Goal: Task Accomplishment & Management: Manage account settings

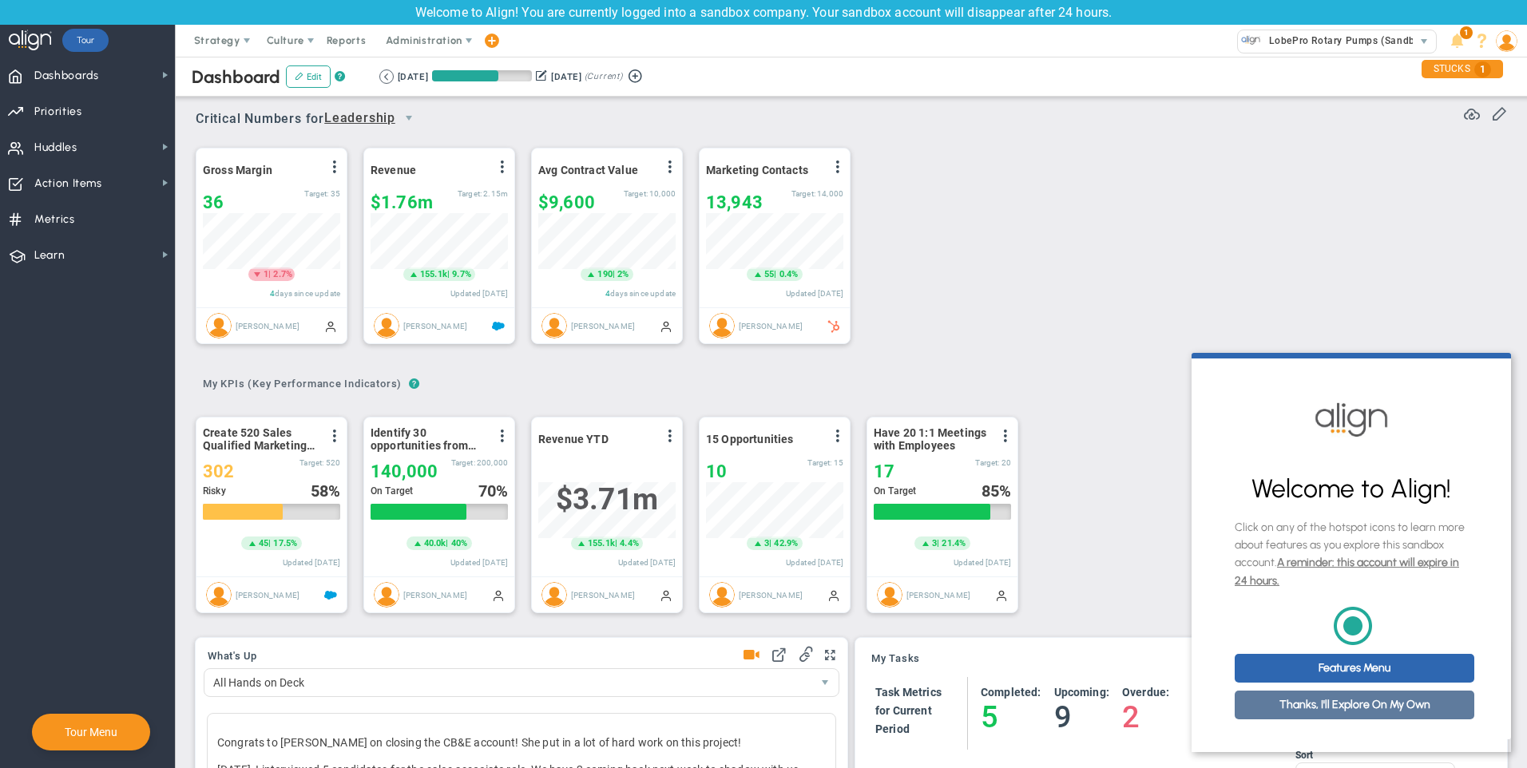
click at [1358, 714] on link "Thanks, I'll Explore On My Own" at bounding box center [1354, 705] width 240 height 29
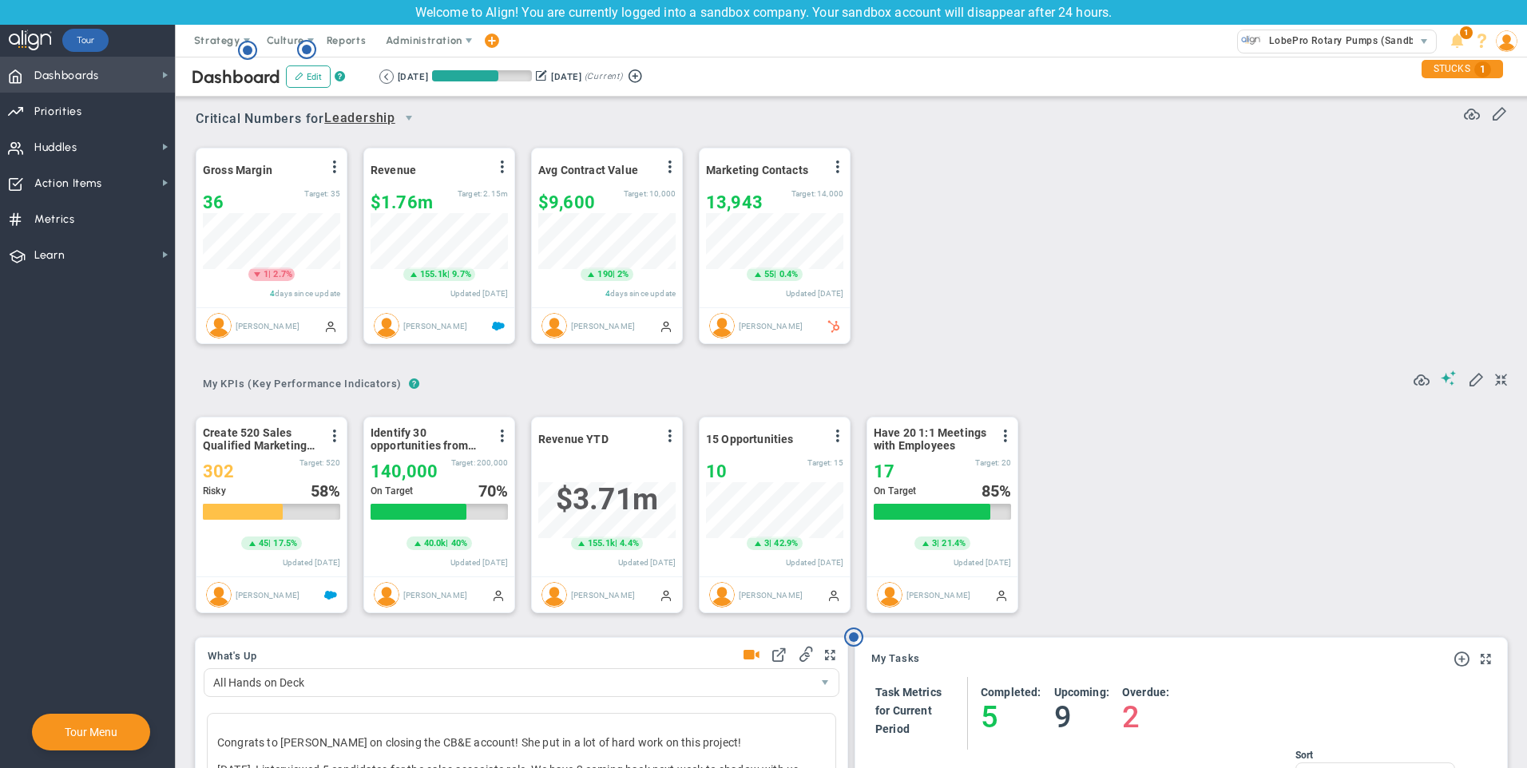
click at [127, 78] on span "Dashboards Dashboards" at bounding box center [87, 75] width 175 height 36
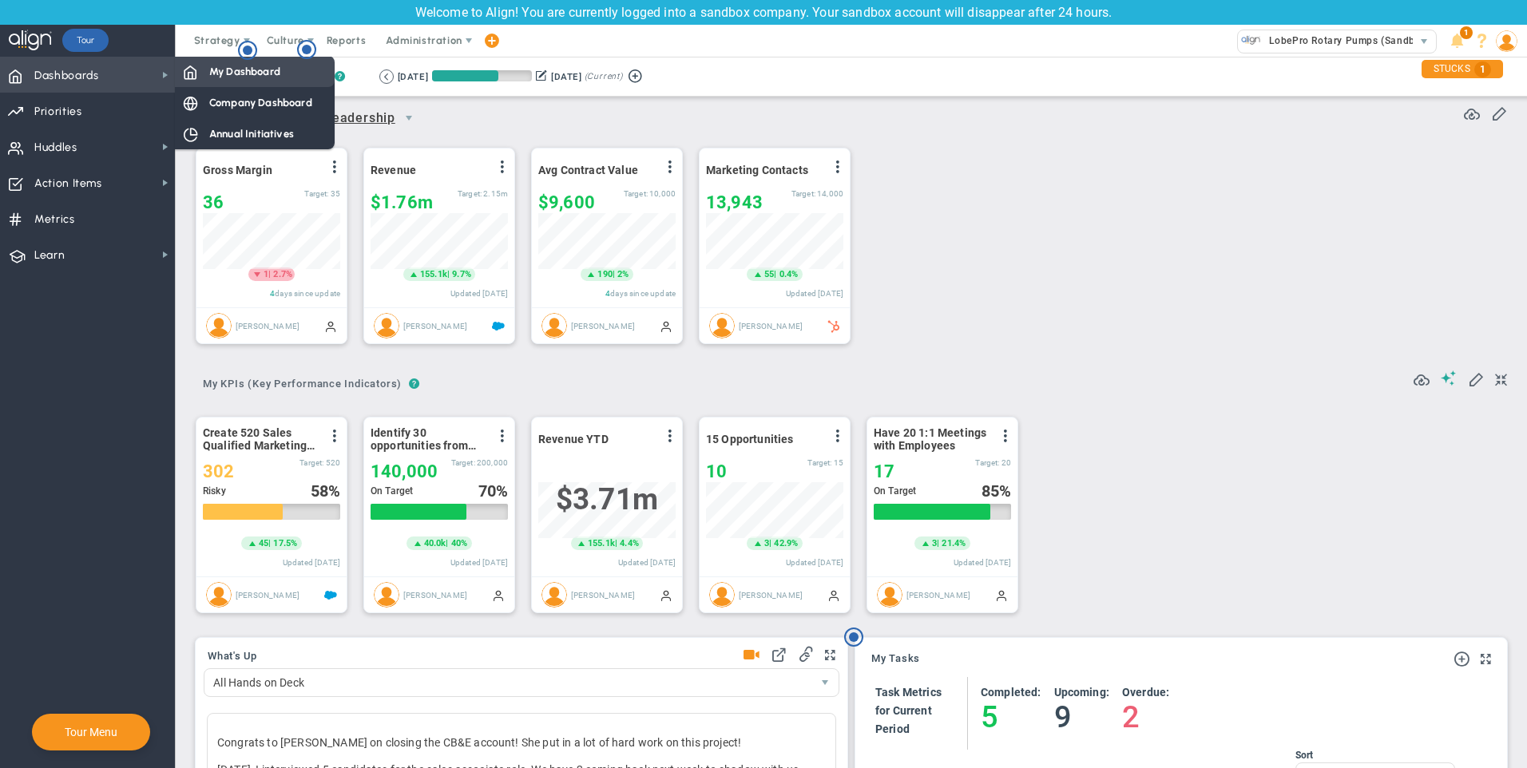
click at [228, 69] on span "My Dashboard" at bounding box center [244, 71] width 71 height 15
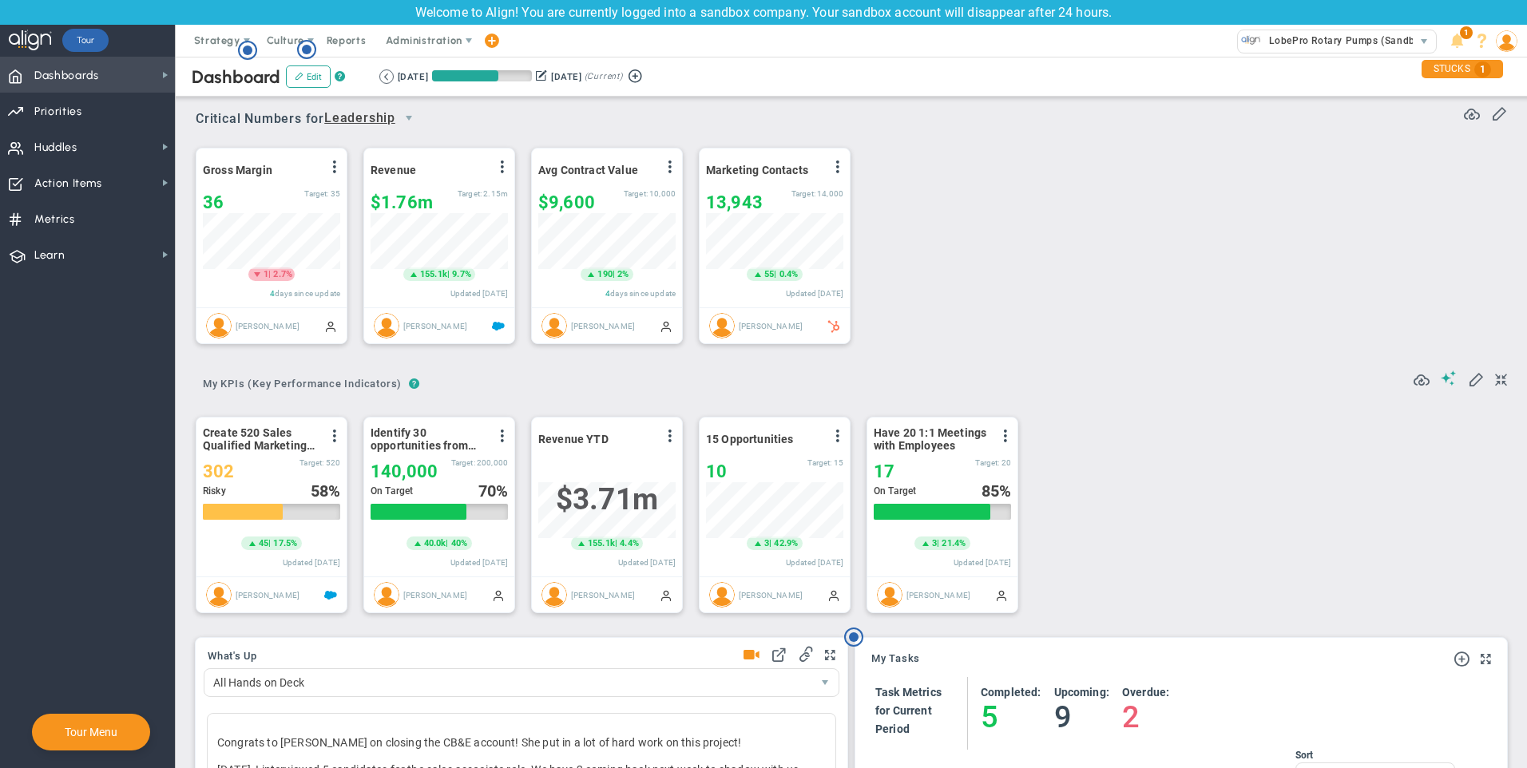
click at [148, 73] on span "Dashboards Dashboards" at bounding box center [87, 75] width 175 height 36
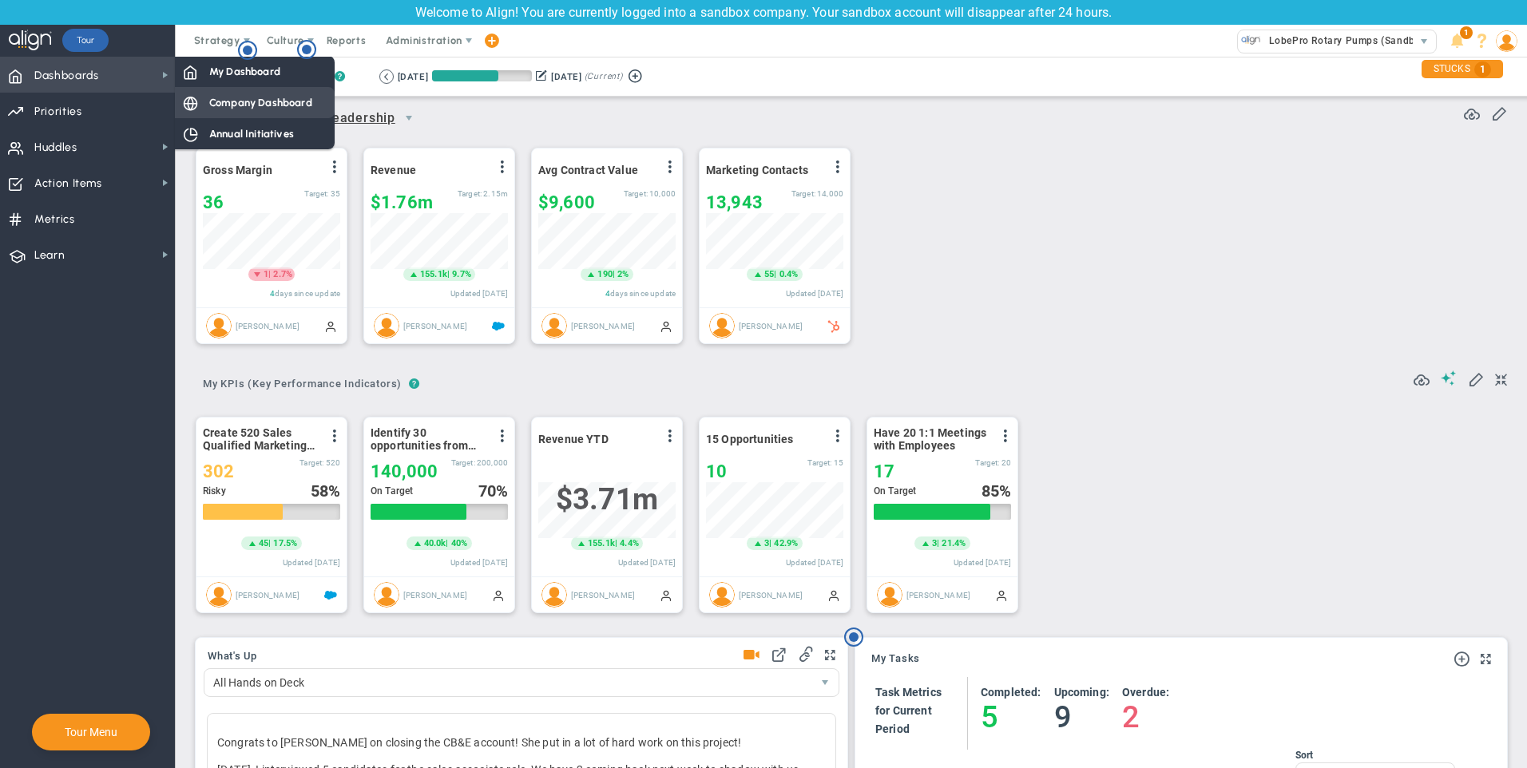
click at [230, 104] on span "Company Dashboard" at bounding box center [260, 102] width 103 height 15
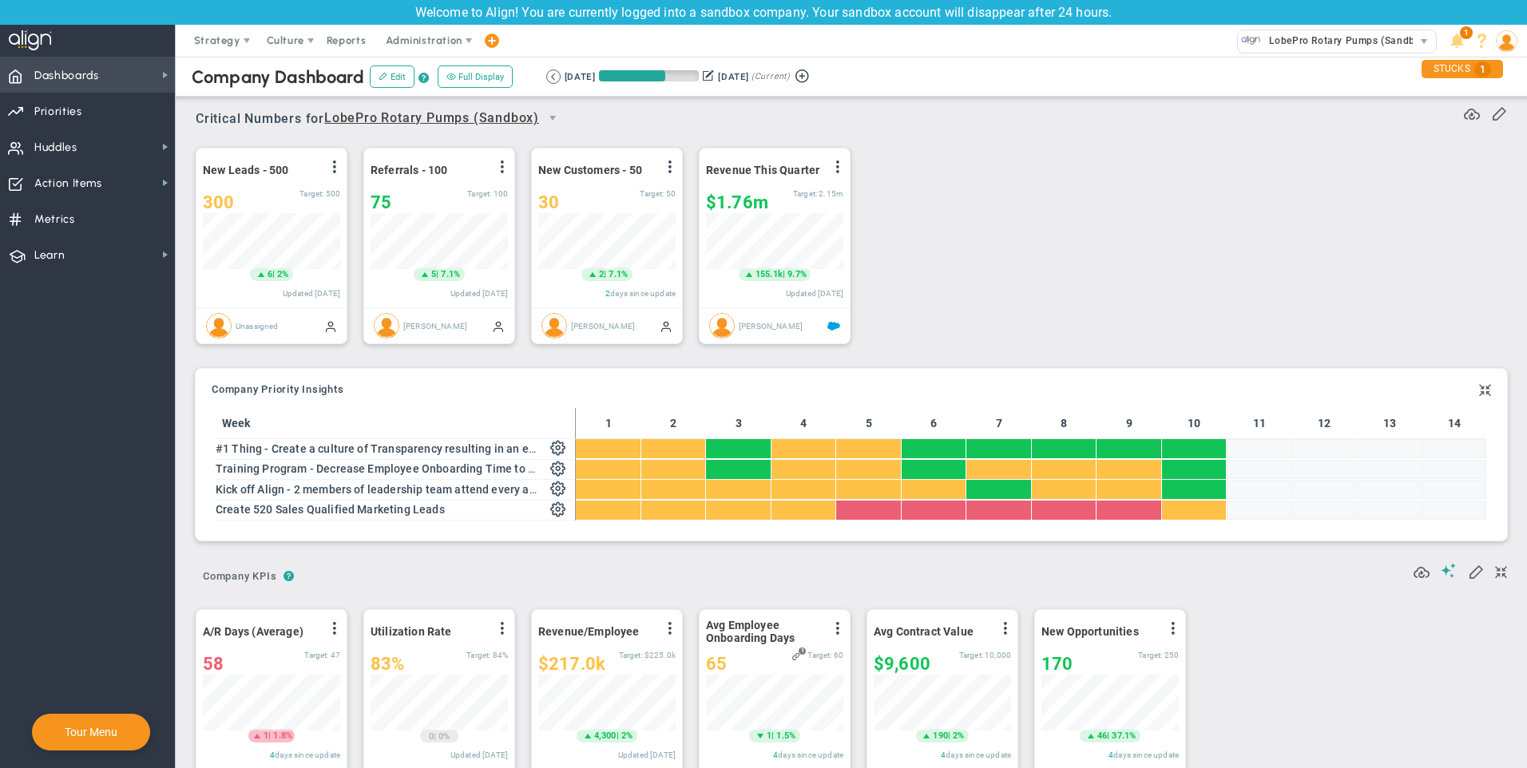
scroll to position [56, 137]
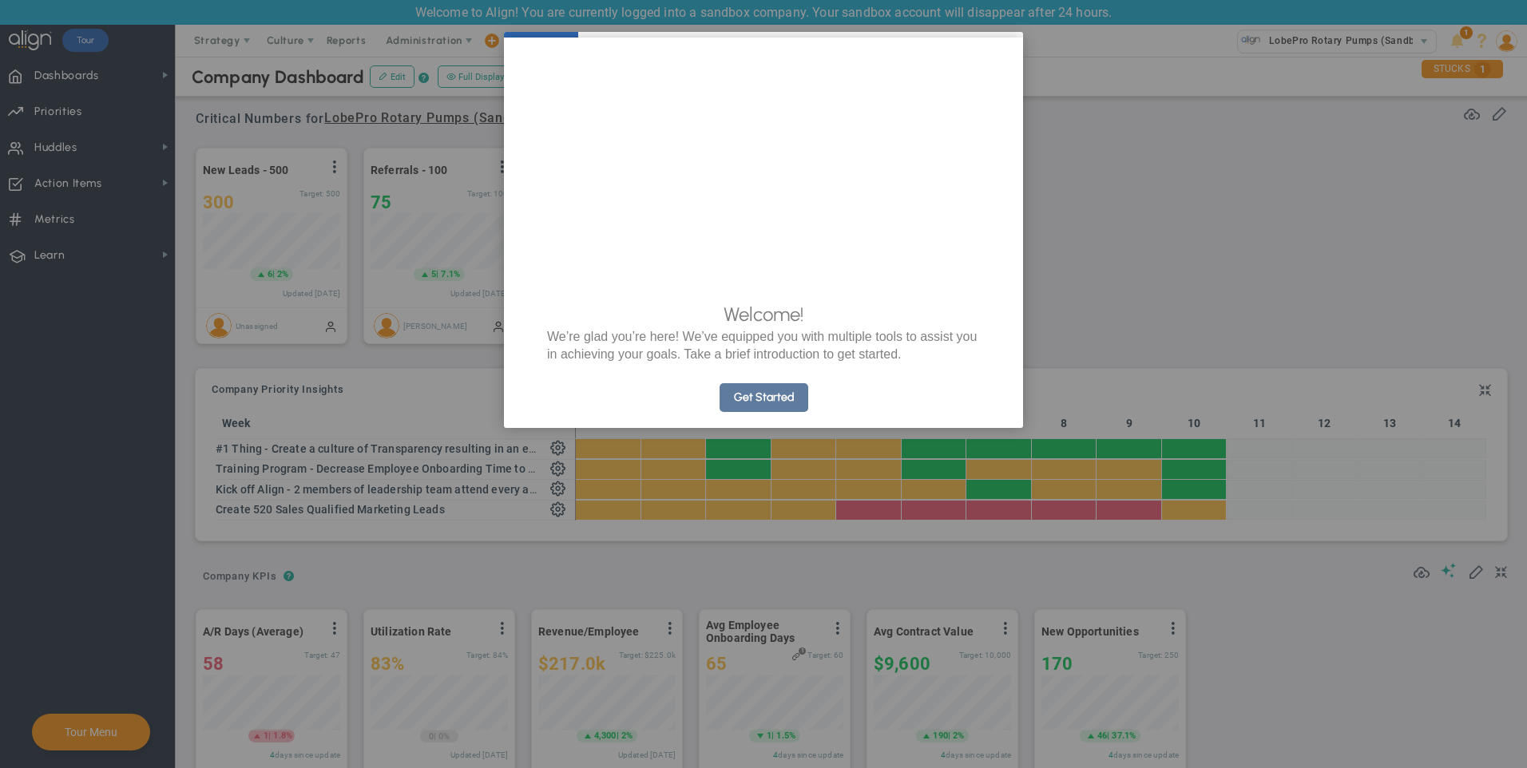
click at [747, 412] on link "Get Started" at bounding box center [763, 397] width 89 height 29
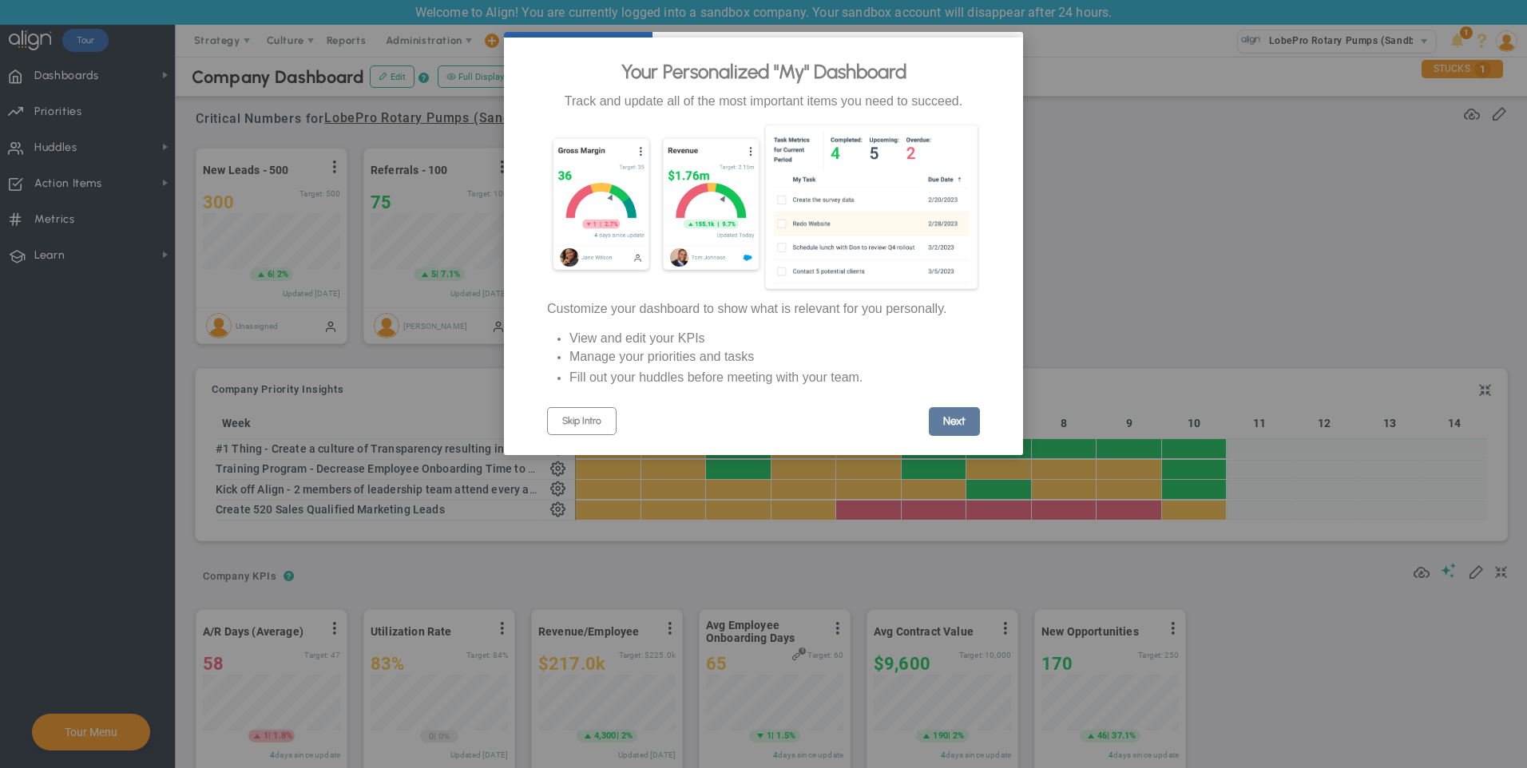
click at [952, 429] on link "Next" at bounding box center [954, 421] width 51 height 29
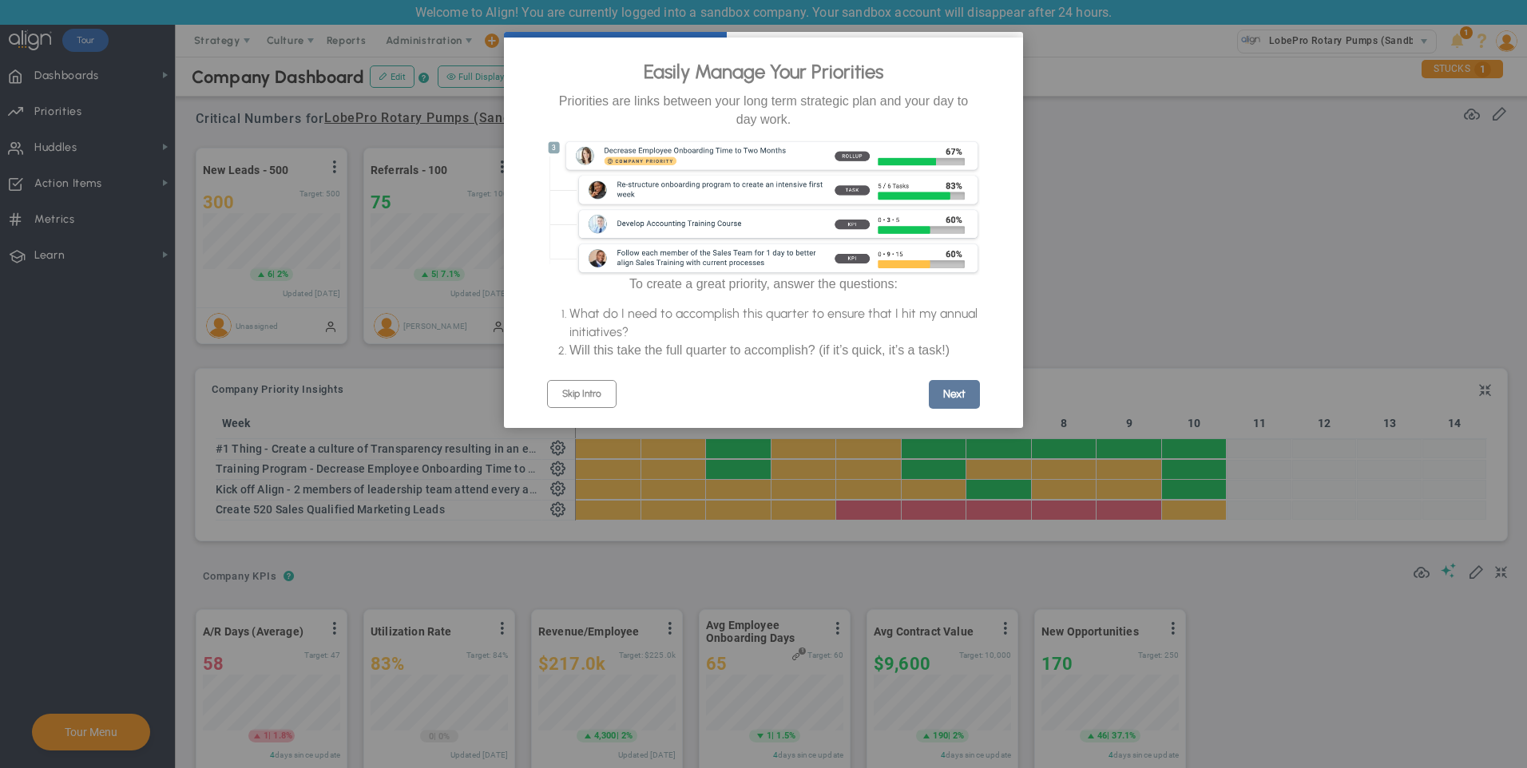
click at [963, 408] on link "Next" at bounding box center [954, 394] width 51 height 29
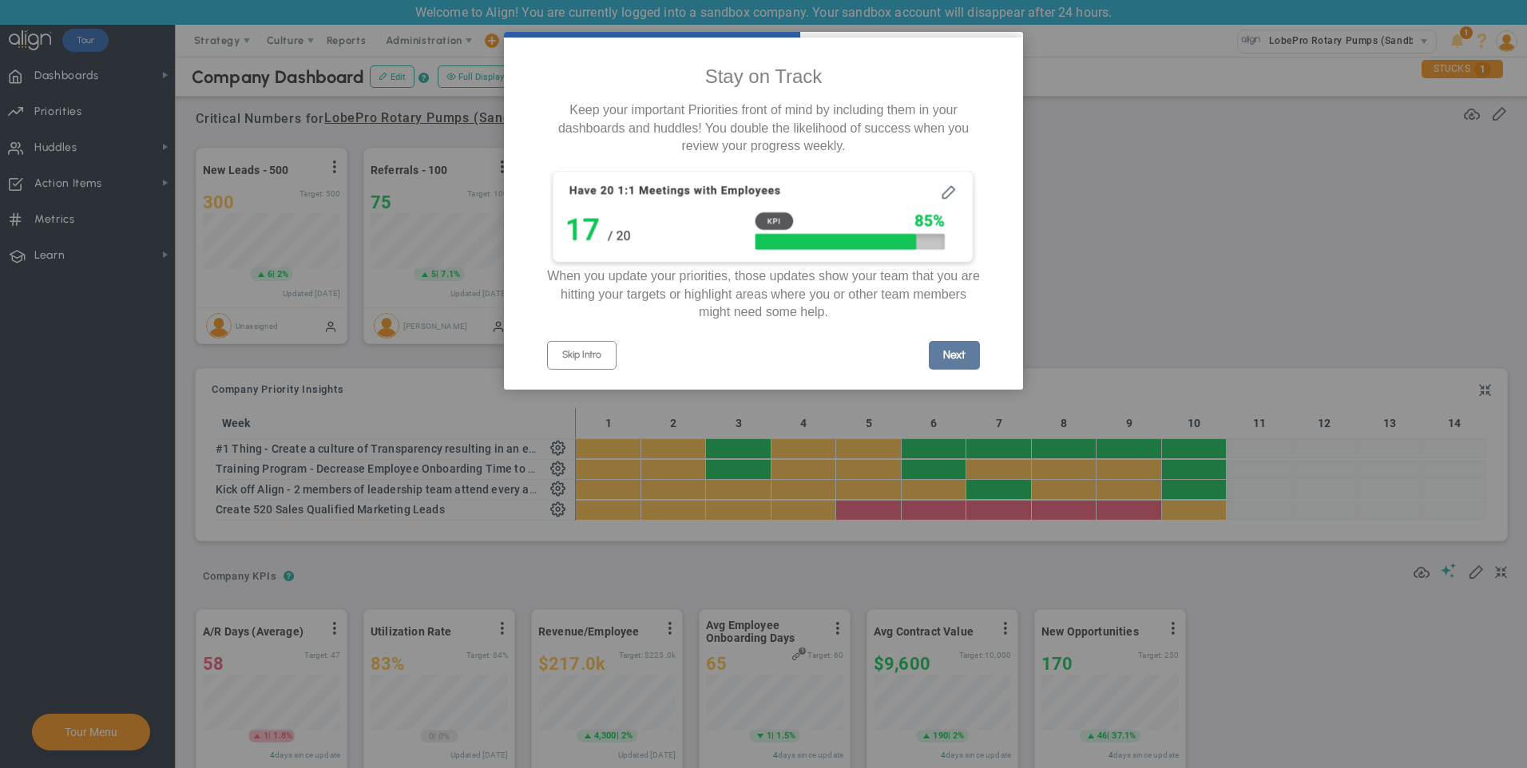
click at [948, 366] on link "Next" at bounding box center [954, 355] width 51 height 29
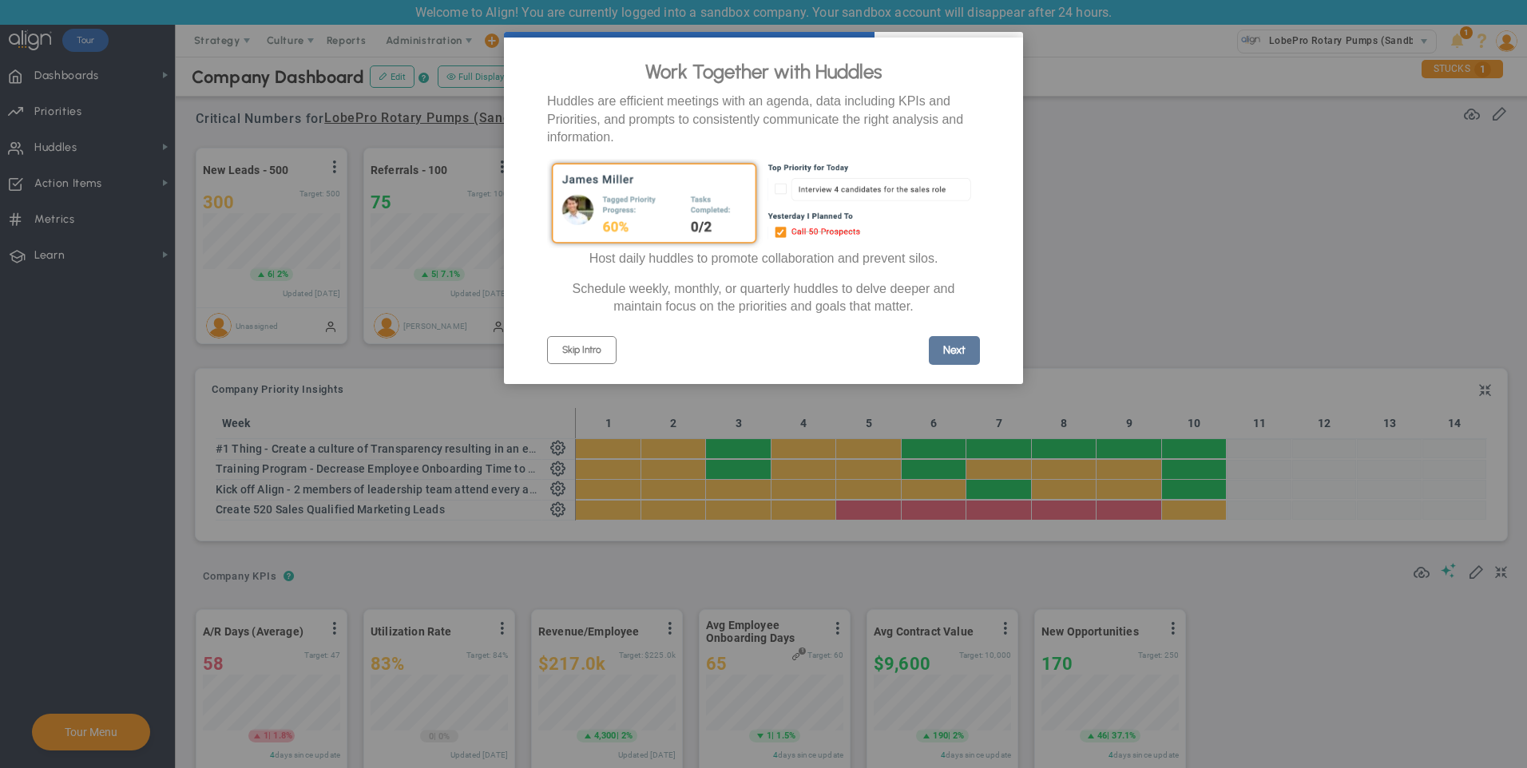
click at [967, 355] on link "Next" at bounding box center [954, 350] width 51 height 29
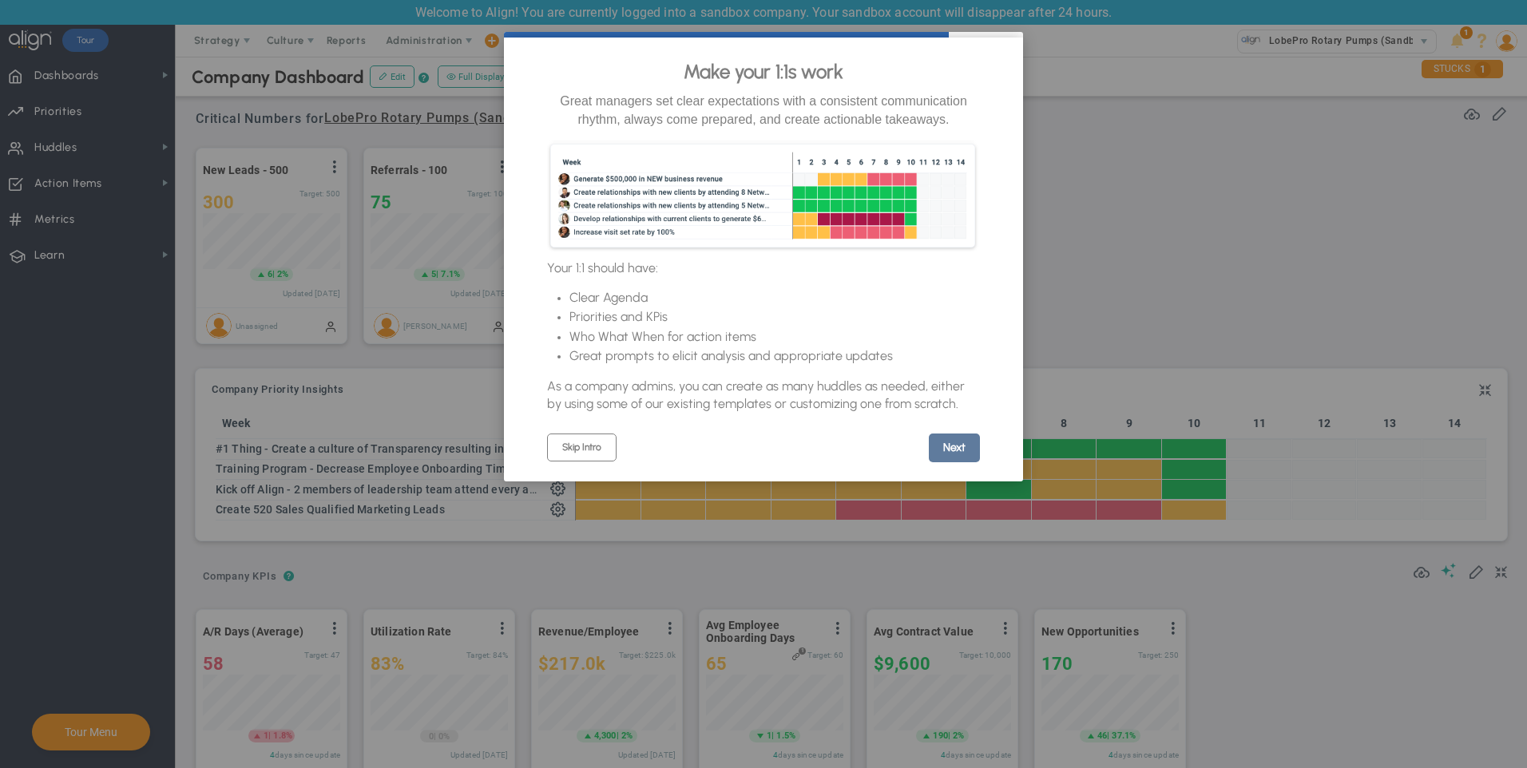
click at [955, 457] on link "Next" at bounding box center [954, 448] width 51 height 29
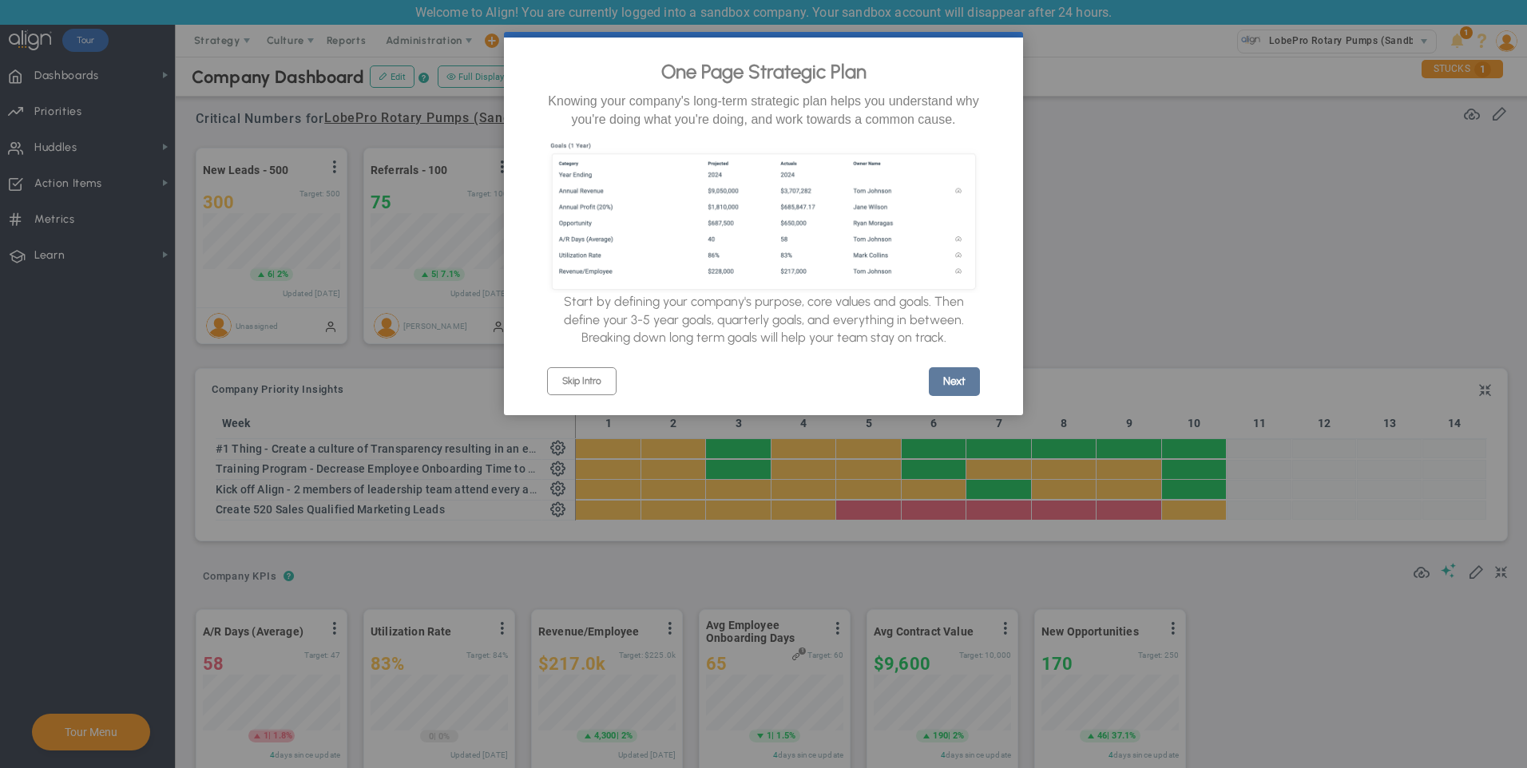
click at [958, 395] on link "Next" at bounding box center [954, 381] width 51 height 29
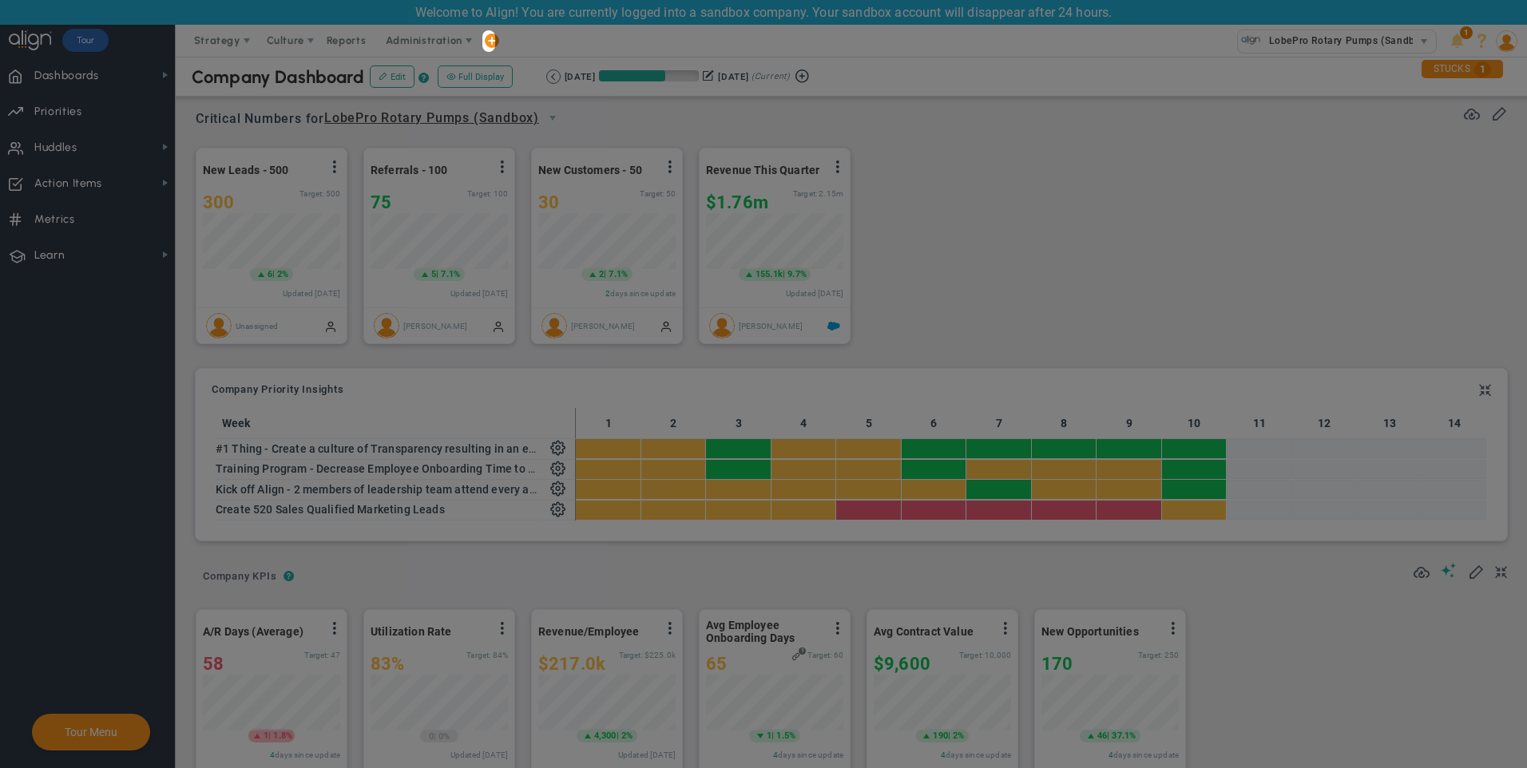
scroll to position [0, 0]
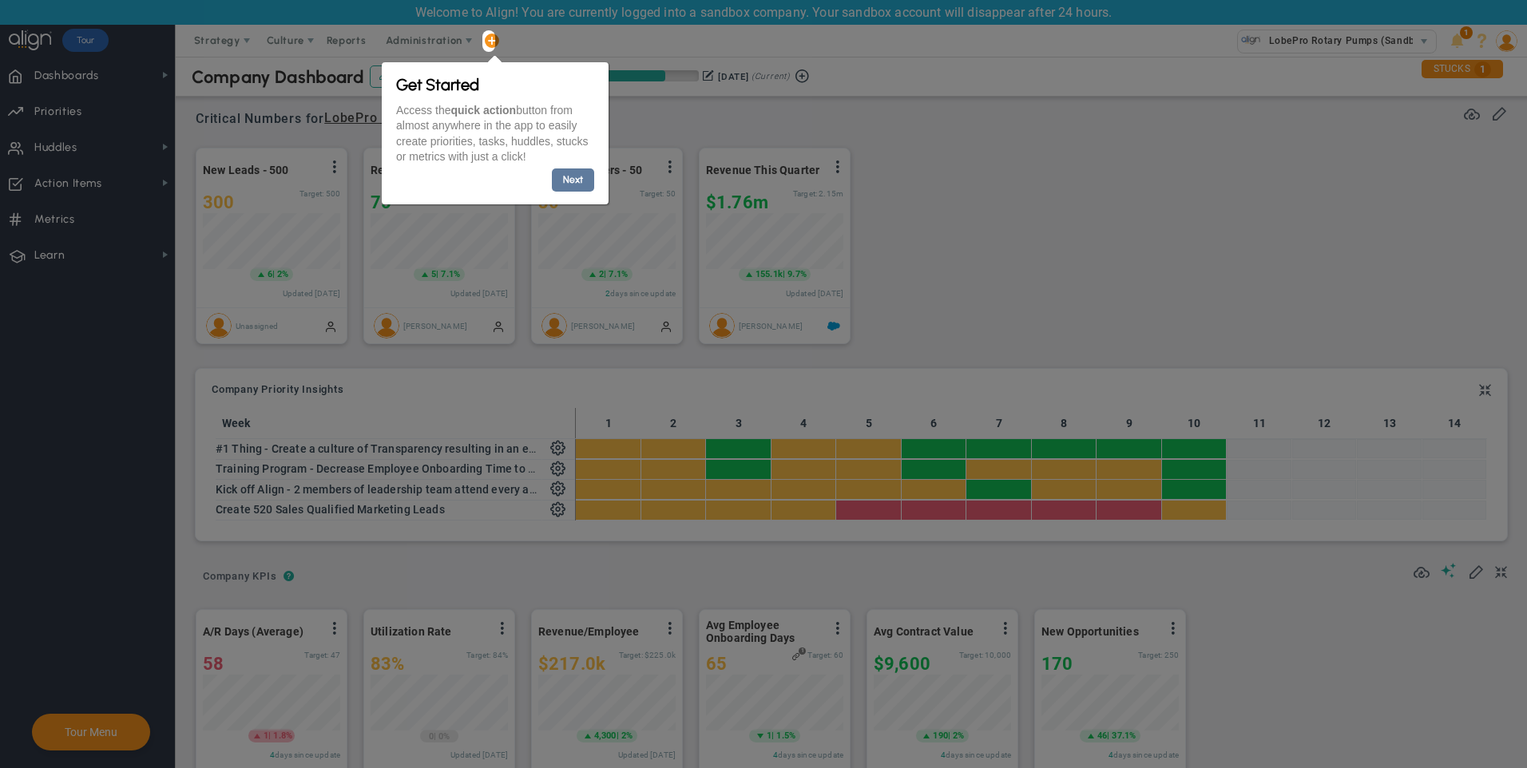
click at [566, 180] on link "Next" at bounding box center [572, 179] width 42 height 23
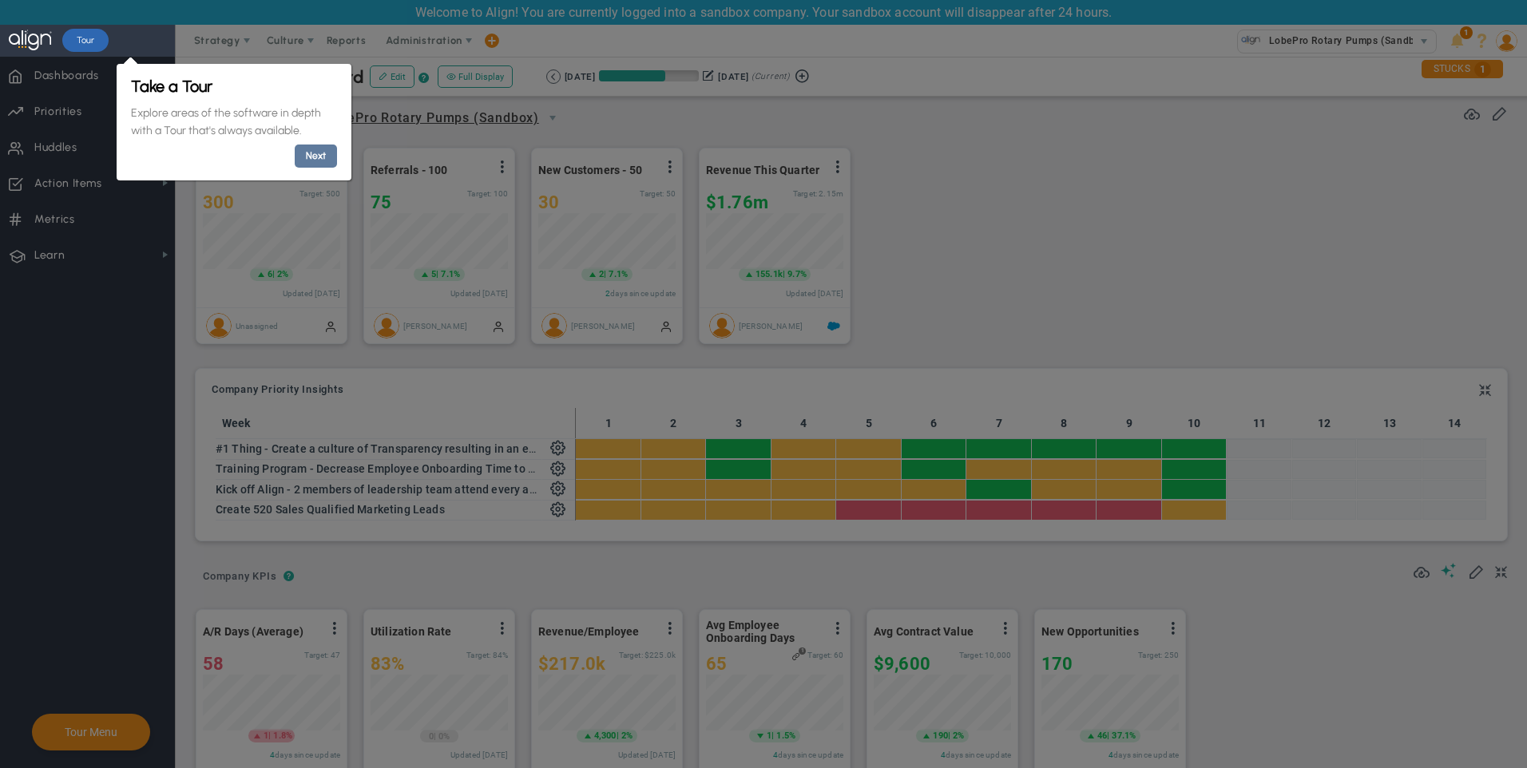
click at [313, 159] on link "Next" at bounding box center [315, 156] width 42 height 23
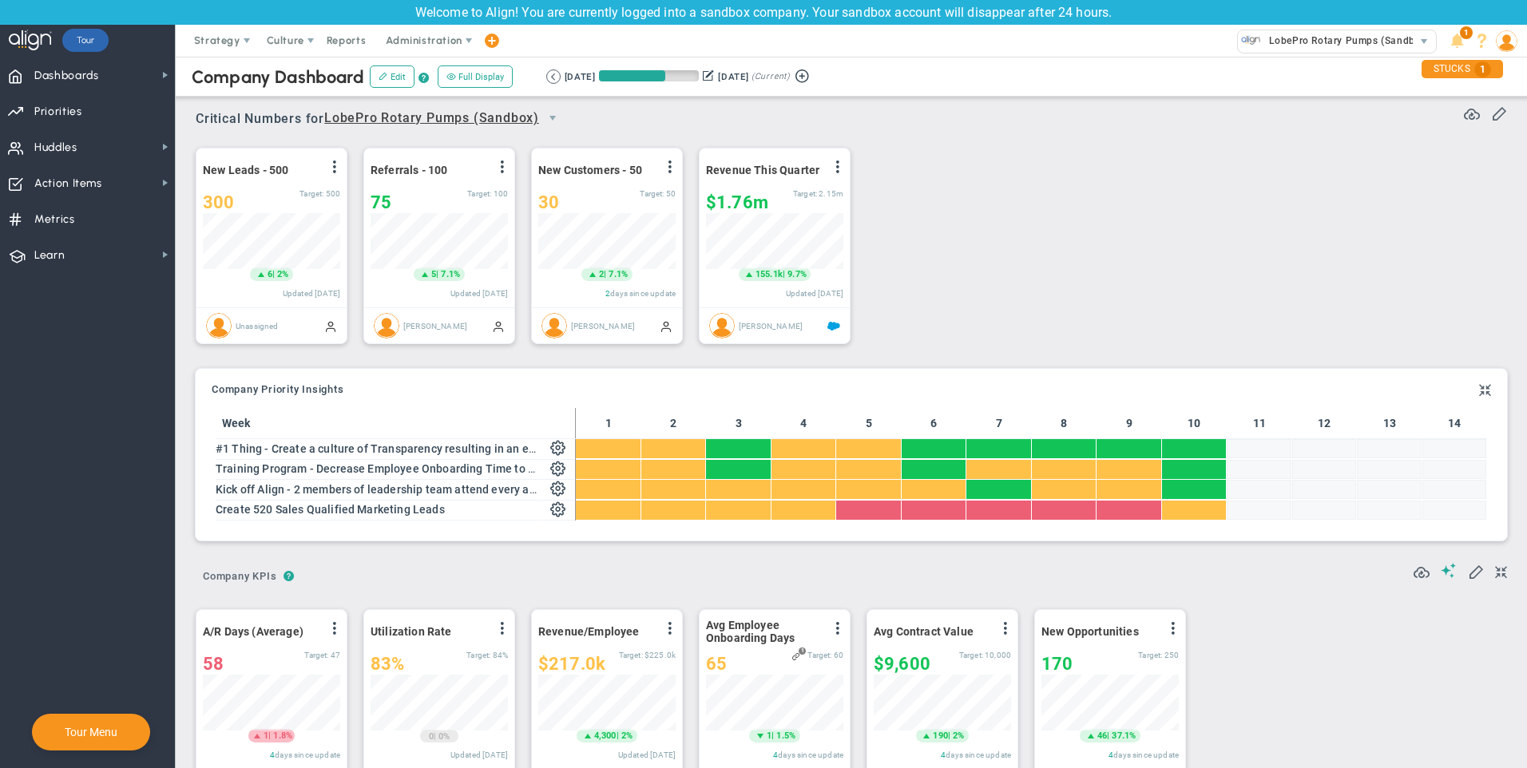
click at [486, 39] on span at bounding box center [491, 41] width 13 height 22
click at [74, 81] on span "Dashboards" at bounding box center [66, 76] width 65 height 34
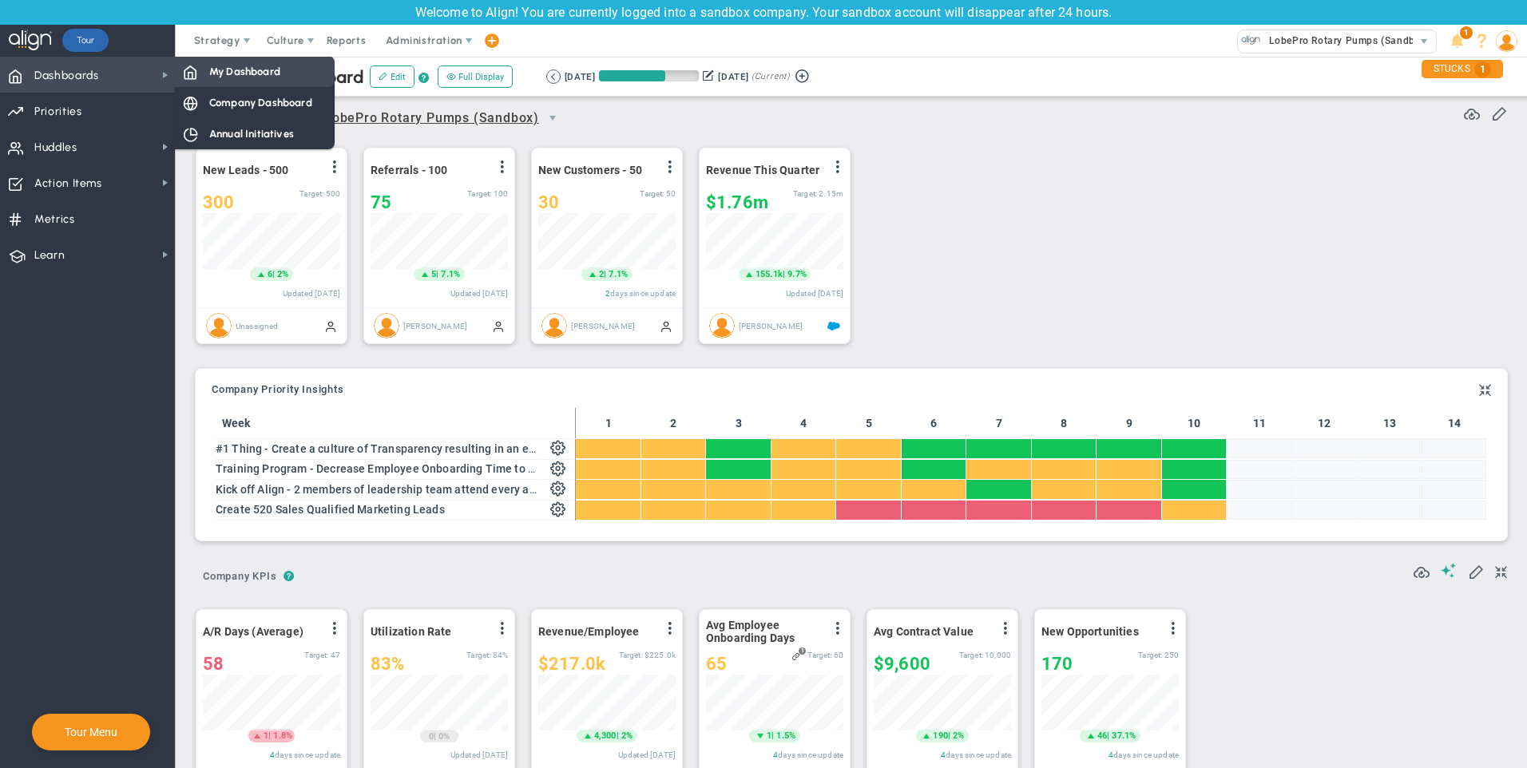
click at [232, 69] on span "My Dashboard" at bounding box center [244, 71] width 71 height 15
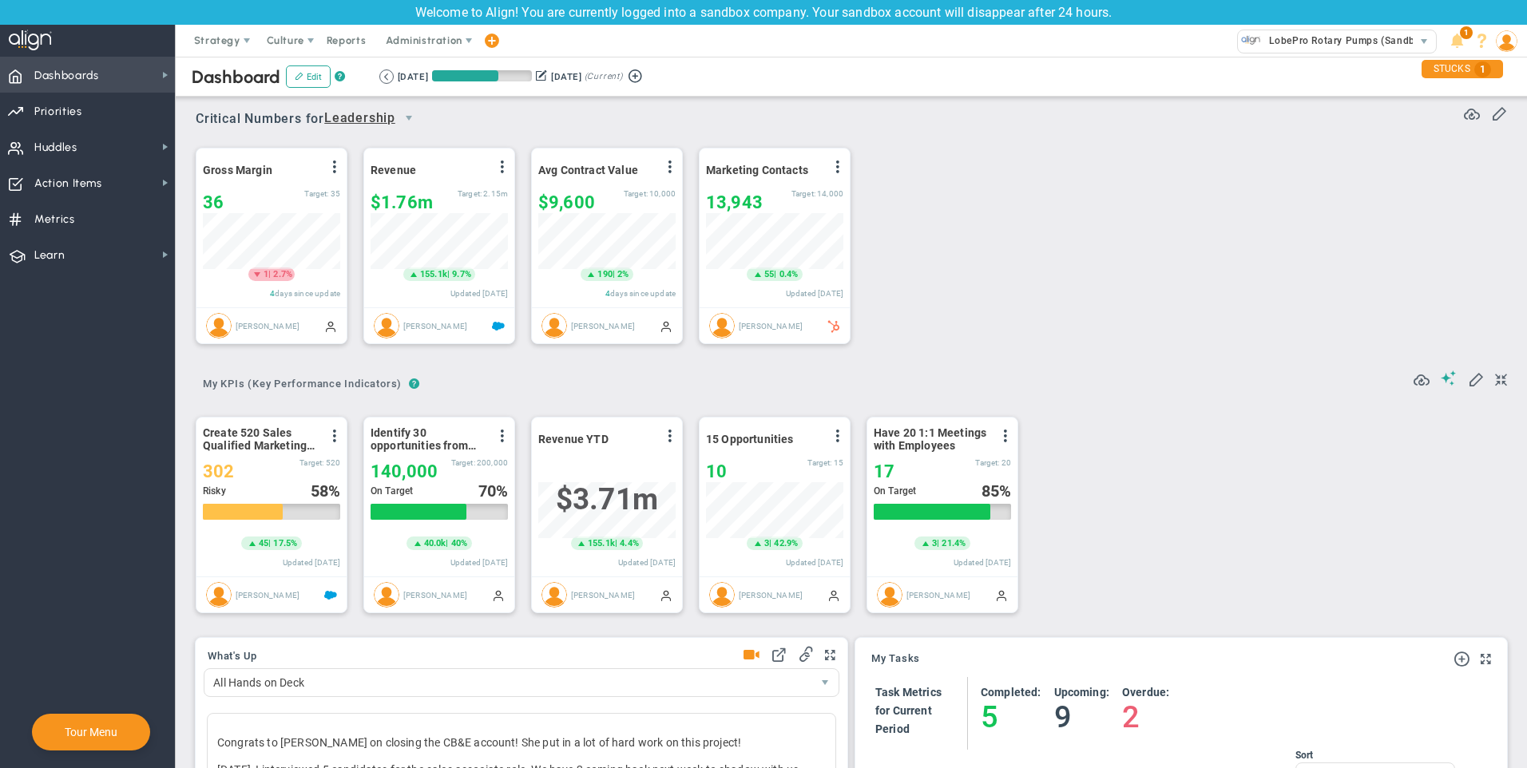
scroll to position [56, 137]
click at [76, 68] on span "Dashboards" at bounding box center [66, 76] width 65 height 34
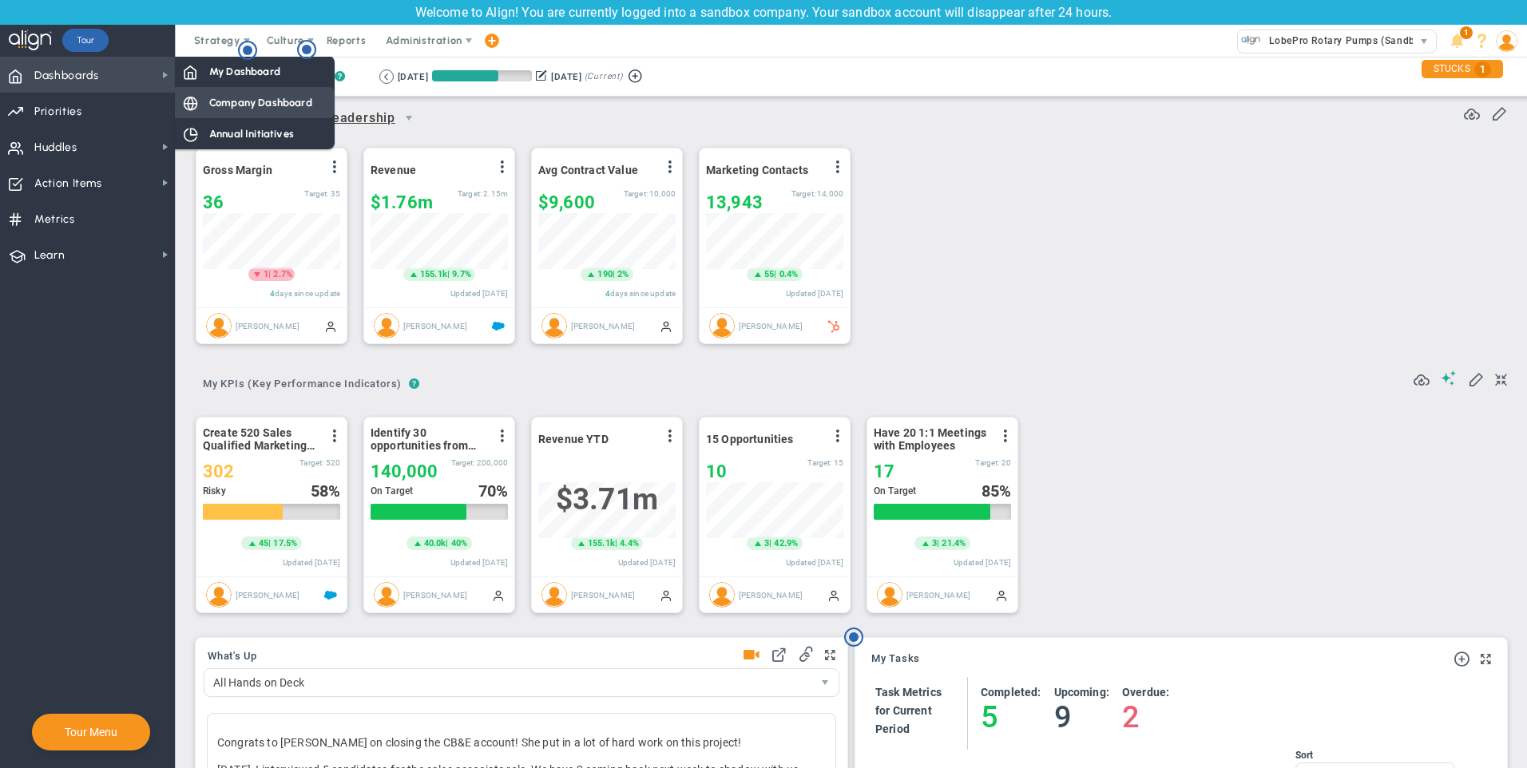
click at [236, 98] on span "Company Dashboard" at bounding box center [260, 102] width 103 height 15
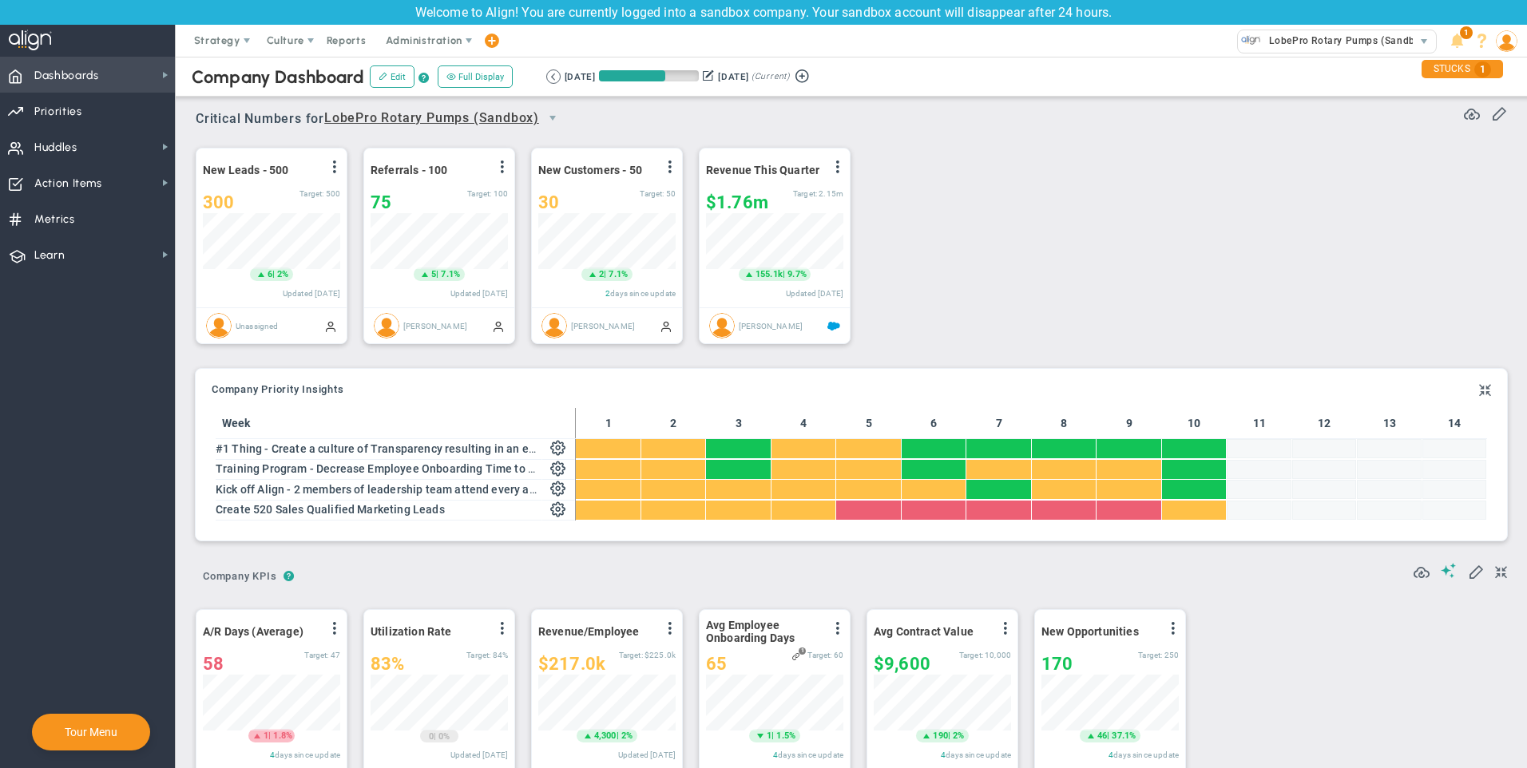
scroll to position [798348, 798267]
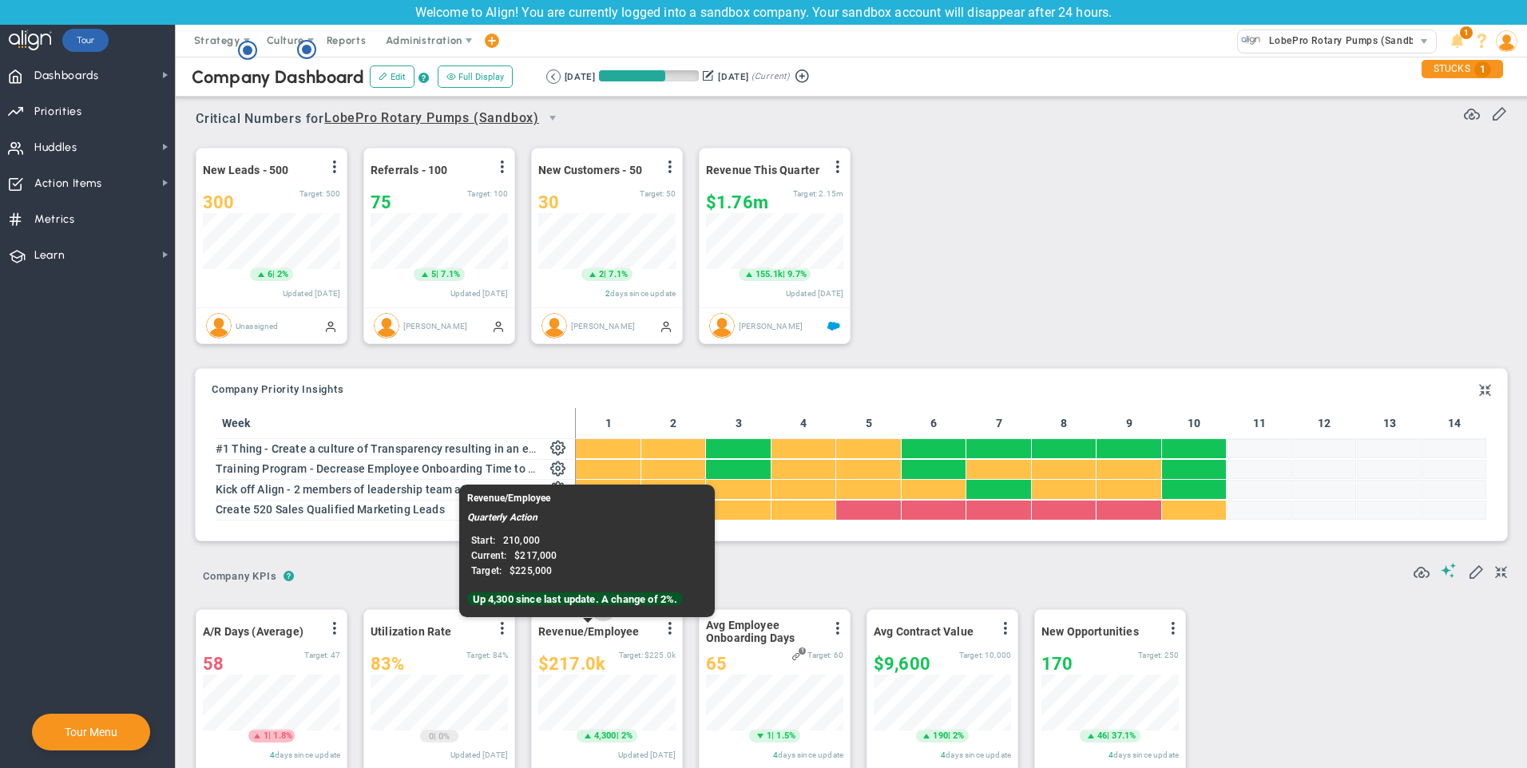
click at [582, 638] on span "Revenue/Employee" at bounding box center [588, 631] width 101 height 13
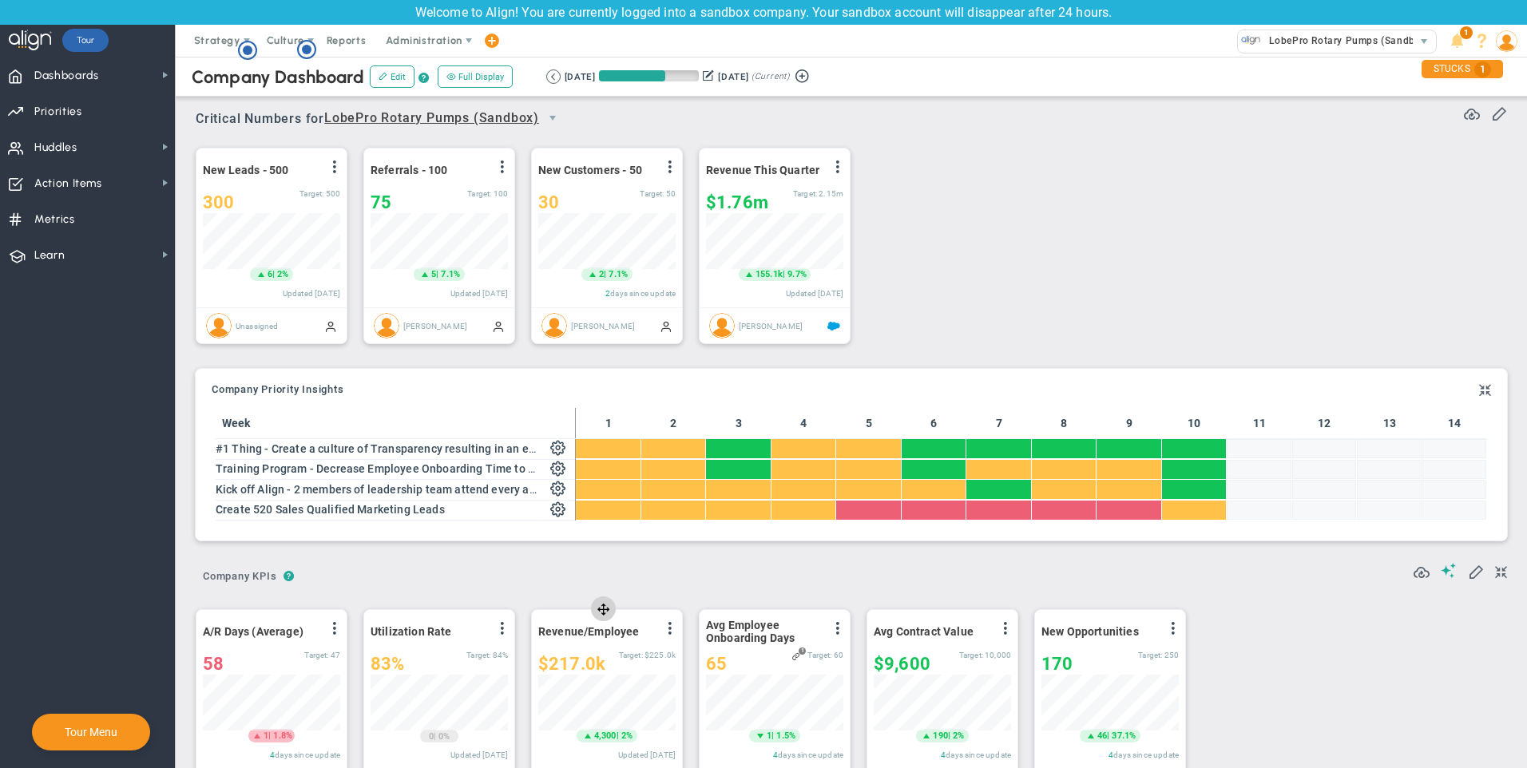
click at [605, 621] on button at bounding box center [603, 608] width 25 height 25
click at [667, 630] on span at bounding box center [669, 628] width 13 height 13
click at [129, 83] on span "Dashboards Dashboards" at bounding box center [87, 75] width 175 height 36
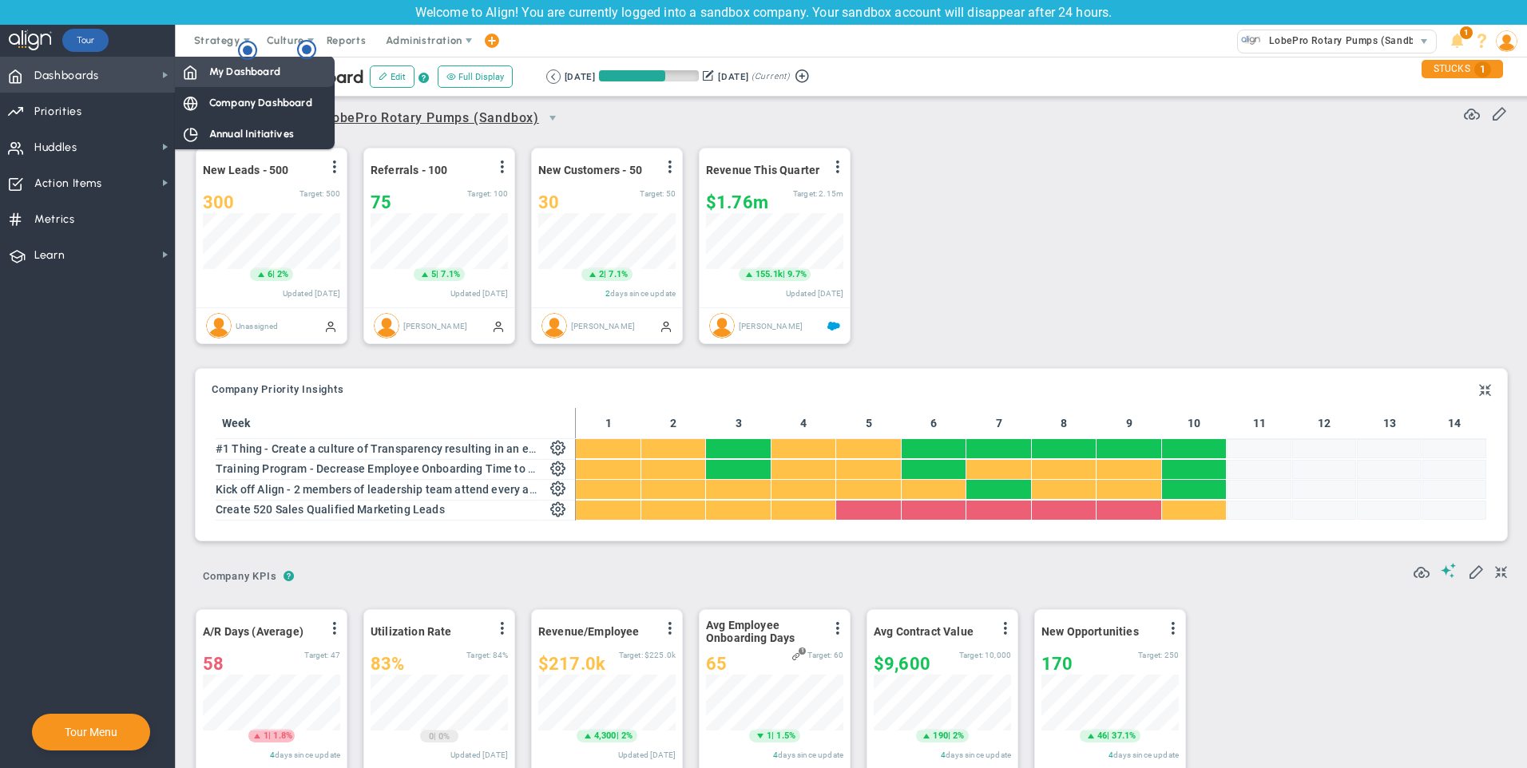
click at [227, 71] on span "My Dashboard" at bounding box center [244, 71] width 71 height 15
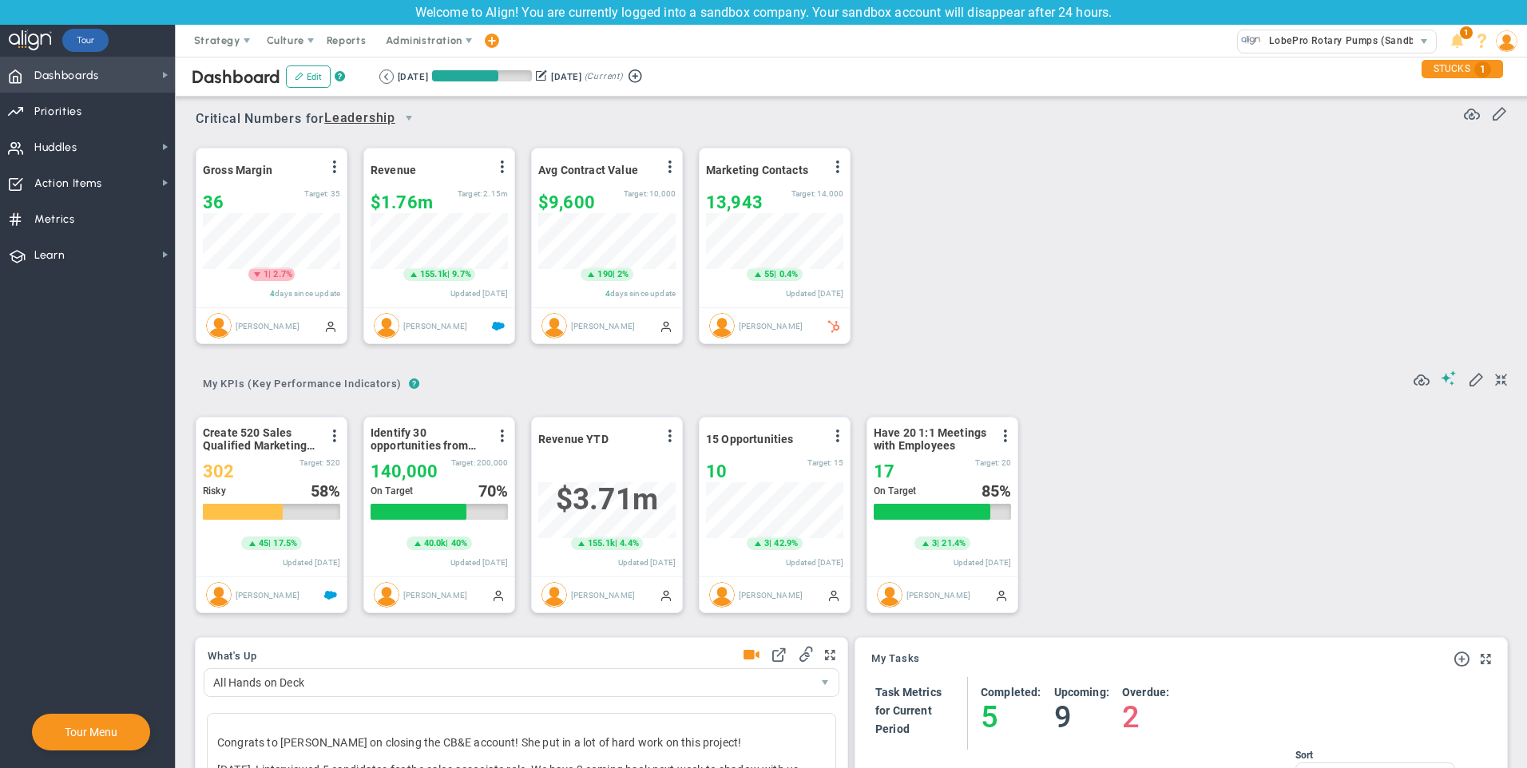
scroll to position [56, 137]
click at [368, 121] on span "Leadership" at bounding box center [359, 119] width 71 height 20
click at [987, 218] on div "Gross Margin View Historical Graph Edit Make "No Change" Update Add Past Update…" at bounding box center [845, 246] width 1331 height 224
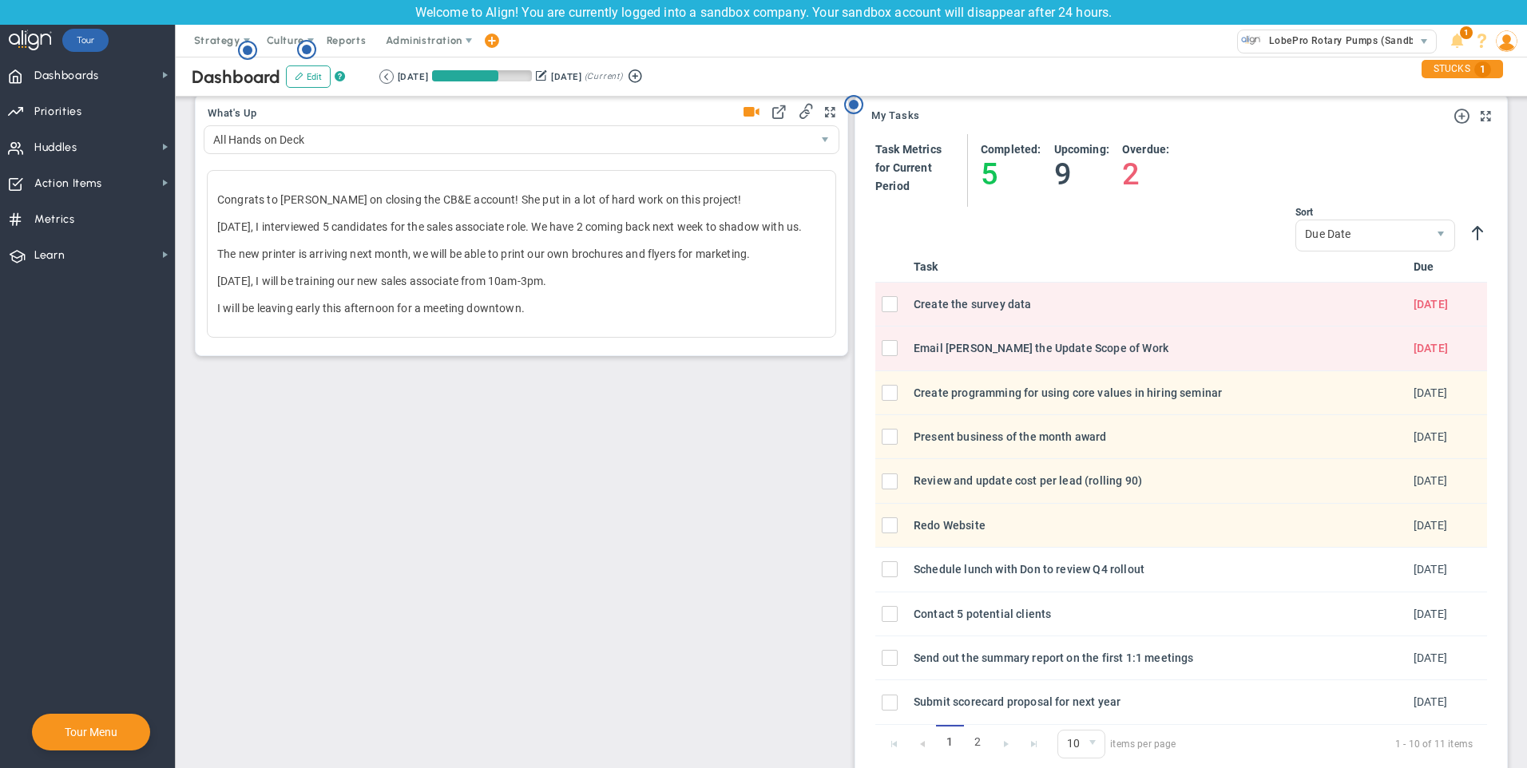
scroll to position [564, 0]
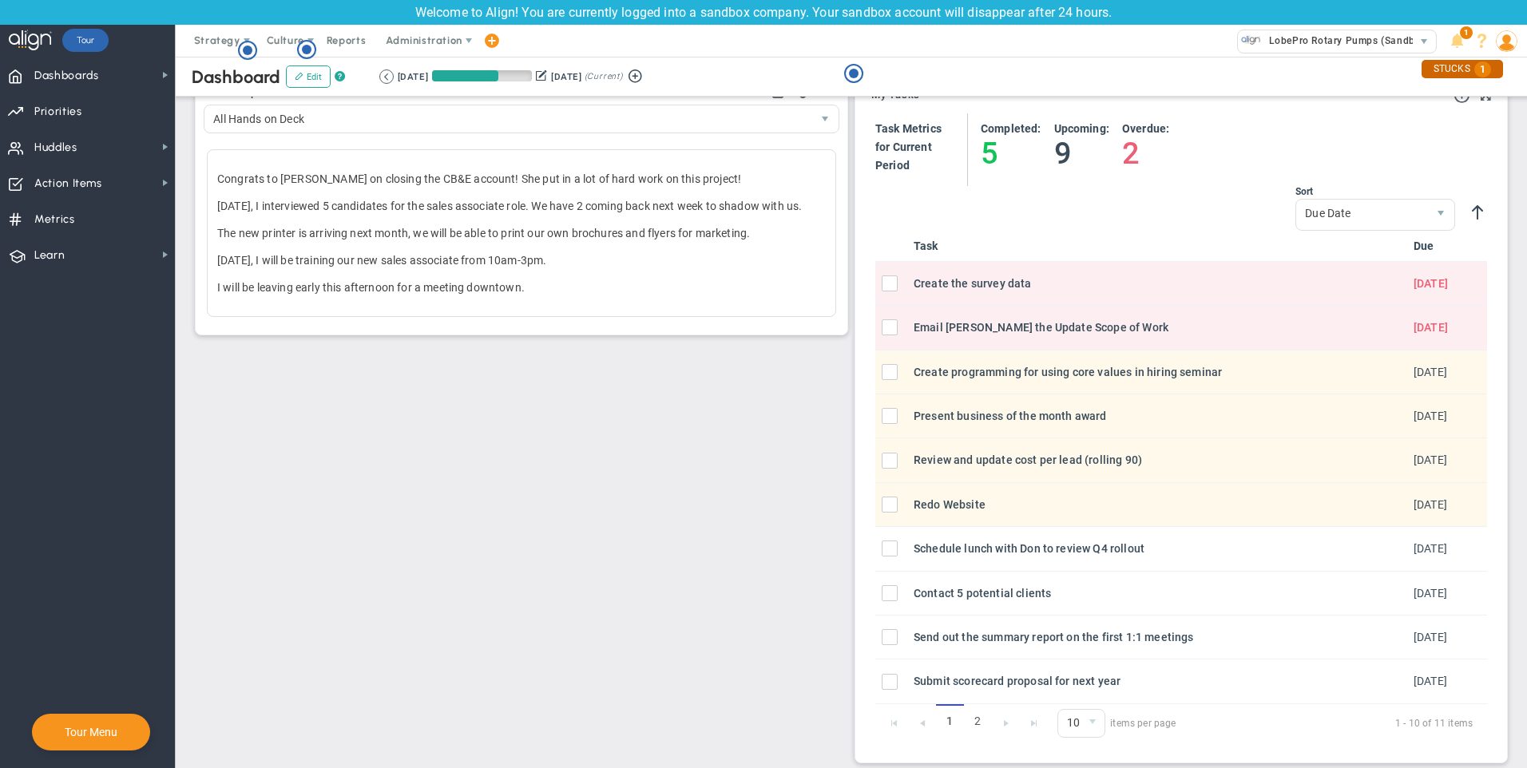
click at [1472, 67] on div "STUCKS 1" at bounding box center [1461, 69] width 81 height 18
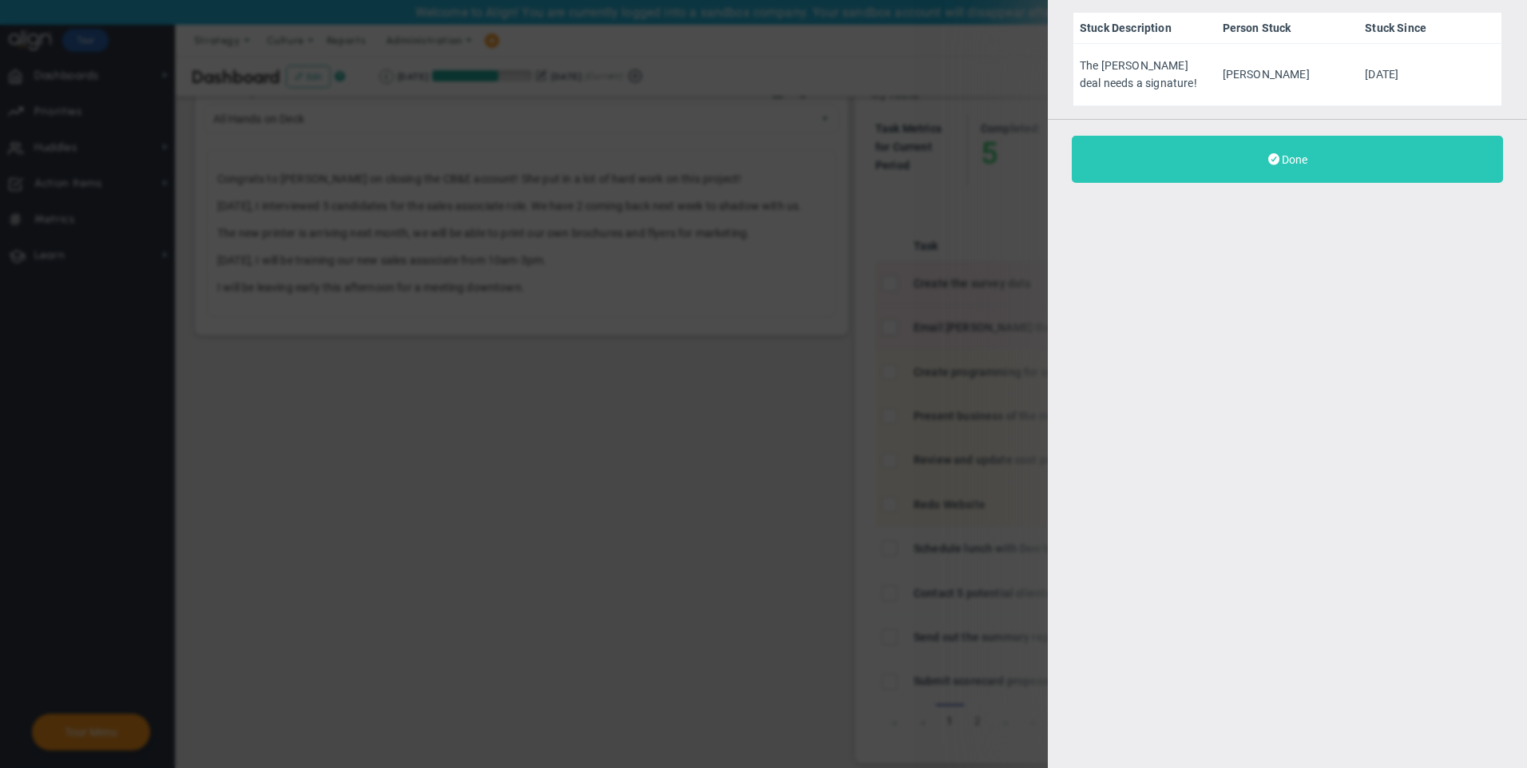
click at [1302, 160] on span "Done" at bounding box center [1294, 159] width 26 height 13
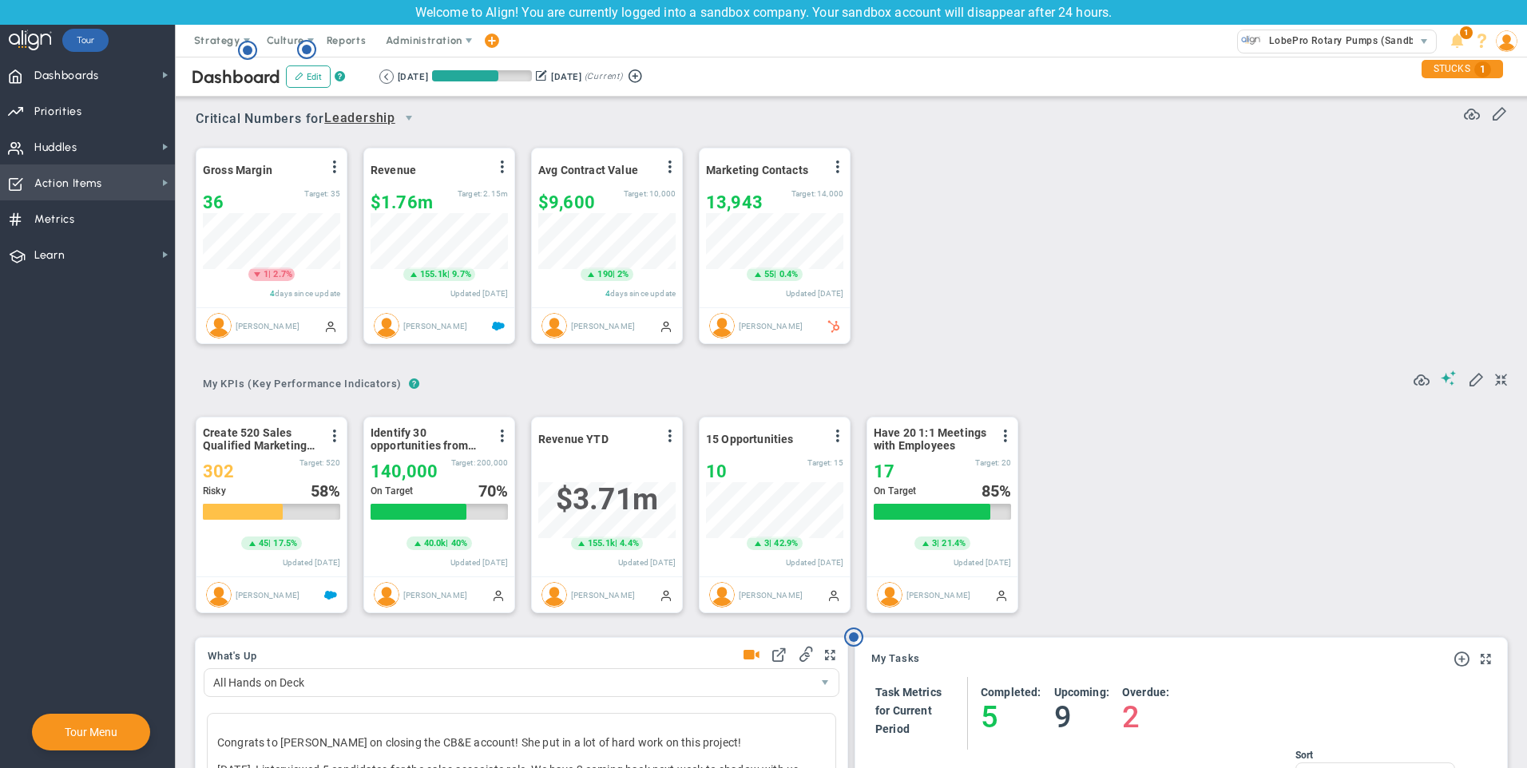
click at [93, 176] on span "Action Items" at bounding box center [68, 184] width 68 height 34
click at [66, 216] on span "Metrics" at bounding box center [54, 220] width 41 height 34
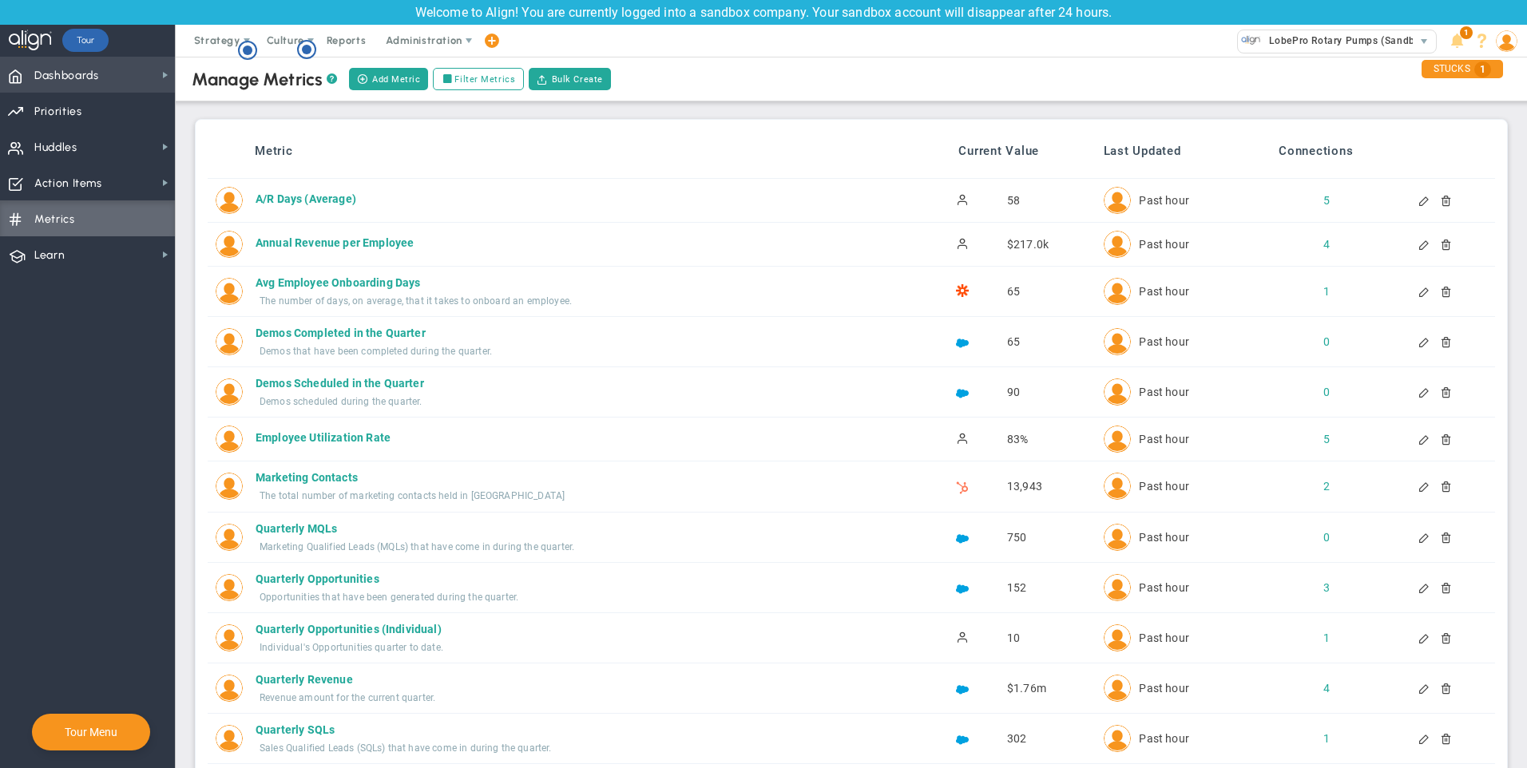
click at [50, 67] on span "Dashboards" at bounding box center [66, 76] width 65 height 34
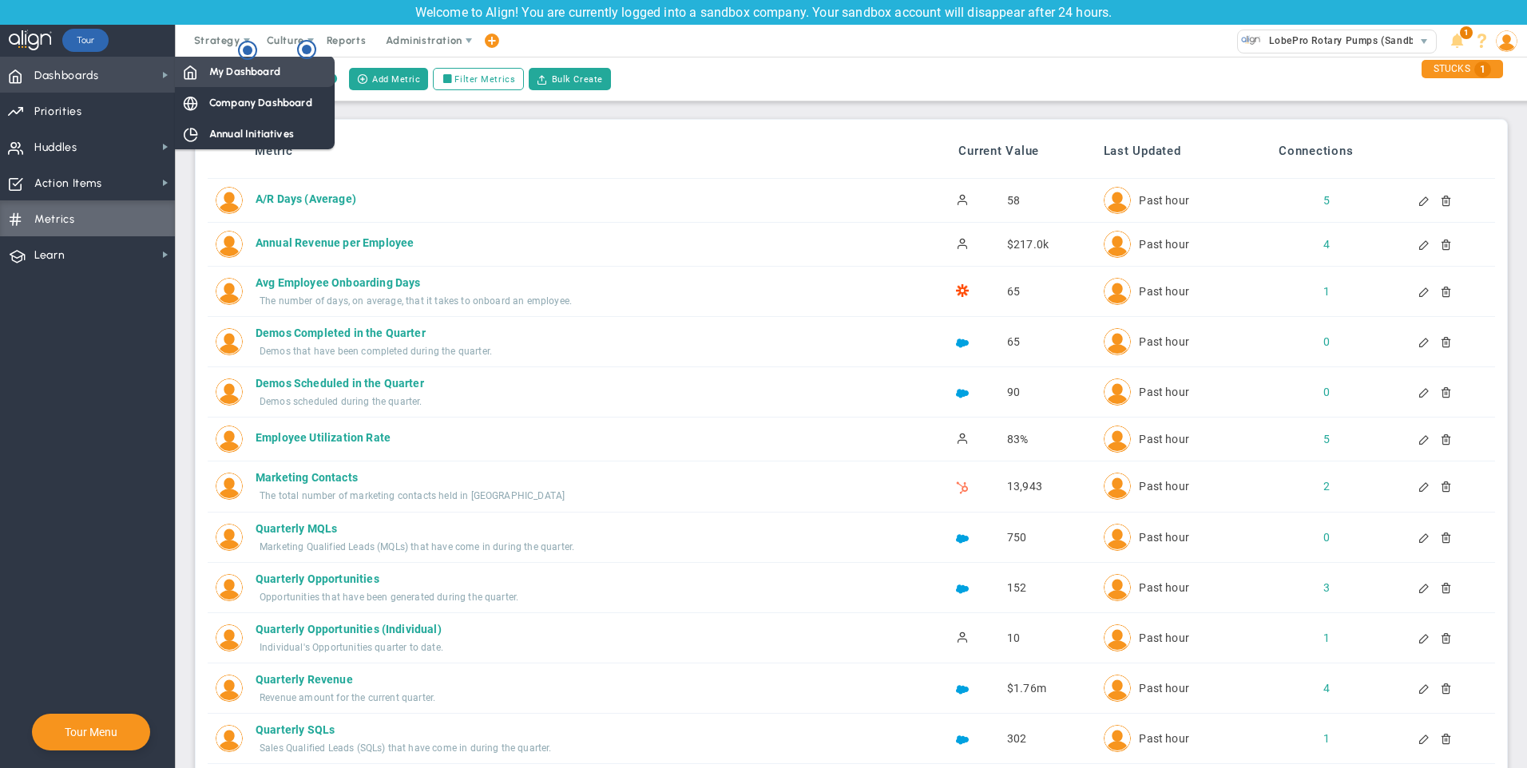
click at [228, 70] on span "My Dashboard" at bounding box center [244, 71] width 71 height 15
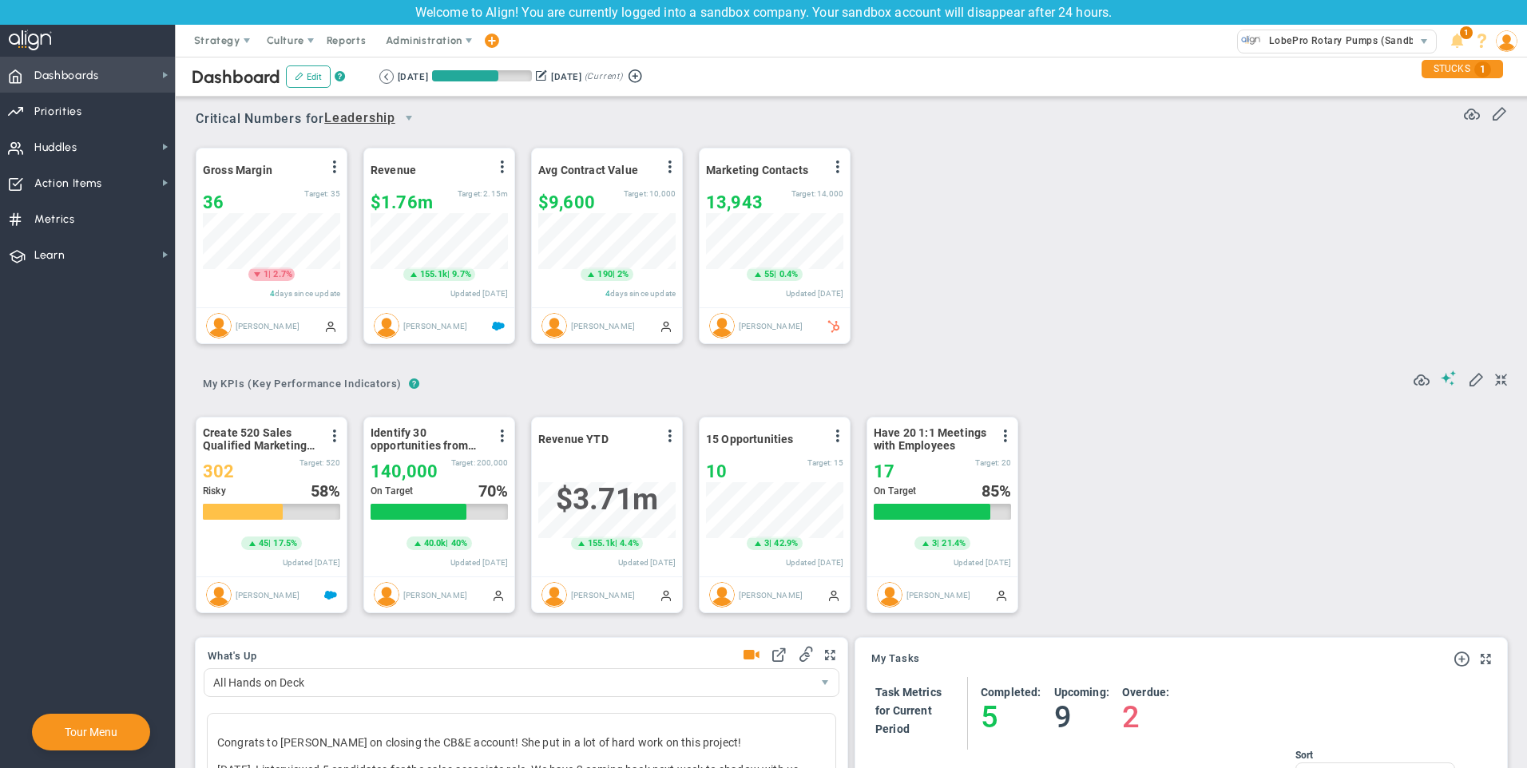
scroll to position [56, 137]
click at [169, 73] on span at bounding box center [165, 75] width 13 height 13
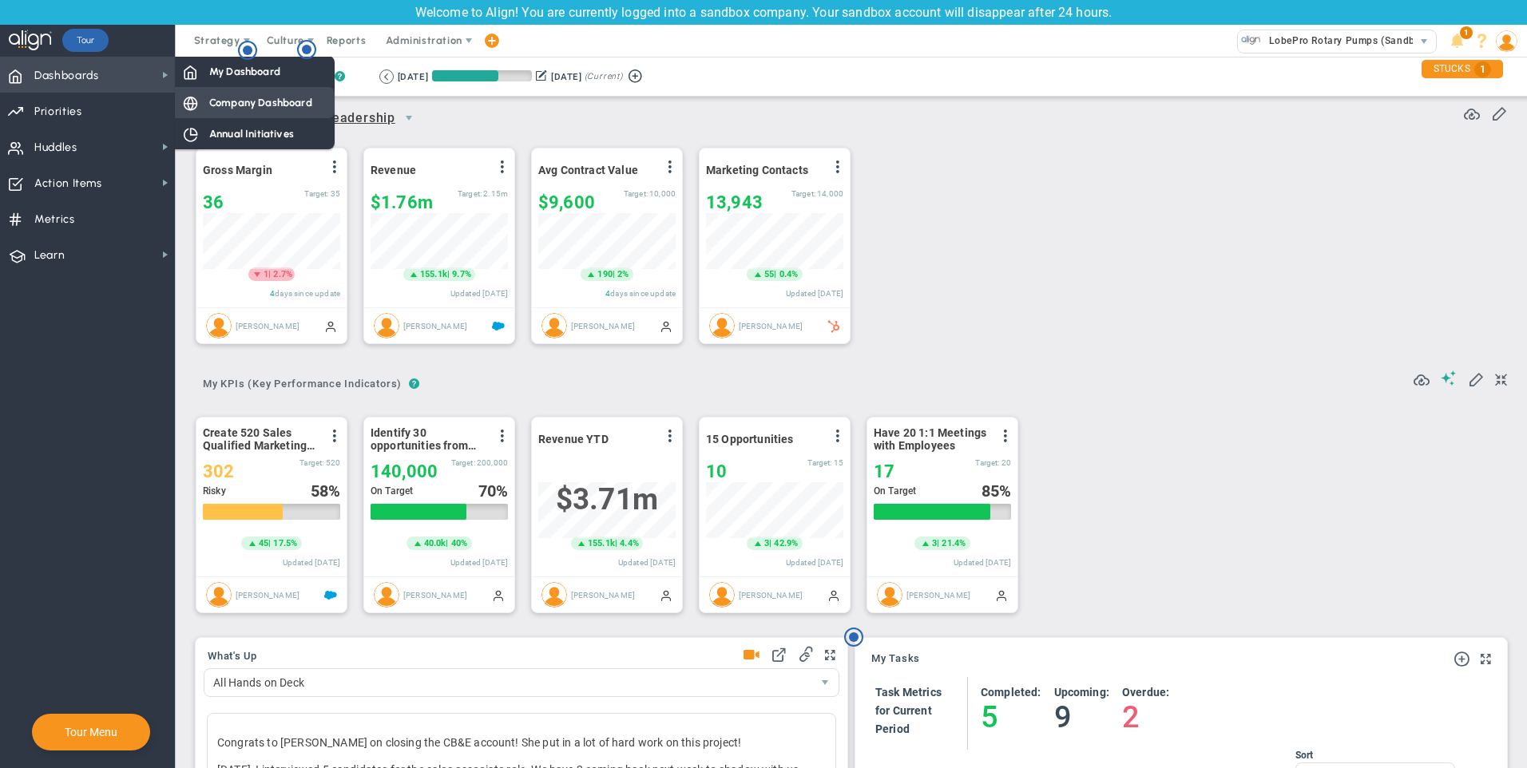
click at [206, 104] on div "Company Dashboard" at bounding box center [255, 102] width 160 height 31
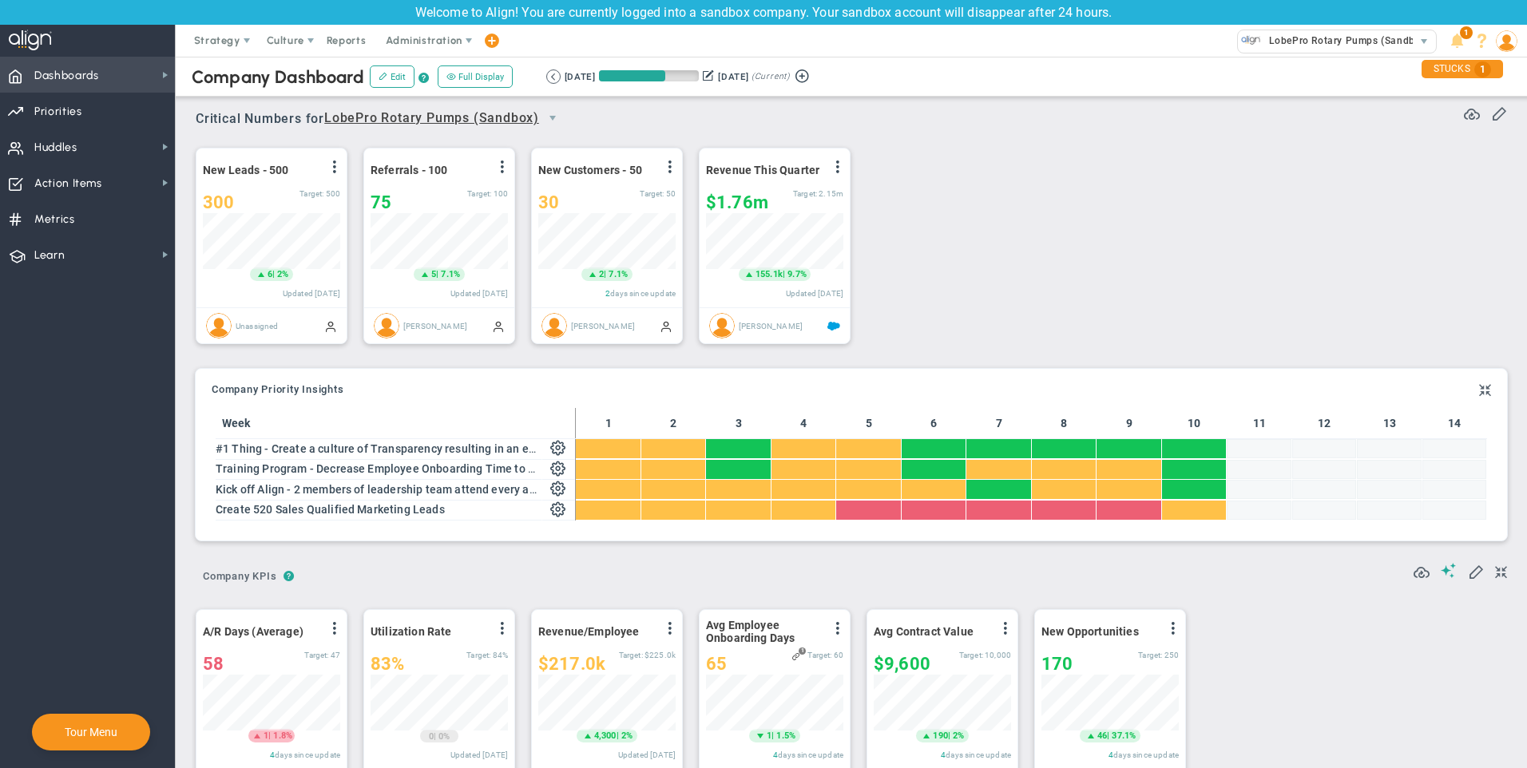
scroll to position [798348, 798267]
click at [65, 110] on span "Priorities" at bounding box center [58, 112] width 48 height 34
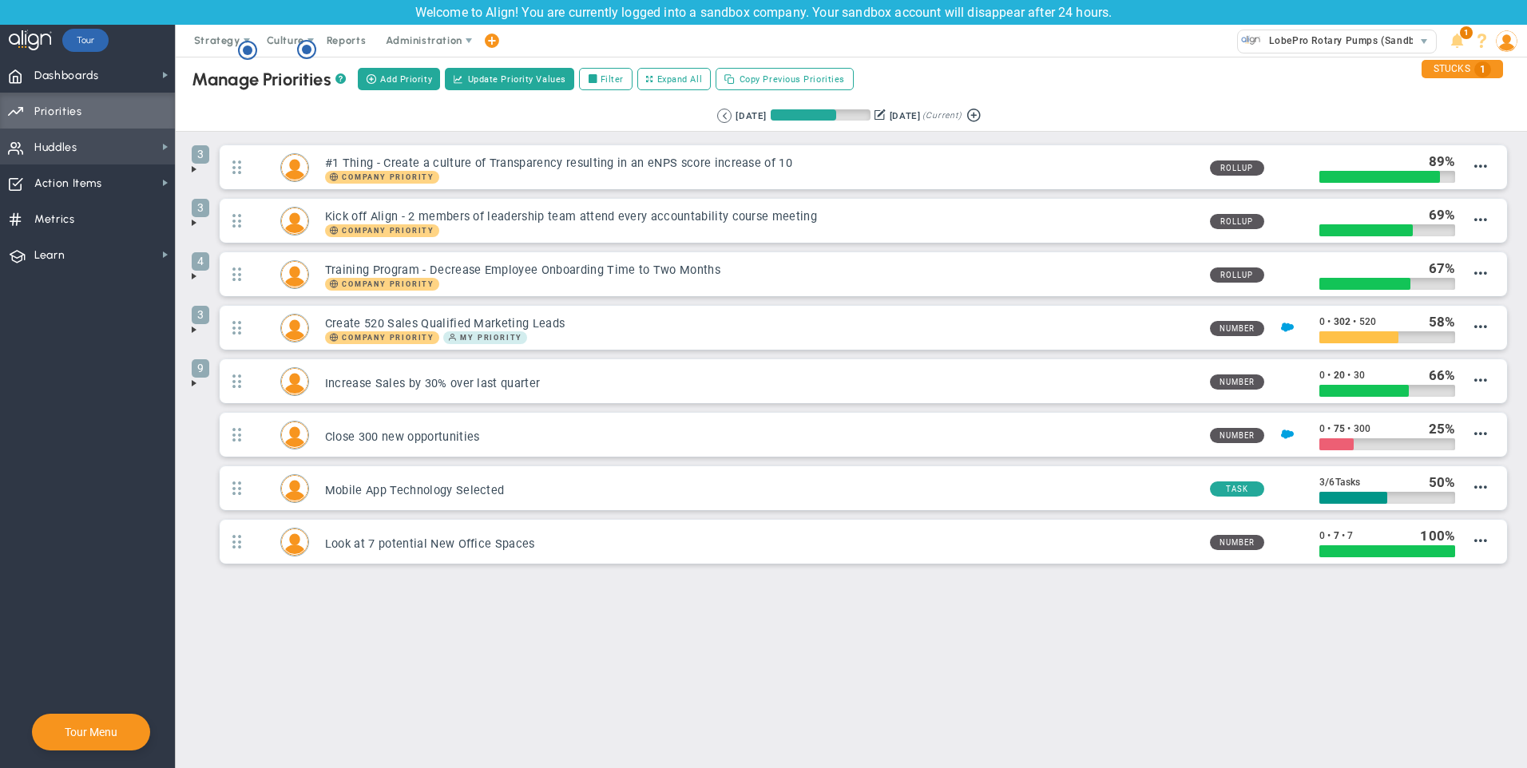
click at [57, 147] on span "Huddles" at bounding box center [55, 148] width 43 height 34
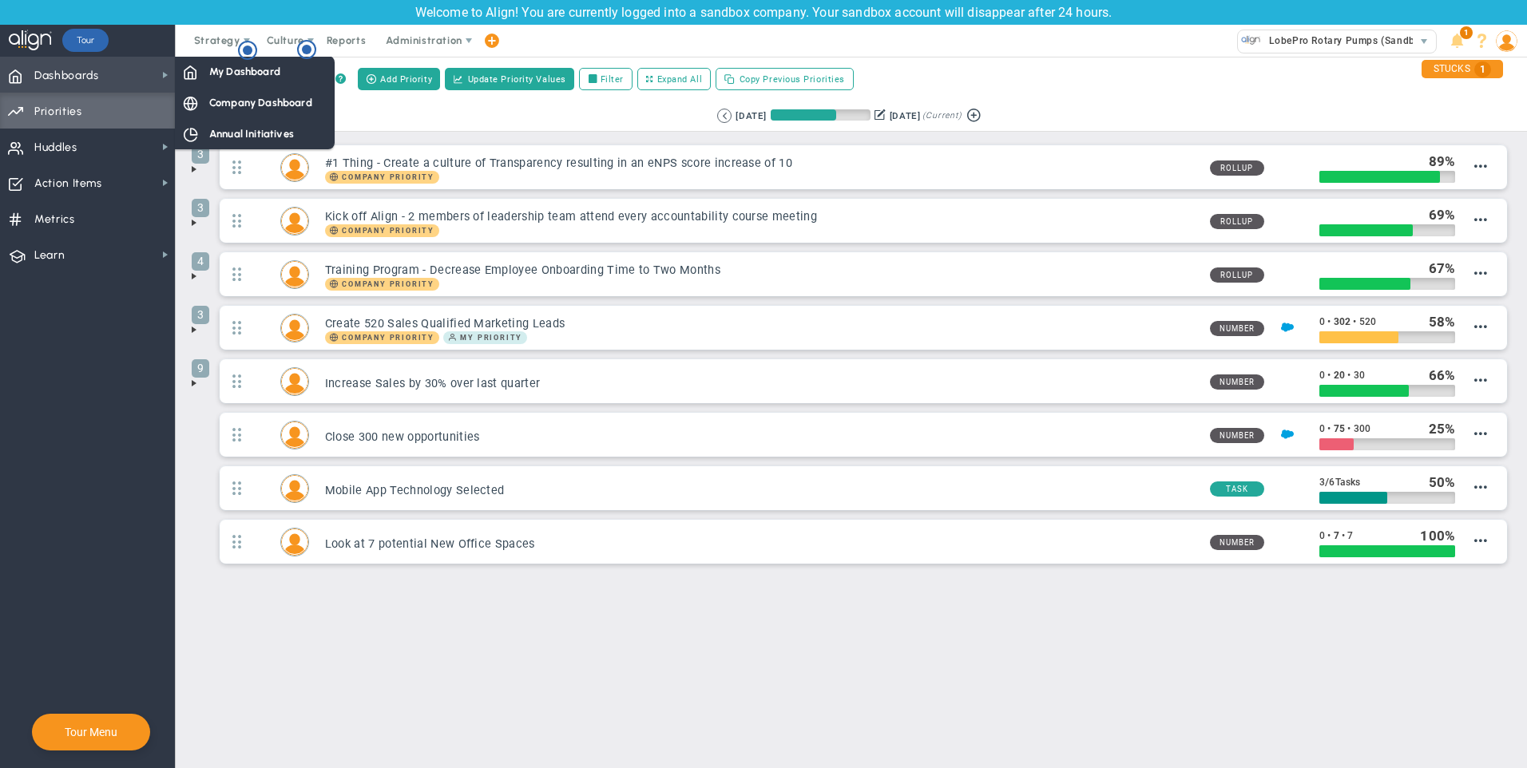
click at [59, 68] on span "Dashboards" at bounding box center [66, 76] width 65 height 34
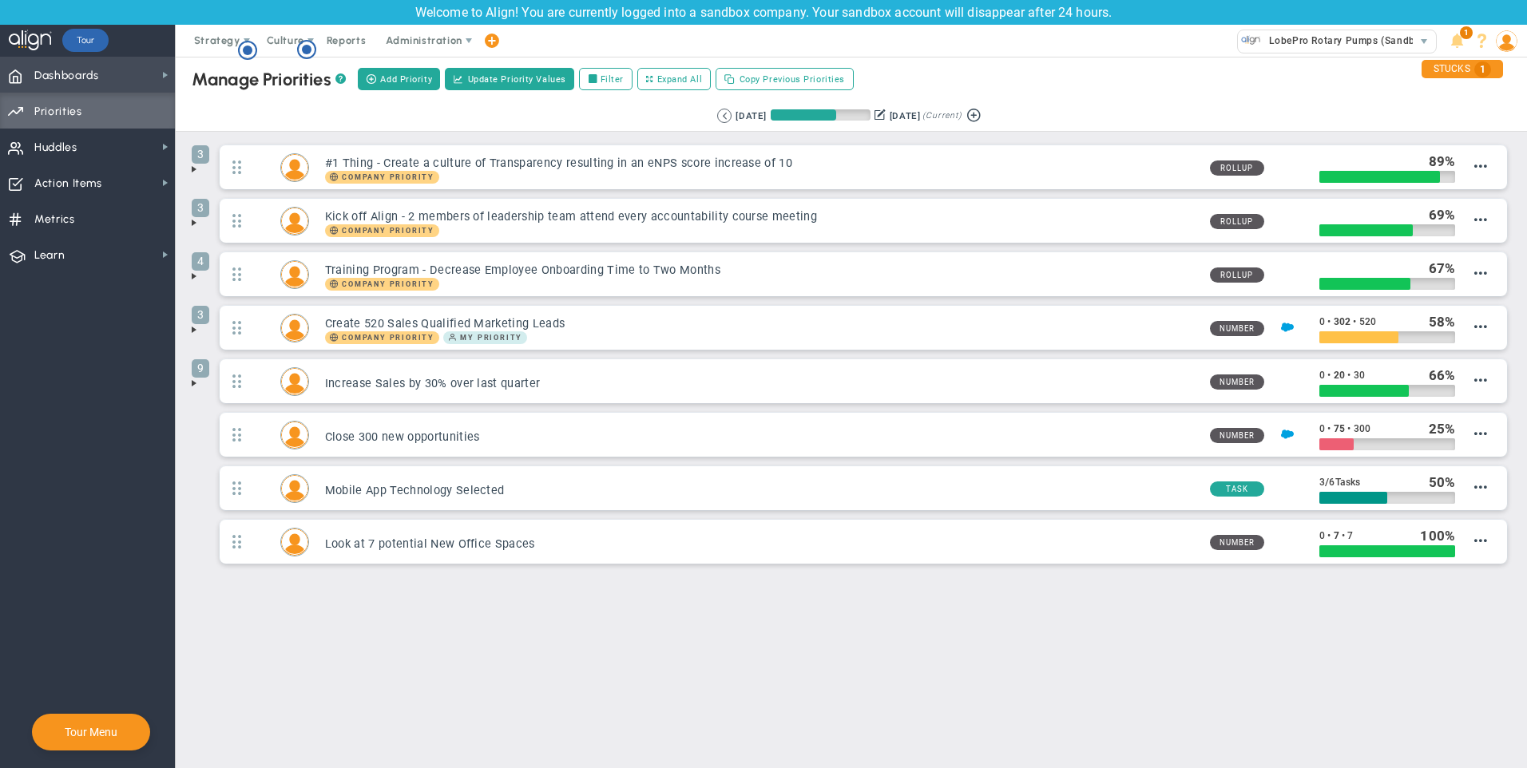
click at [119, 81] on span "Dashboards Dashboards" at bounding box center [87, 75] width 175 height 36
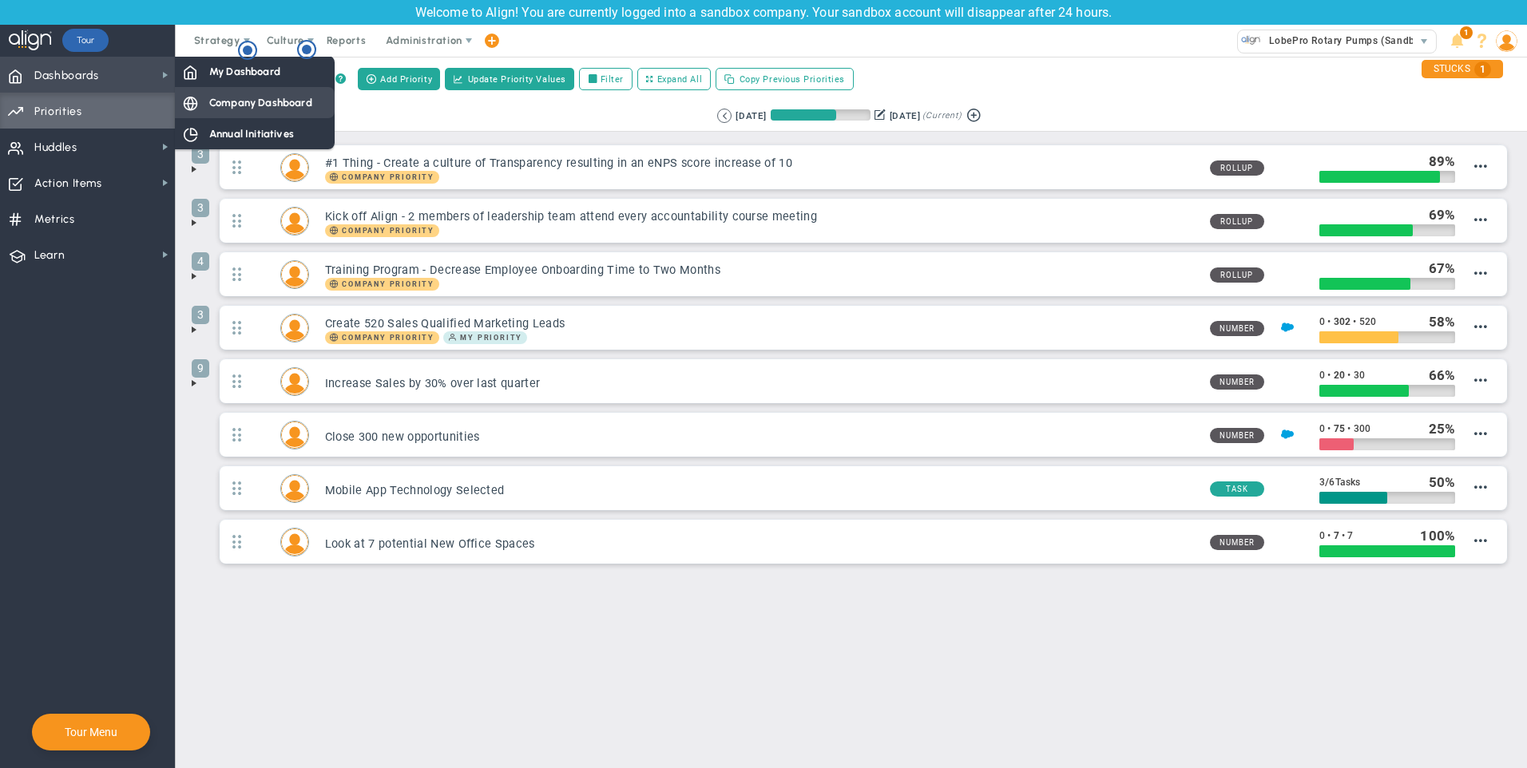
click at [214, 101] on span "Company Dashboard" at bounding box center [260, 102] width 103 height 15
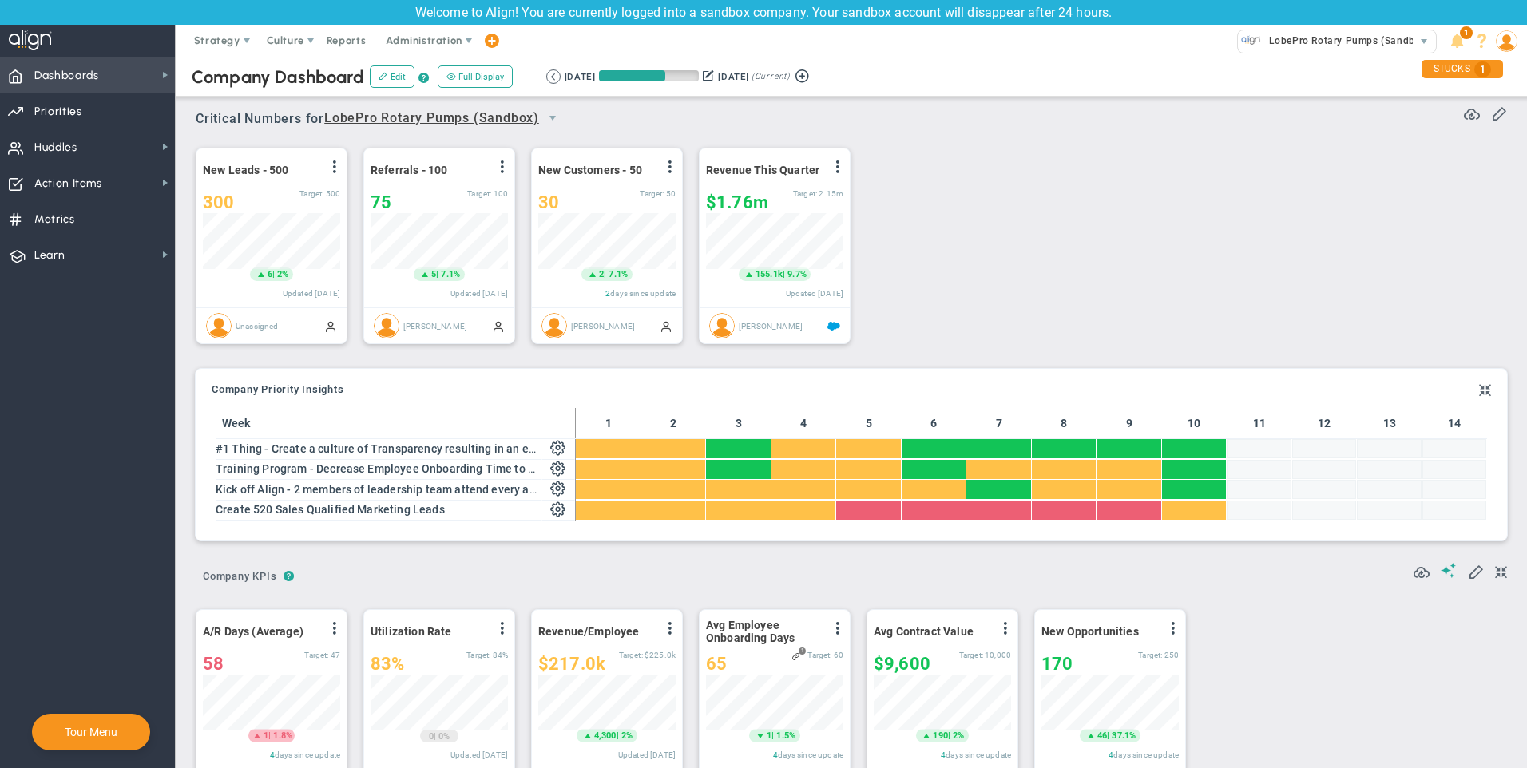
scroll to position [56, 137]
click at [62, 74] on span "Dashboards" at bounding box center [66, 76] width 65 height 34
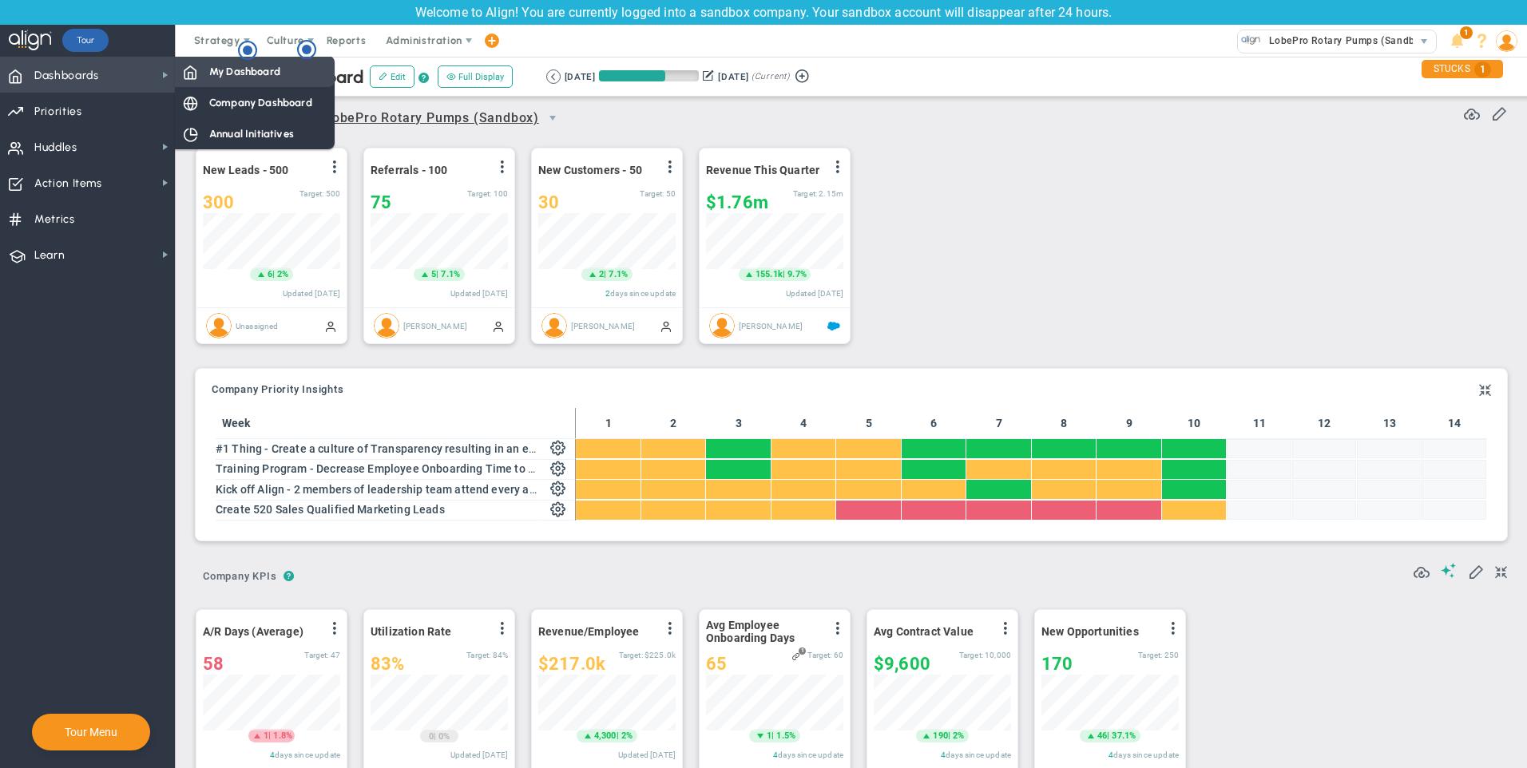
click at [236, 67] on span "My Dashboard" at bounding box center [244, 71] width 71 height 15
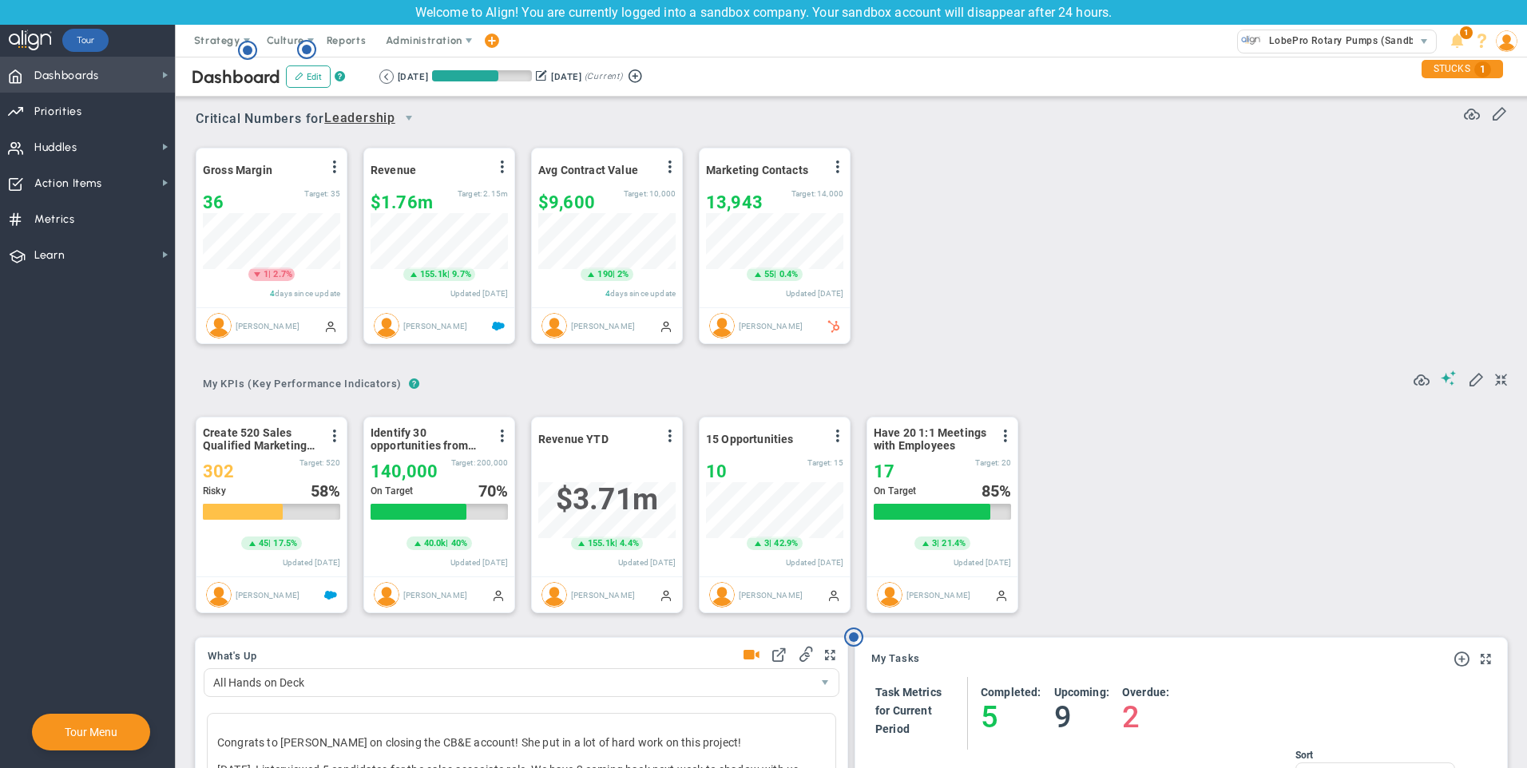
click at [133, 69] on span "Dashboards Dashboards" at bounding box center [87, 75] width 175 height 36
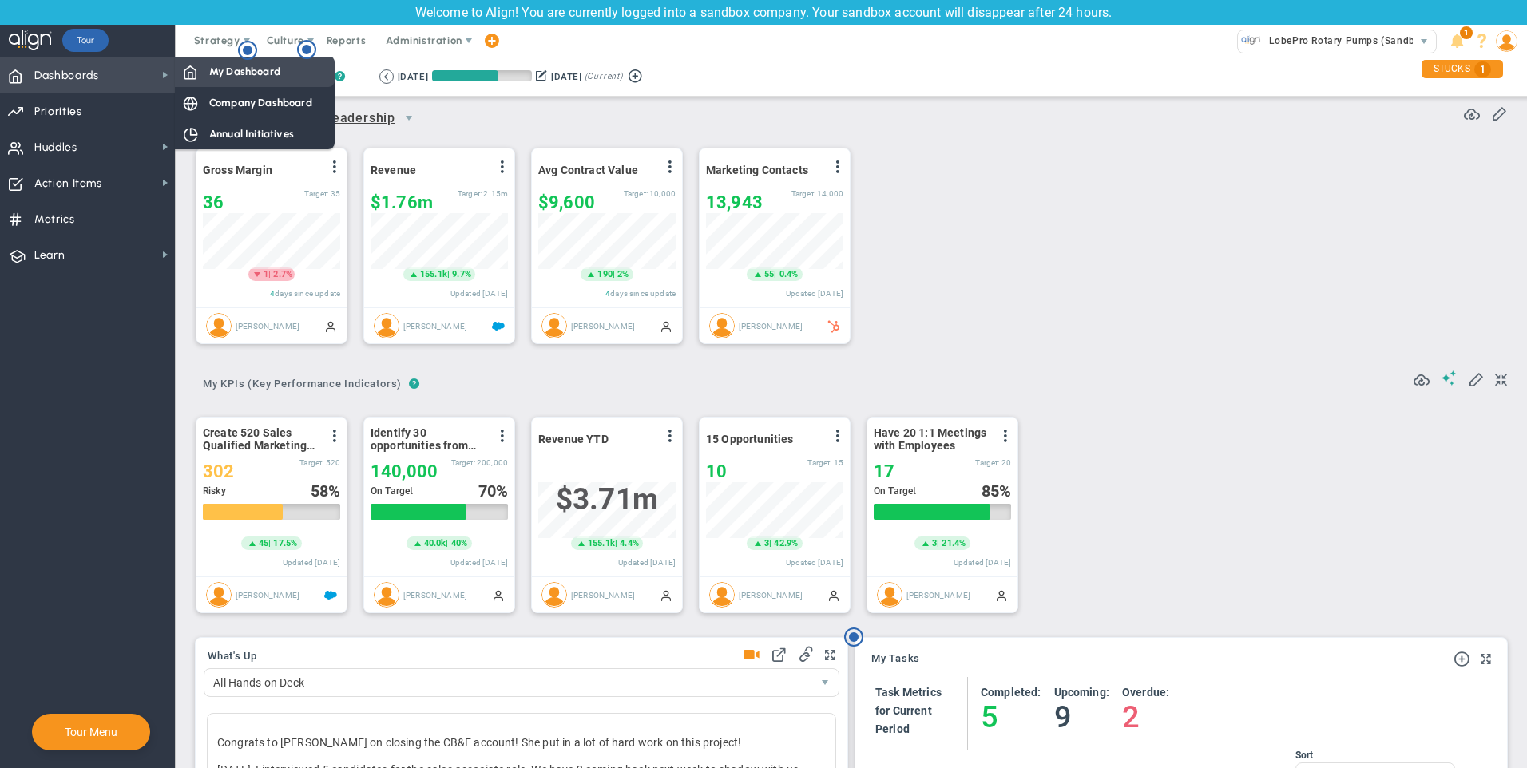
click at [243, 72] on span "My Dashboard" at bounding box center [244, 71] width 71 height 15
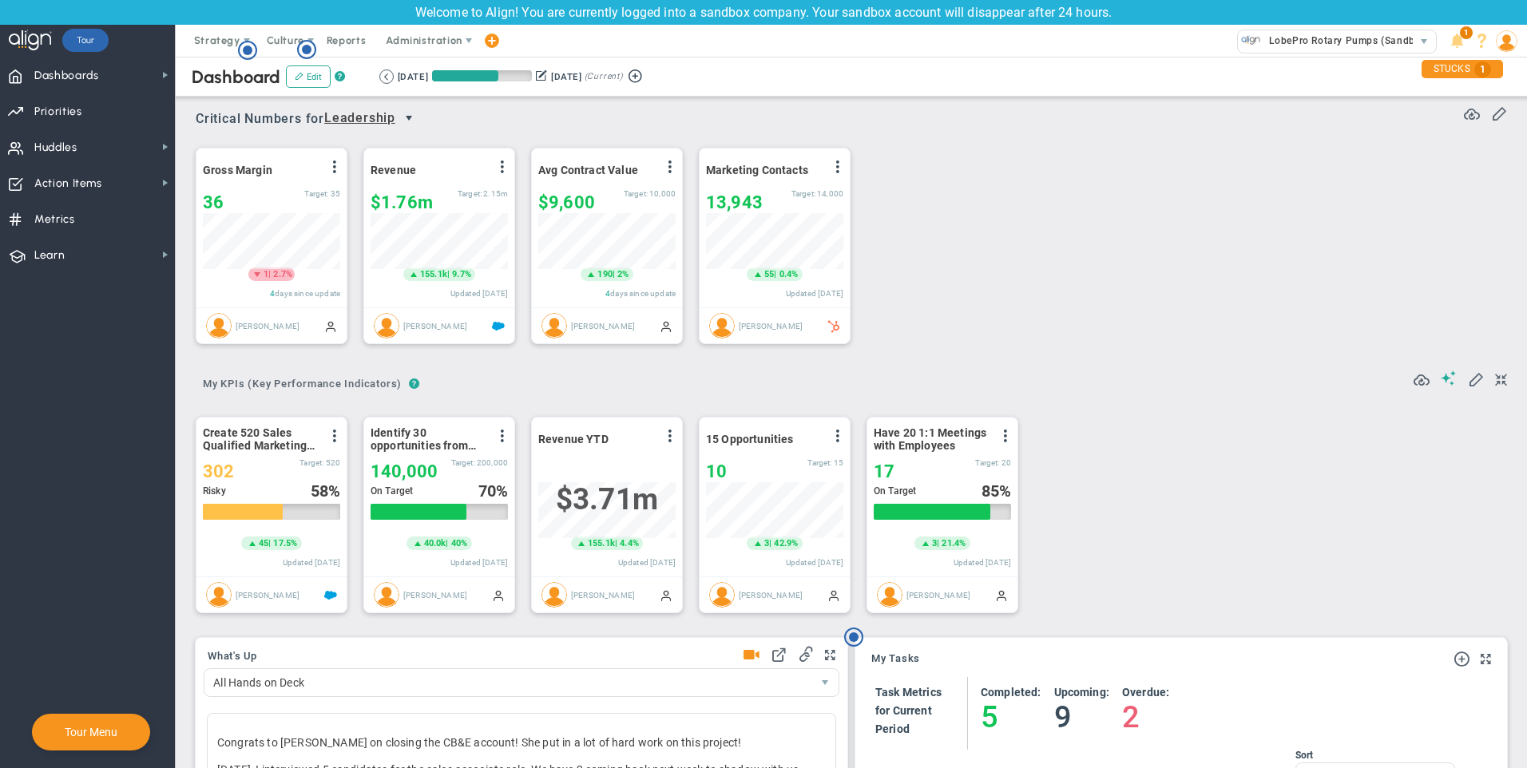
click at [415, 118] on span "select" at bounding box center [408, 118] width 13 height 13
click at [387, 252] on li "Mark & [PERSON_NAME] 1:1 Performance Review" at bounding box center [376, 283] width 95 height 95
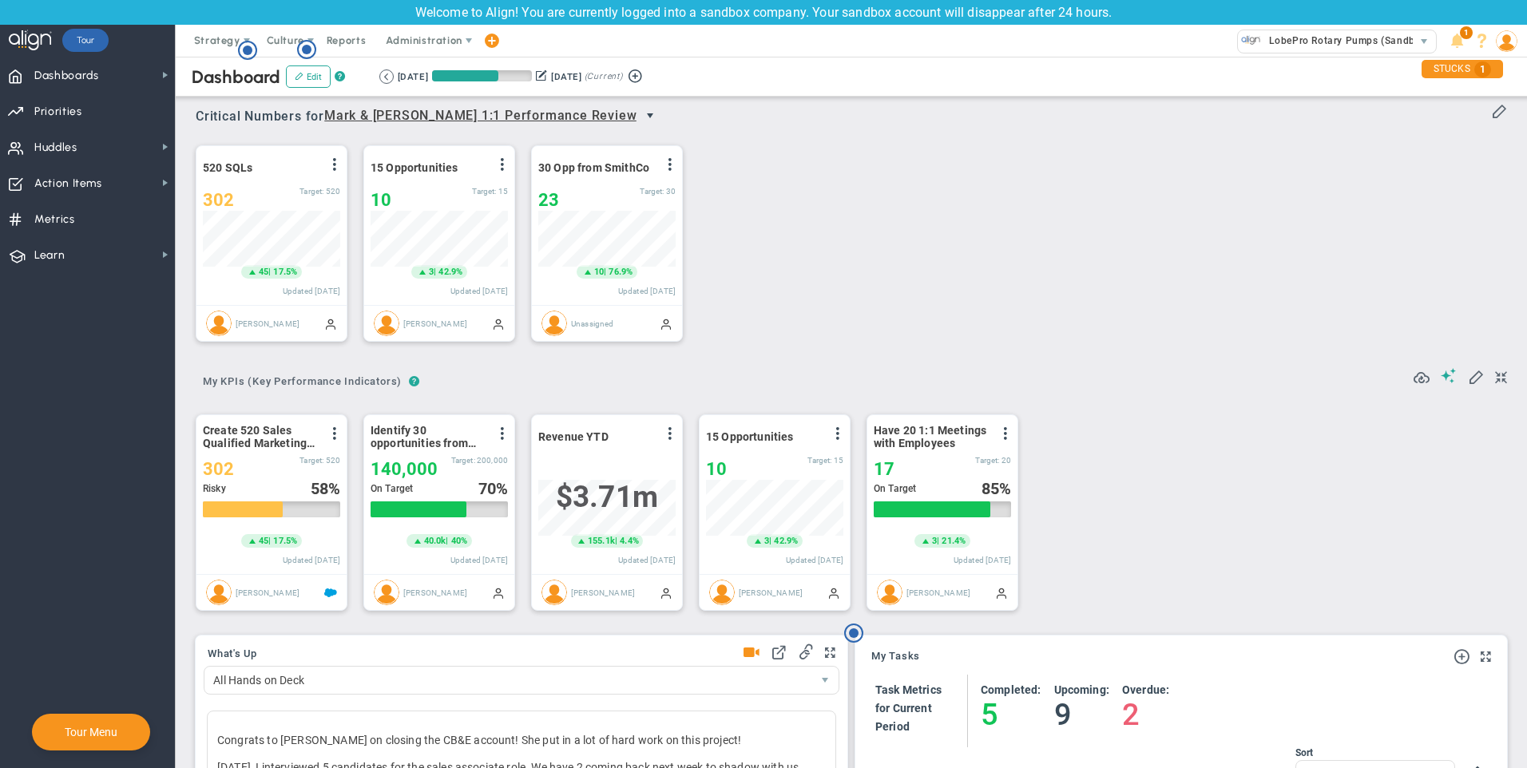
scroll to position [1, 0]
click at [644, 117] on span "select" at bounding box center [650, 117] width 13 height 13
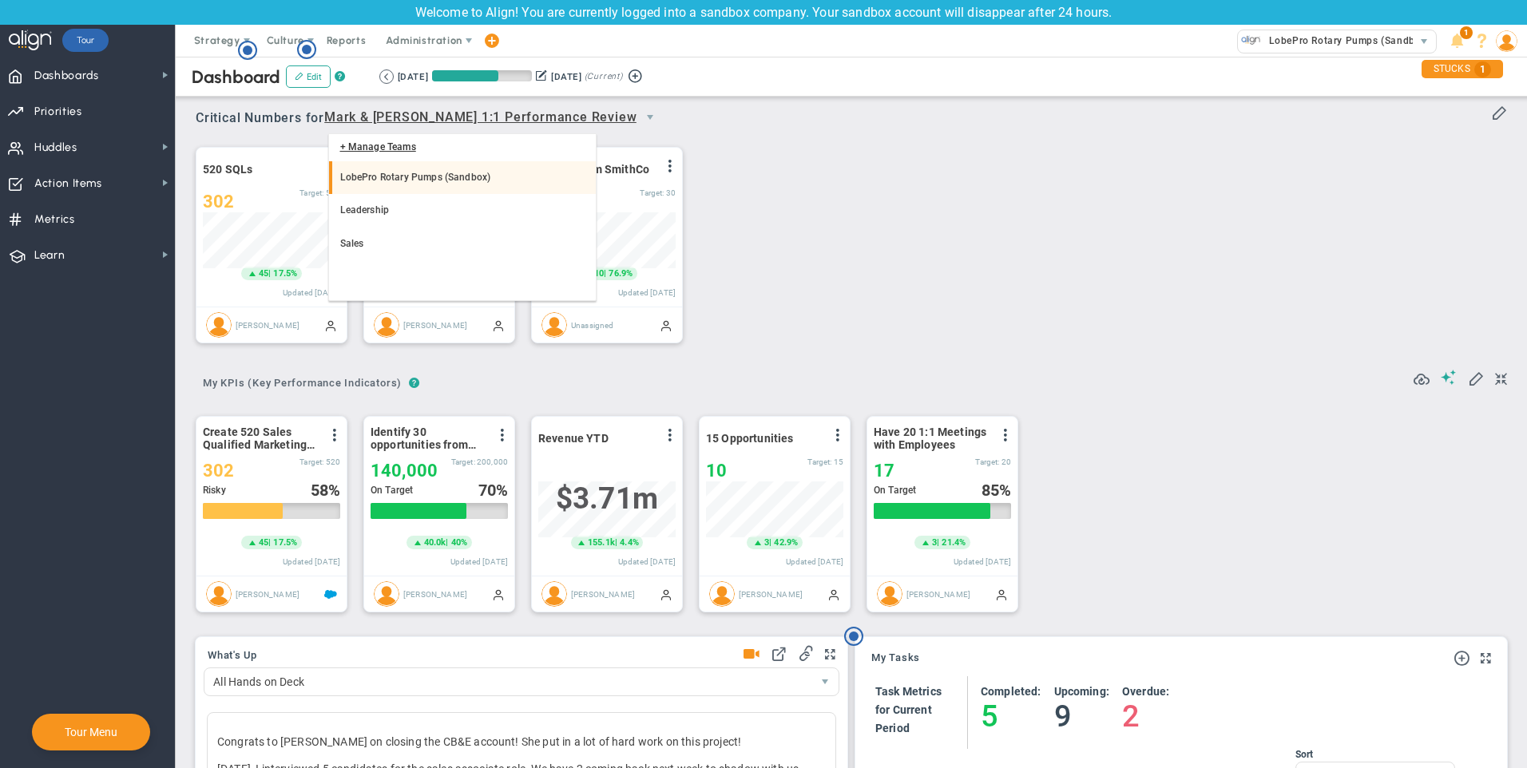
click at [426, 171] on li "LobePro Rotary Pumps (Sandbox)" at bounding box center [462, 178] width 267 height 34
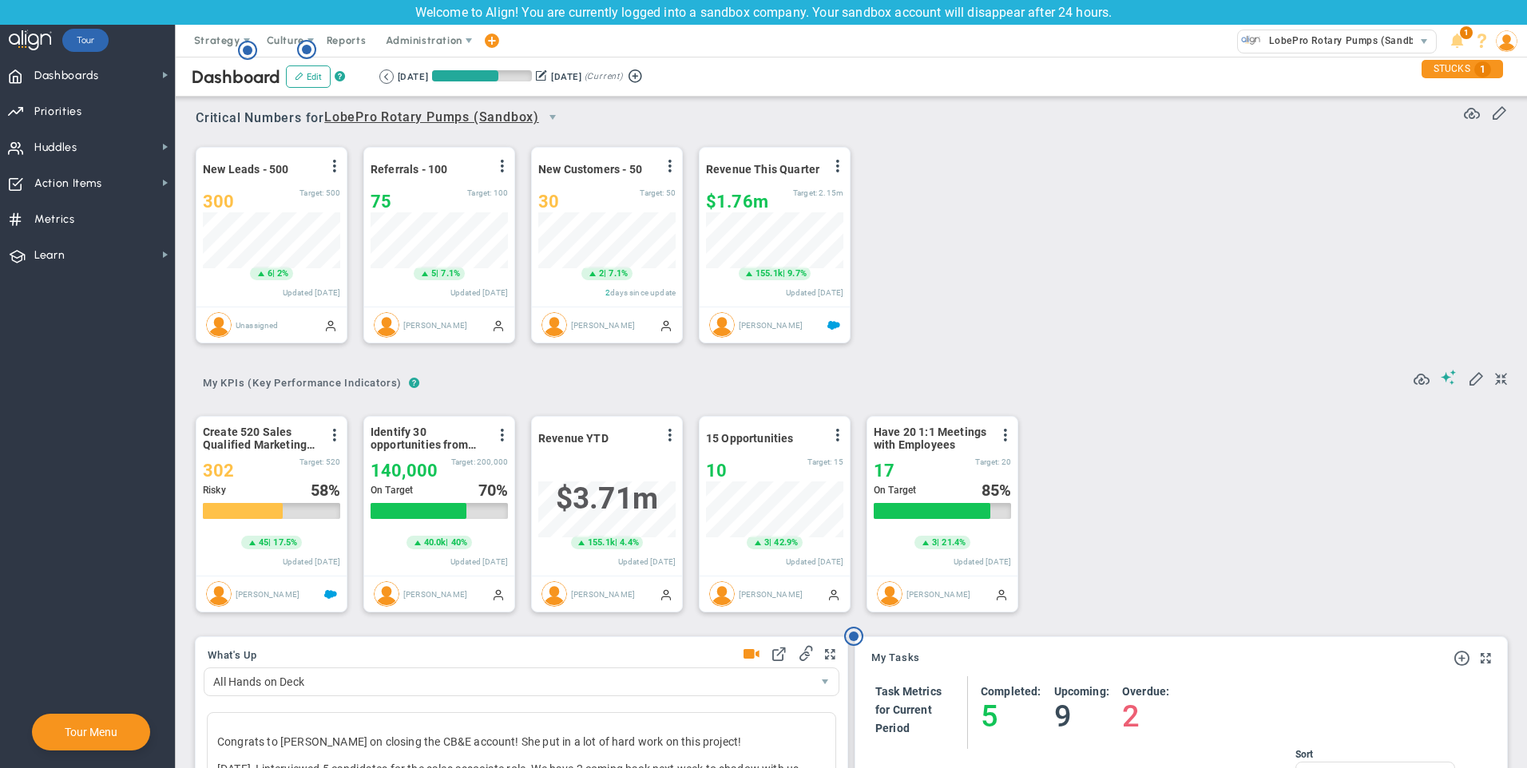
scroll to position [56, 137]
click at [553, 119] on span "select" at bounding box center [552, 117] width 13 height 13
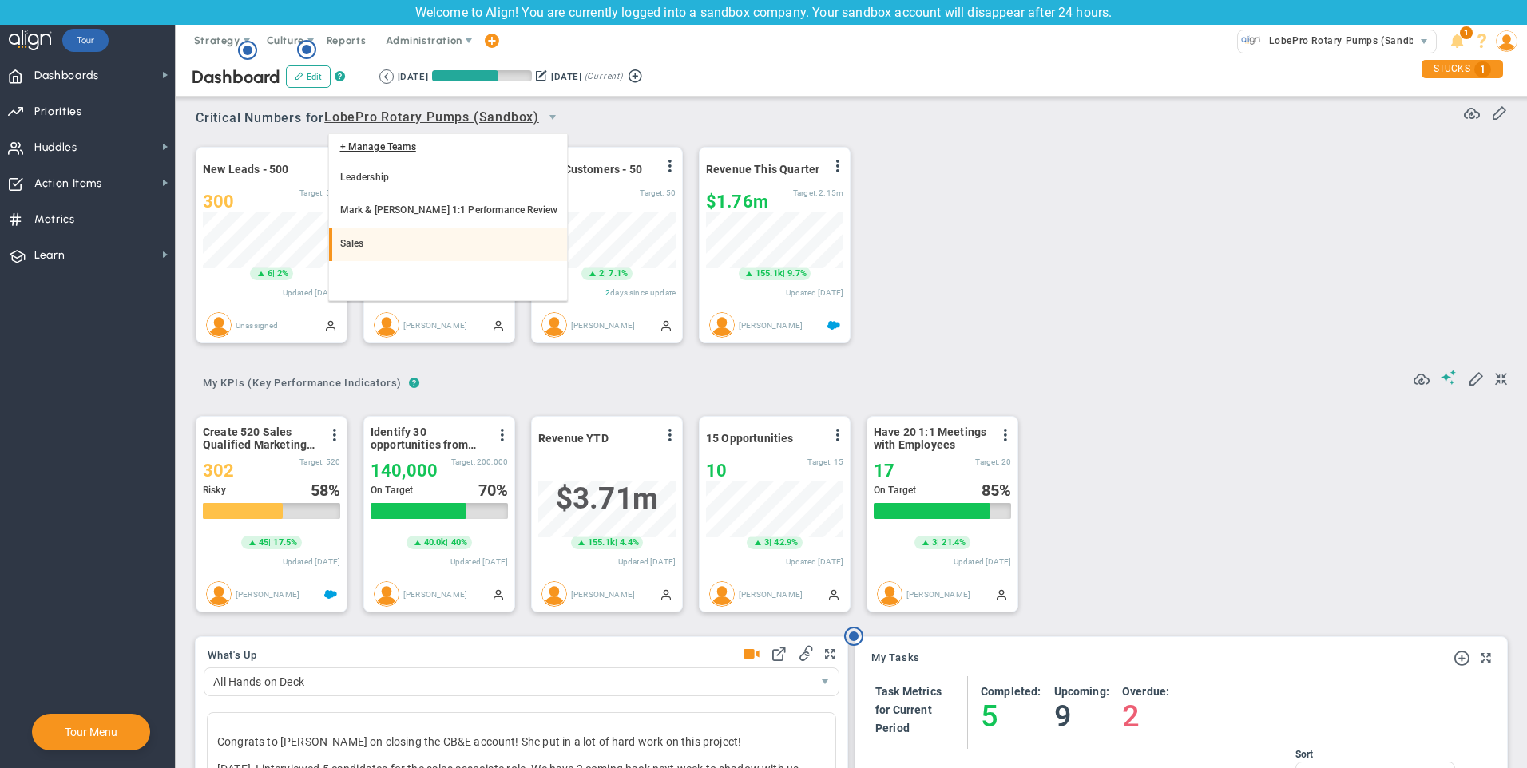
click at [385, 248] on li "Sales" at bounding box center [448, 245] width 238 height 34
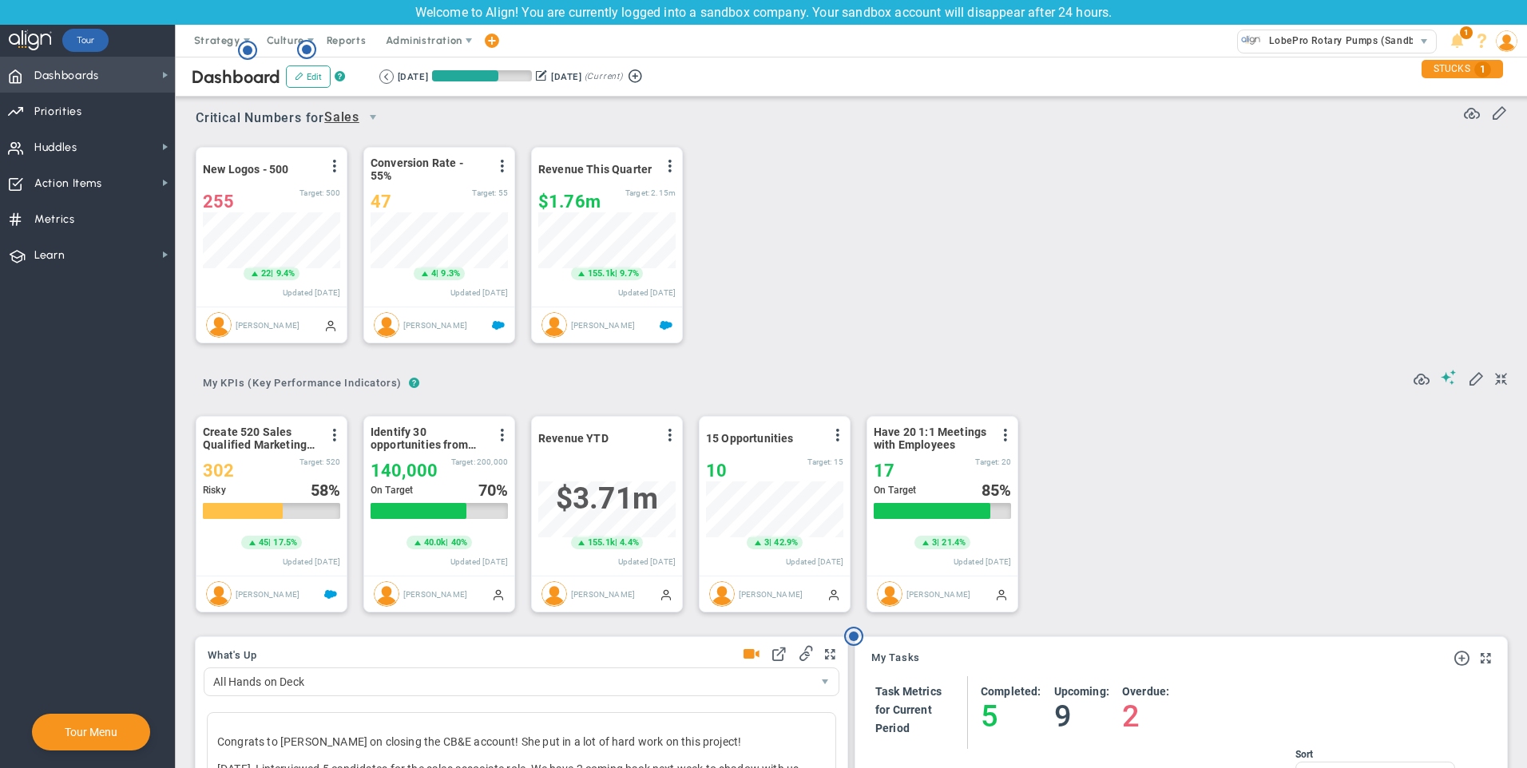
click at [155, 83] on span "Dashboards Dashboards" at bounding box center [87, 75] width 175 height 36
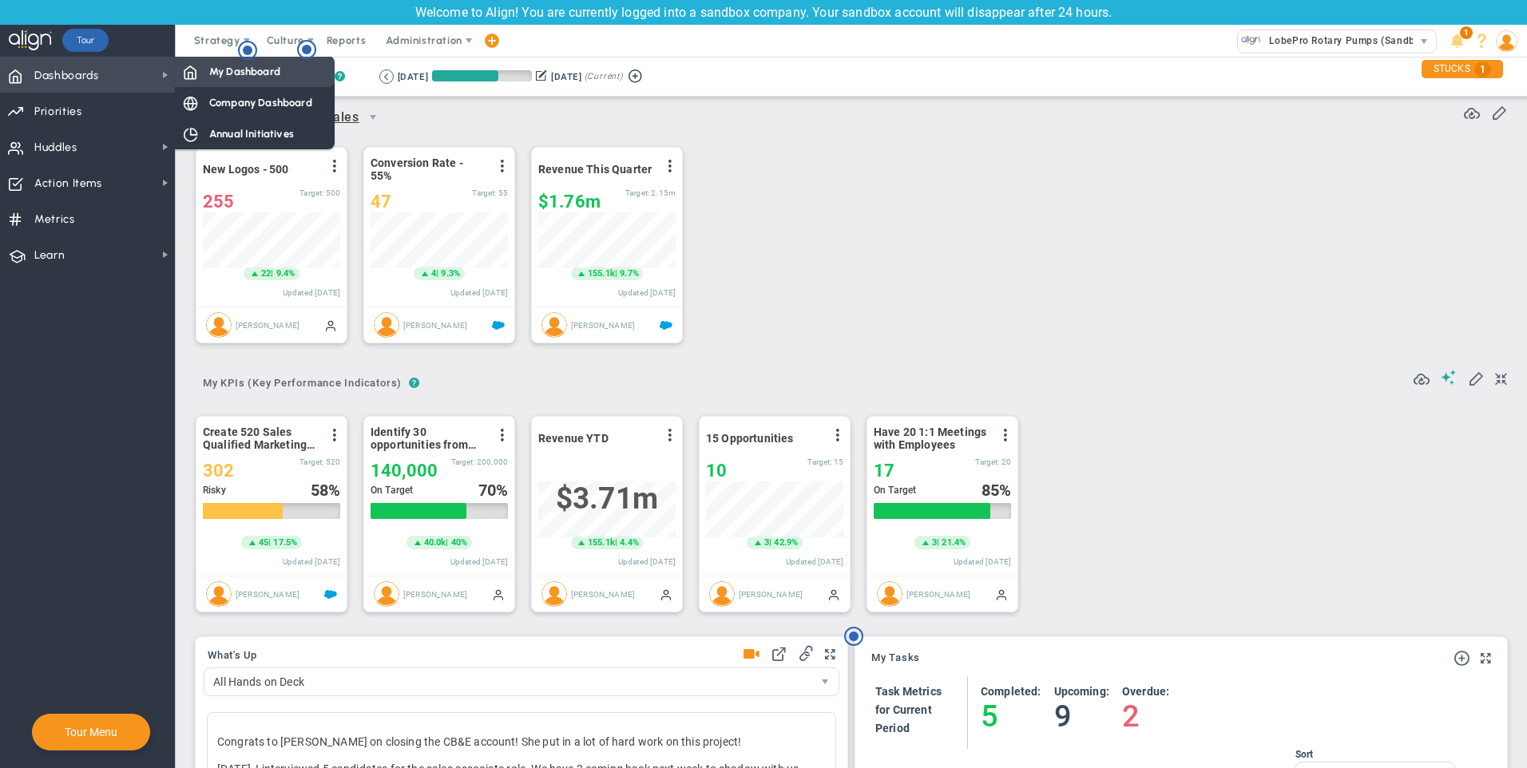
click at [232, 66] on span "My Dashboard" at bounding box center [244, 71] width 71 height 15
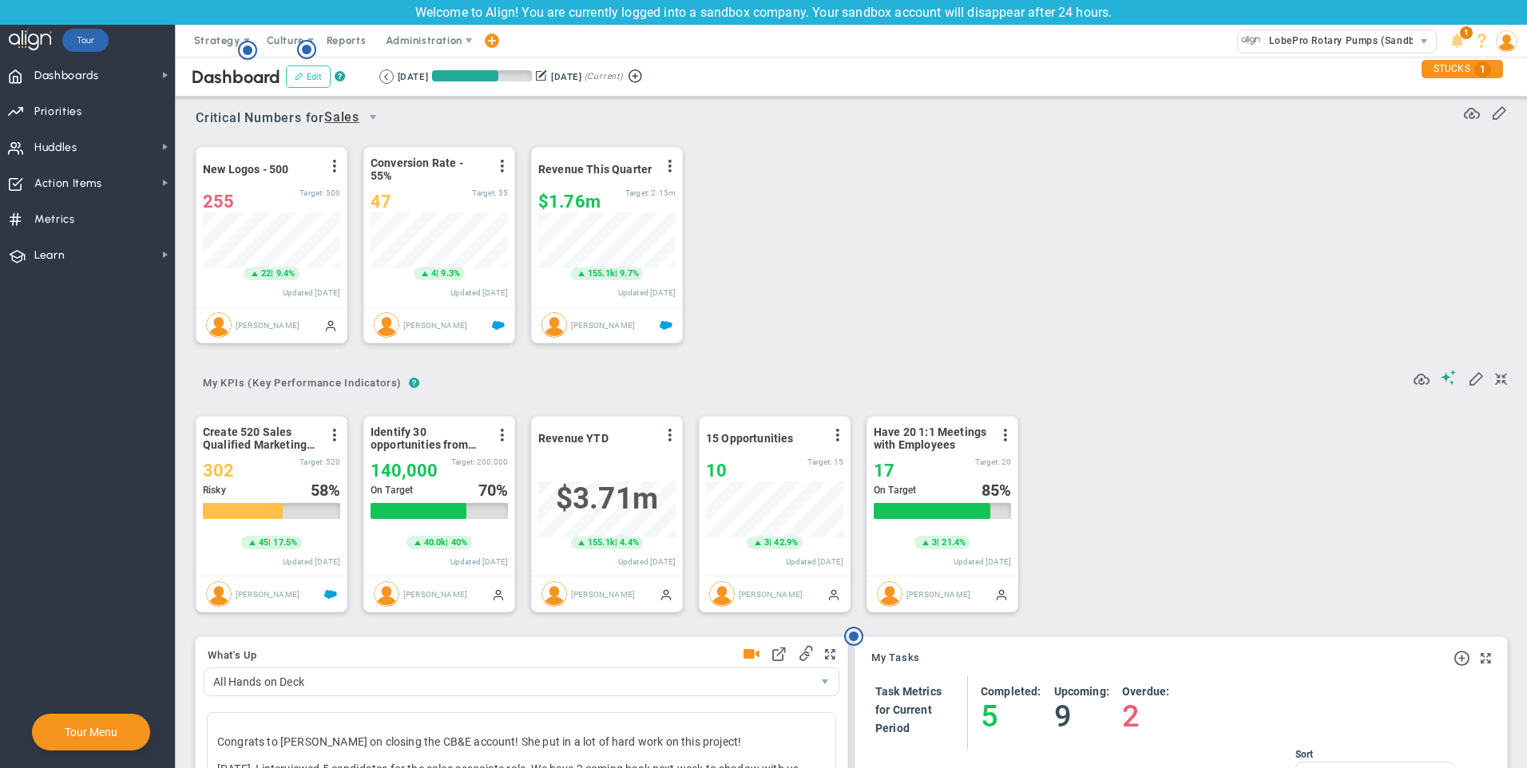
click at [305, 81] on button "Edit" at bounding box center [308, 76] width 45 height 22
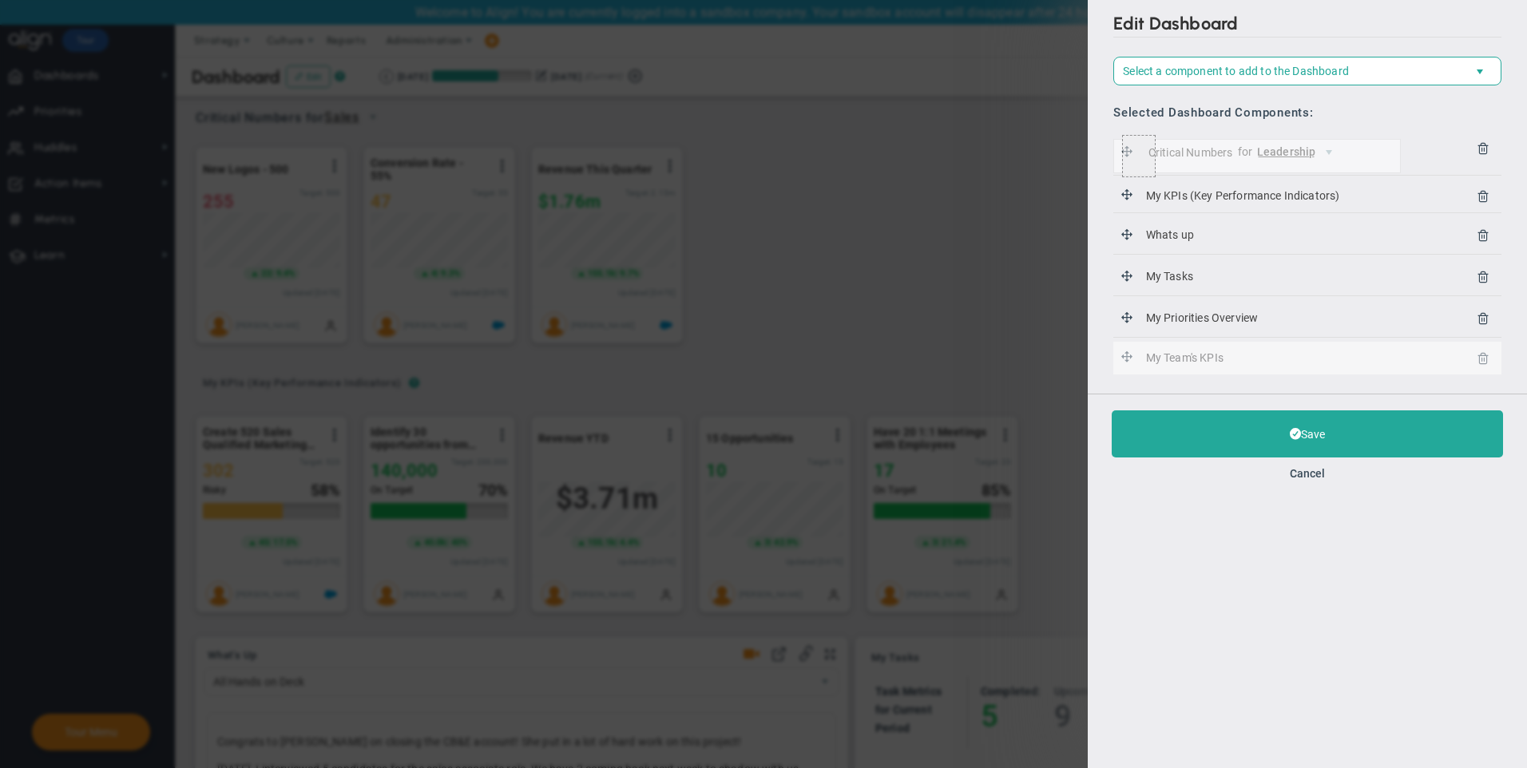
drag, startPoint x: 1127, startPoint y: 364, endPoint x: 1085, endPoint y: 139, distance: 229.1
click at [1085, 139] on div "Edit Dashboard Select a component to add to the Dashboard Select a Component to…" at bounding box center [763, 384] width 1527 height 768
drag, startPoint x: 1191, startPoint y: 362, endPoint x: 1178, endPoint y: 263, distance: 99.8
click at [1178, 263] on div "Critical Numbers for Leadership 115804 My KPIs (Key Performance Indicators) My …" at bounding box center [1307, 255] width 388 height 247
drag, startPoint x: 1126, startPoint y: 354, endPoint x: 1094, endPoint y: 123, distance: 232.9
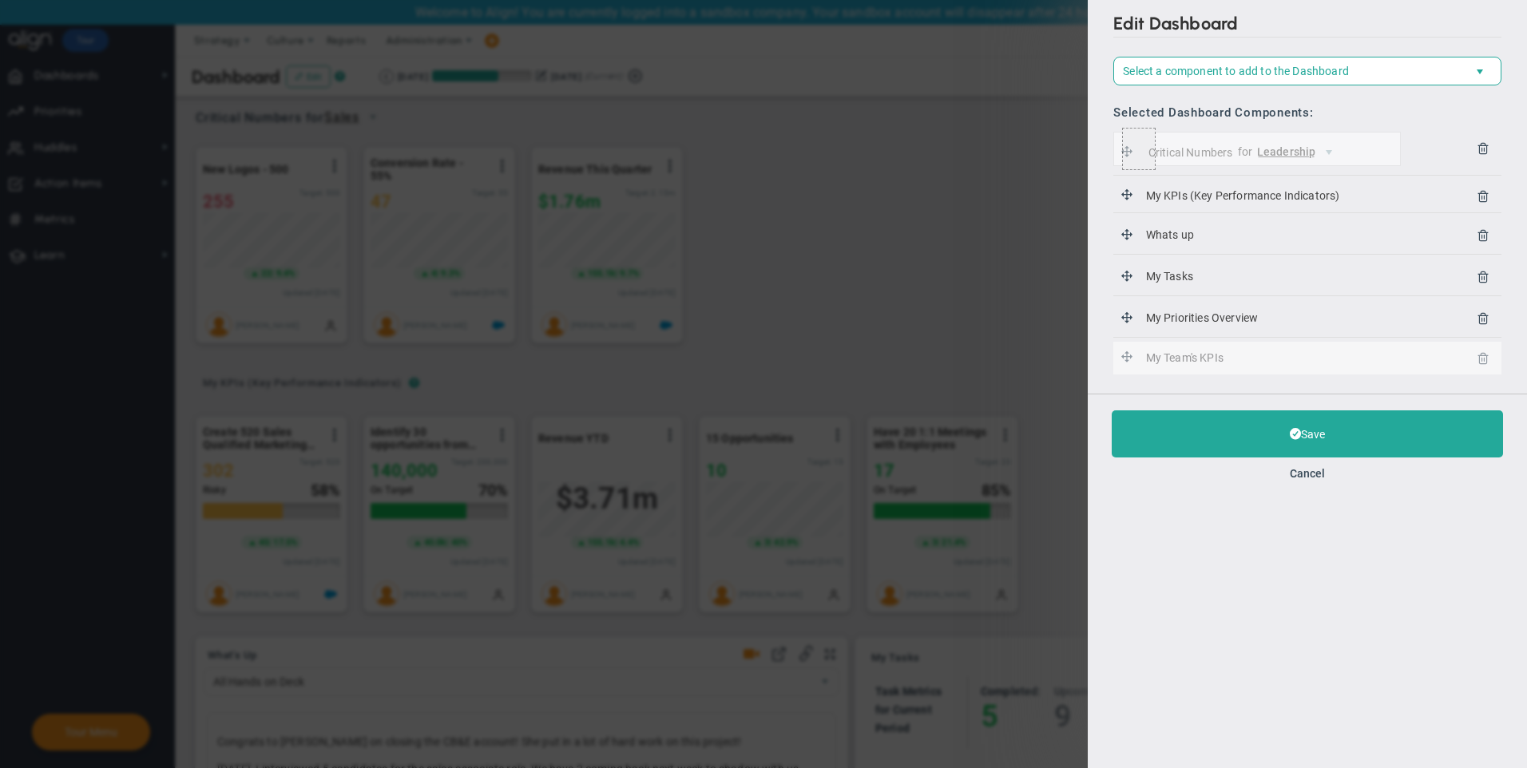
click at [1094, 123] on div "Edit Dashboard Select a component to add to the Dashboard Select a Component to…" at bounding box center [1306, 197] width 439 height 394
drag, startPoint x: 1202, startPoint y: 361, endPoint x: 1145, endPoint y: 370, distance: 57.5
click at [1145, 370] on li "My Team's KPIs My Team's KPIs" at bounding box center [1307, 358] width 388 height 33
drag, startPoint x: 1162, startPoint y: 360, endPoint x: 1180, endPoint y: 348, distance: 21.3
click at [1175, 340] on div "Critical Numbers for Leadership 115804 My KPIs (Key Performance Indicators) My …" at bounding box center [1307, 255] width 388 height 247
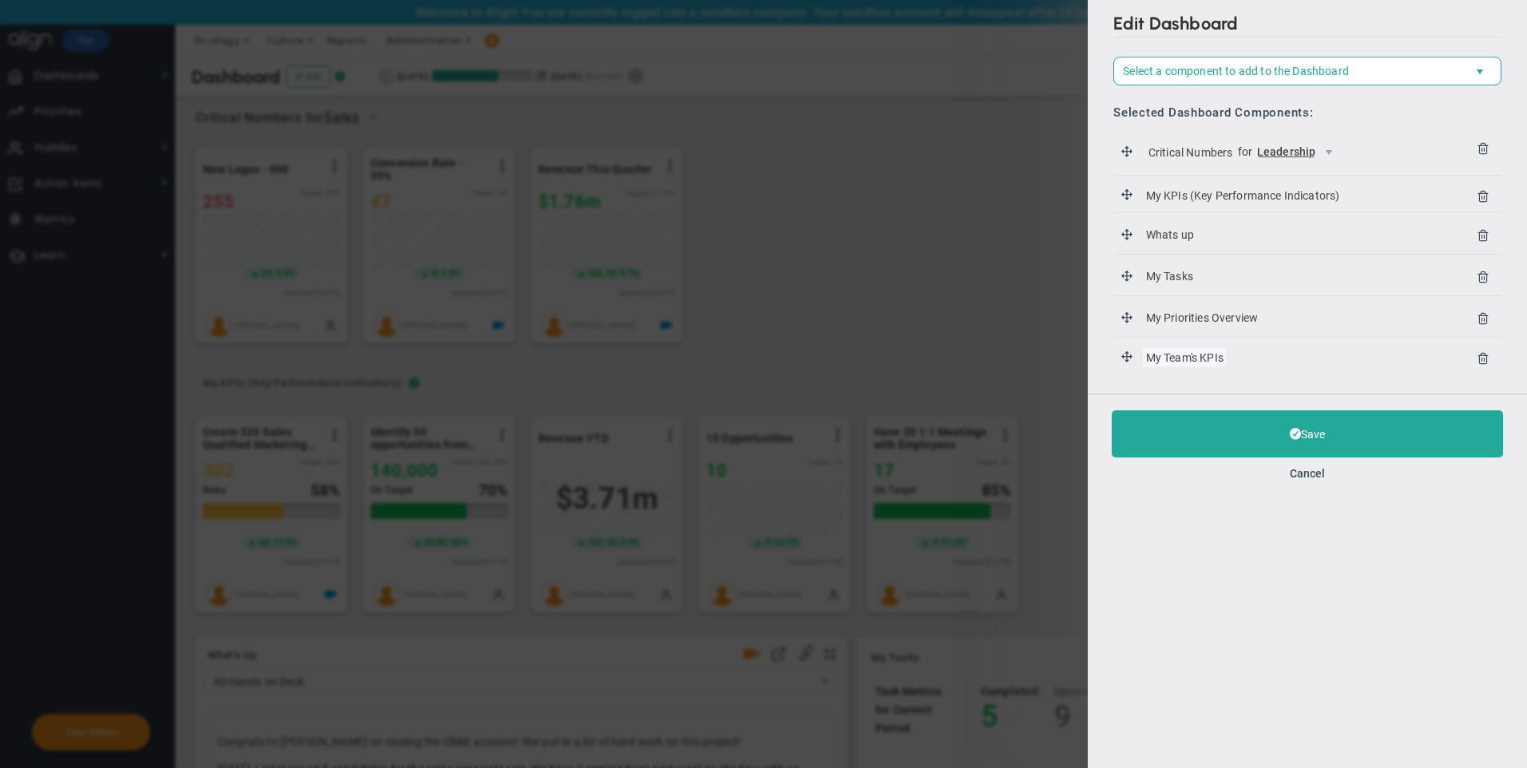
click at [1184, 354] on span "My Team's KPIs" at bounding box center [1184, 357] width 83 height 18
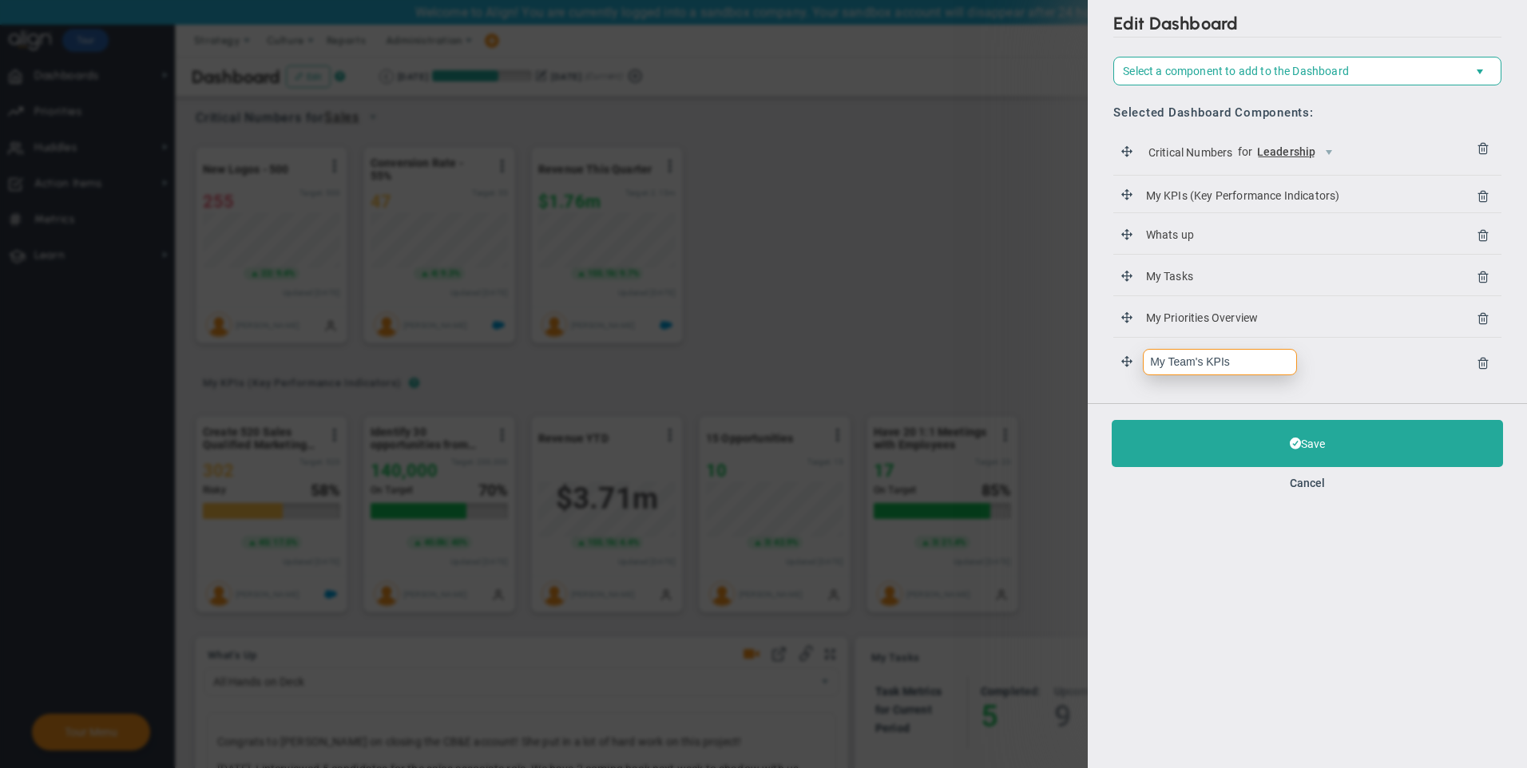
drag, startPoint x: 1184, startPoint y: 354, endPoint x: 1191, endPoint y: 319, distance: 35.9
click at [1180, 280] on div "Critical Numbers for Leadership 115804 My KPIs (Key Performance Indicators) My …" at bounding box center [1307, 260] width 388 height 256
click at [1232, 316] on span "My Priorities Overview" at bounding box center [1202, 318] width 118 height 21
click at [1322, 354] on li "My Team's KPIs My Team's KPIs" at bounding box center [1307, 363] width 388 height 42
drag, startPoint x: 1246, startPoint y: 371, endPoint x: 1260, endPoint y: 247, distance: 125.4
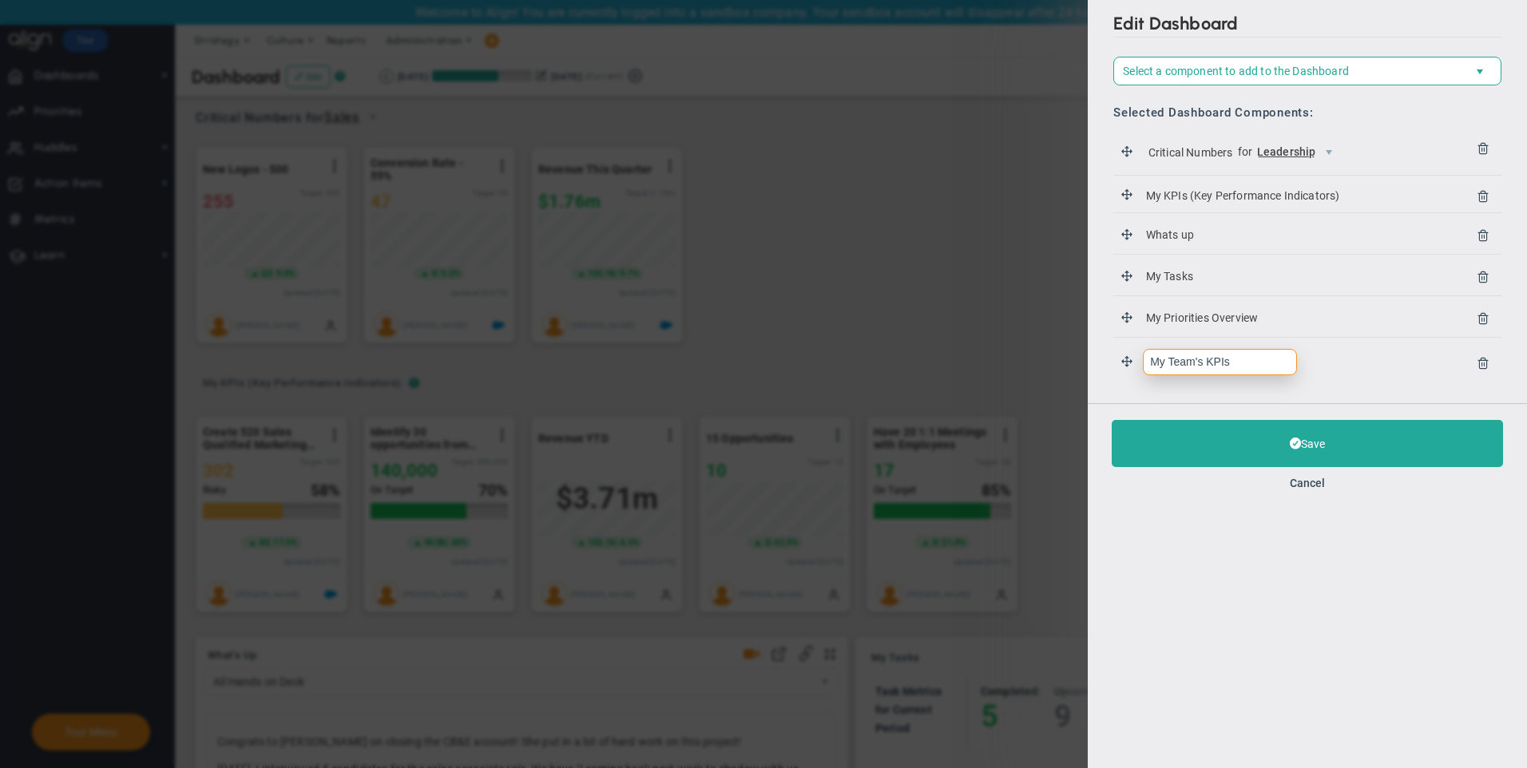
click at [1260, 247] on div "Critical Numbers for Leadership 115804 My KPIs (Key Performance Indicators) My …" at bounding box center [1307, 260] width 388 height 256
click at [1123, 359] on icon at bounding box center [1130, 361] width 19 height 15
click at [1174, 314] on span "My Priorities Overview" at bounding box center [1202, 318] width 118 height 21
click at [1164, 272] on span "My Tasks" at bounding box center [1169, 277] width 53 height 21
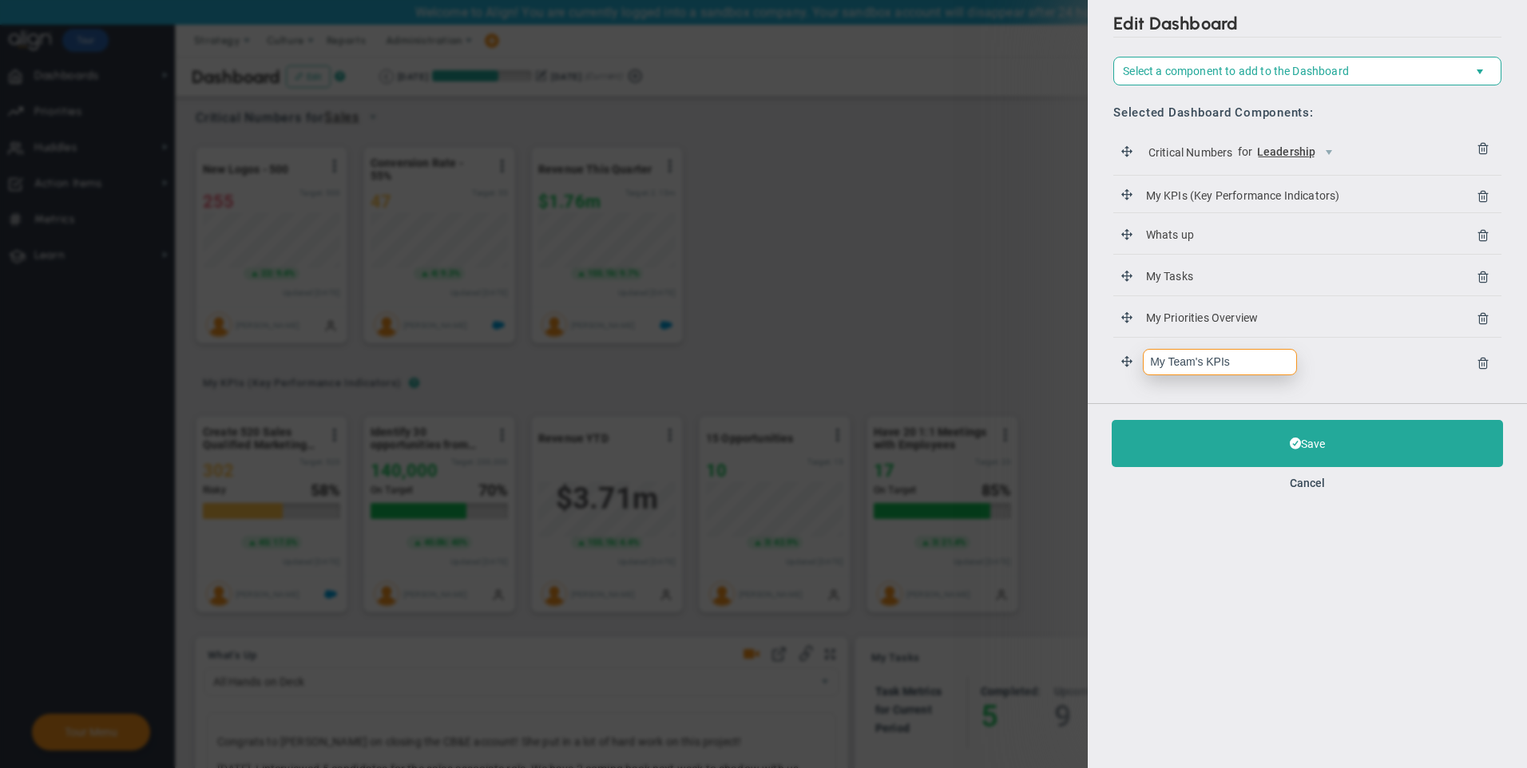
drag, startPoint x: 1202, startPoint y: 360, endPoint x: 1215, endPoint y: 350, distance: 16.0
click at [1213, 351] on input "My Team's KPIs" at bounding box center [1220, 362] width 154 height 26
type input "My KPIs"
click at [1203, 366] on input "My KPIs" at bounding box center [1220, 362] width 154 height 26
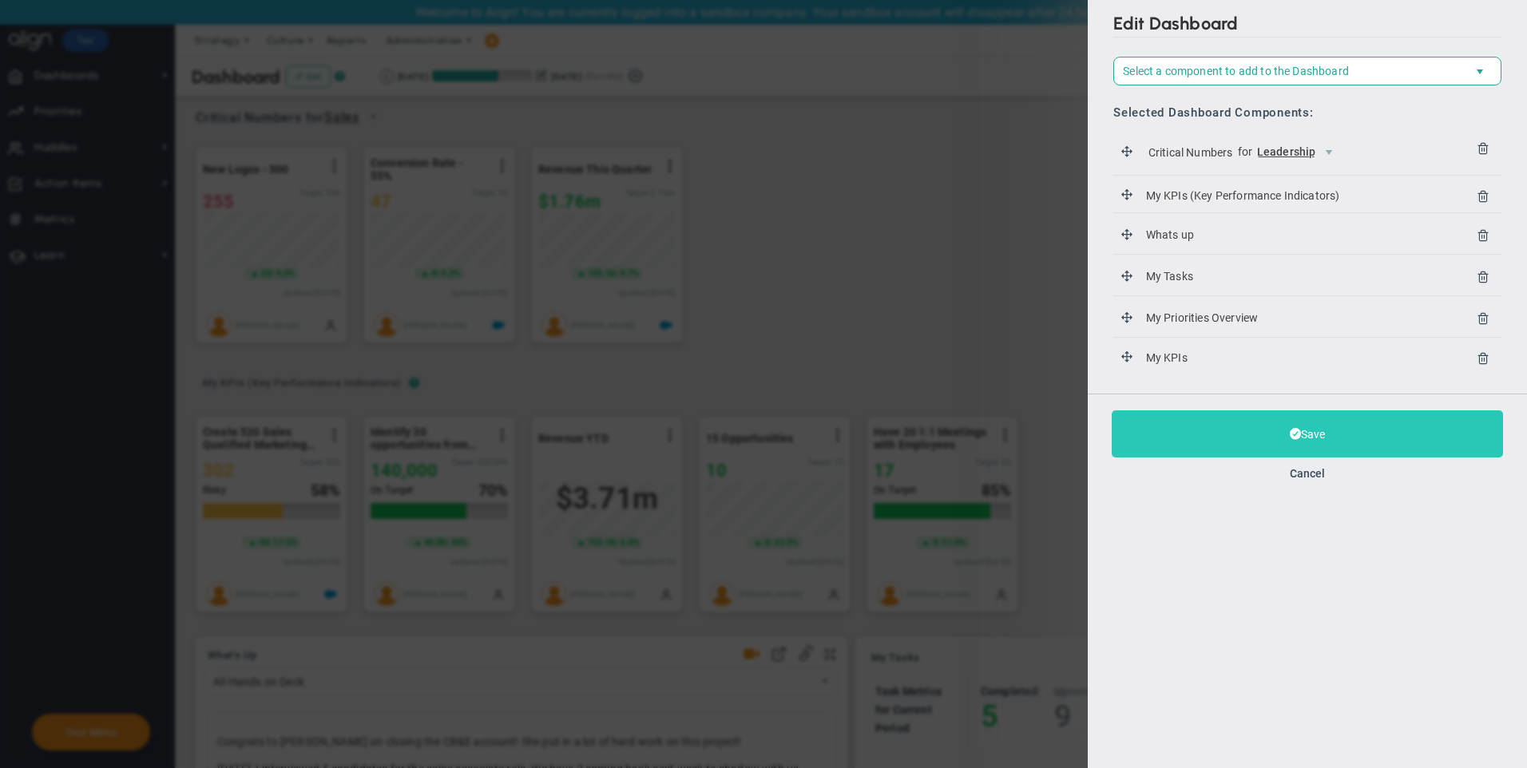
click at [1286, 438] on button "Save" at bounding box center [1306, 433] width 391 height 47
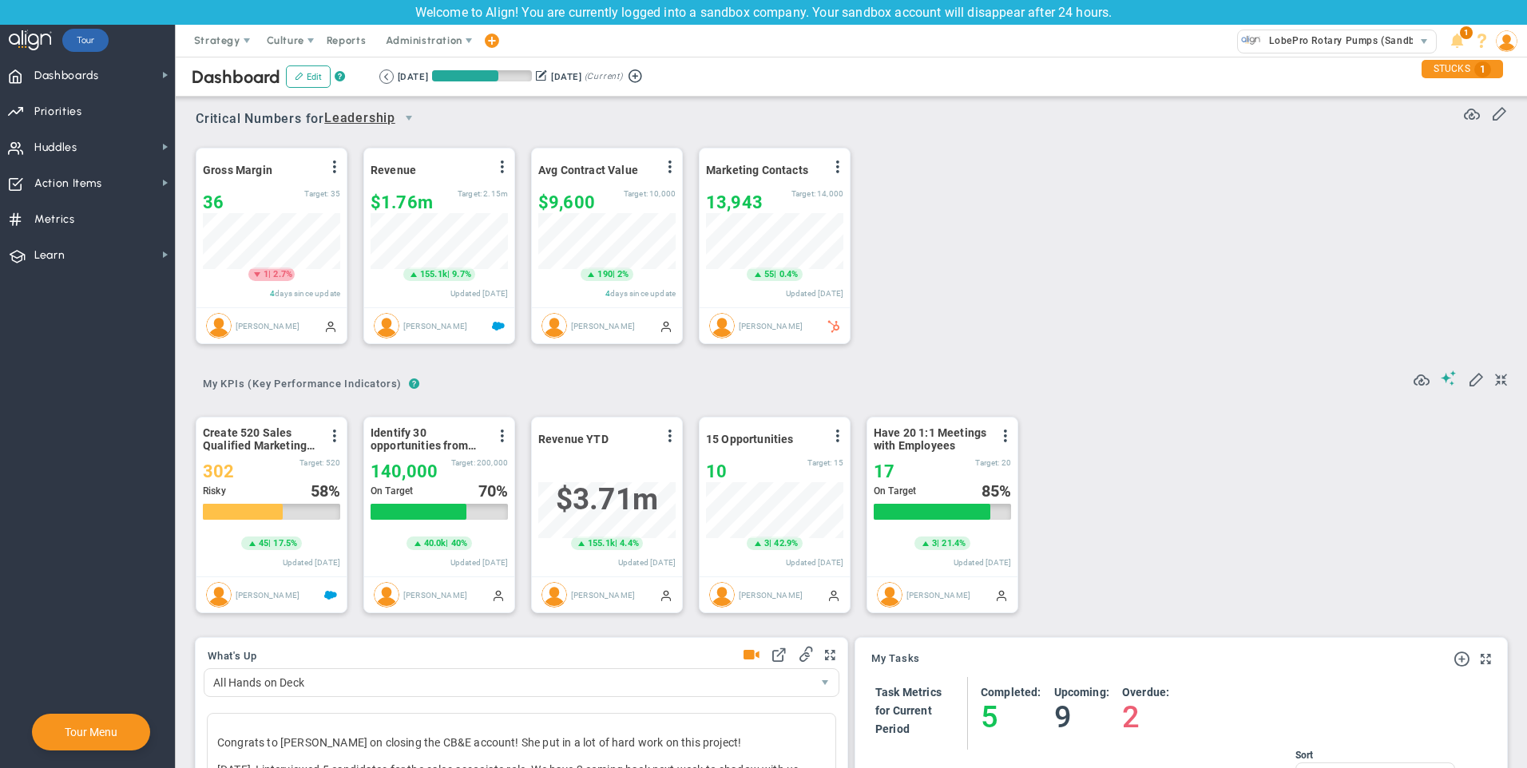
scroll to position [798348, 798267]
click at [300, 78] on span at bounding box center [299, 76] width 9 height 9
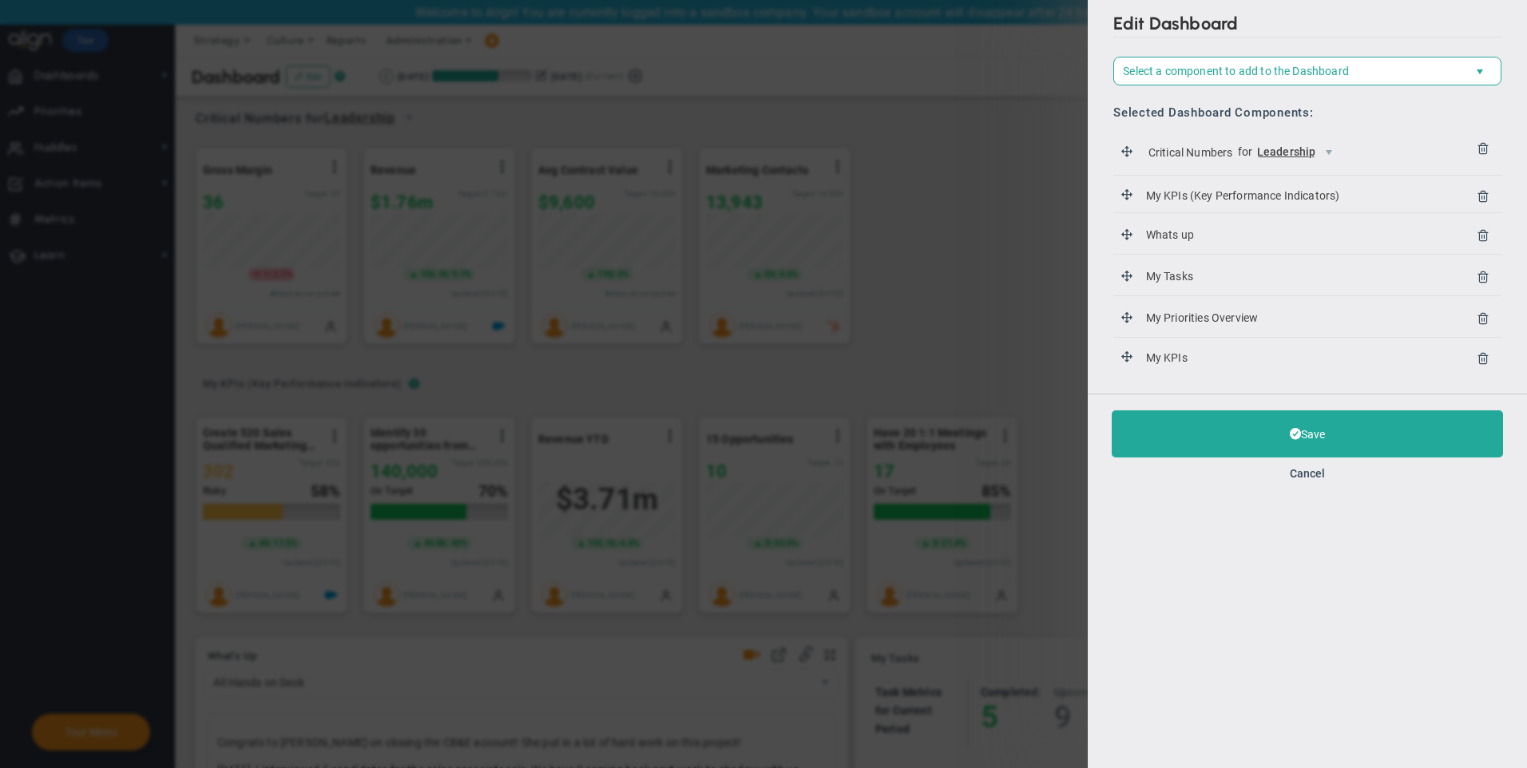
drag, startPoint x: 1157, startPoint y: 360, endPoint x: 1158, endPoint y: 264, distance: 95.8
click at [1158, 264] on div "Critical Numbers for Leadership 115804 My KPIs (Key Performance Indicators) My …" at bounding box center [1307, 255] width 388 height 247
drag, startPoint x: 1134, startPoint y: 358, endPoint x: 1095, endPoint y: 109, distance: 251.4
click at [1095, 109] on div "Edit Dashboard Select a component to add to the Dashboard Select a Component to…" at bounding box center [1306, 197] width 439 height 394
click at [1095, 225] on div "Edit Dashboard Select a component to add to the Dashboard Select a Component to…" at bounding box center [1306, 197] width 439 height 394
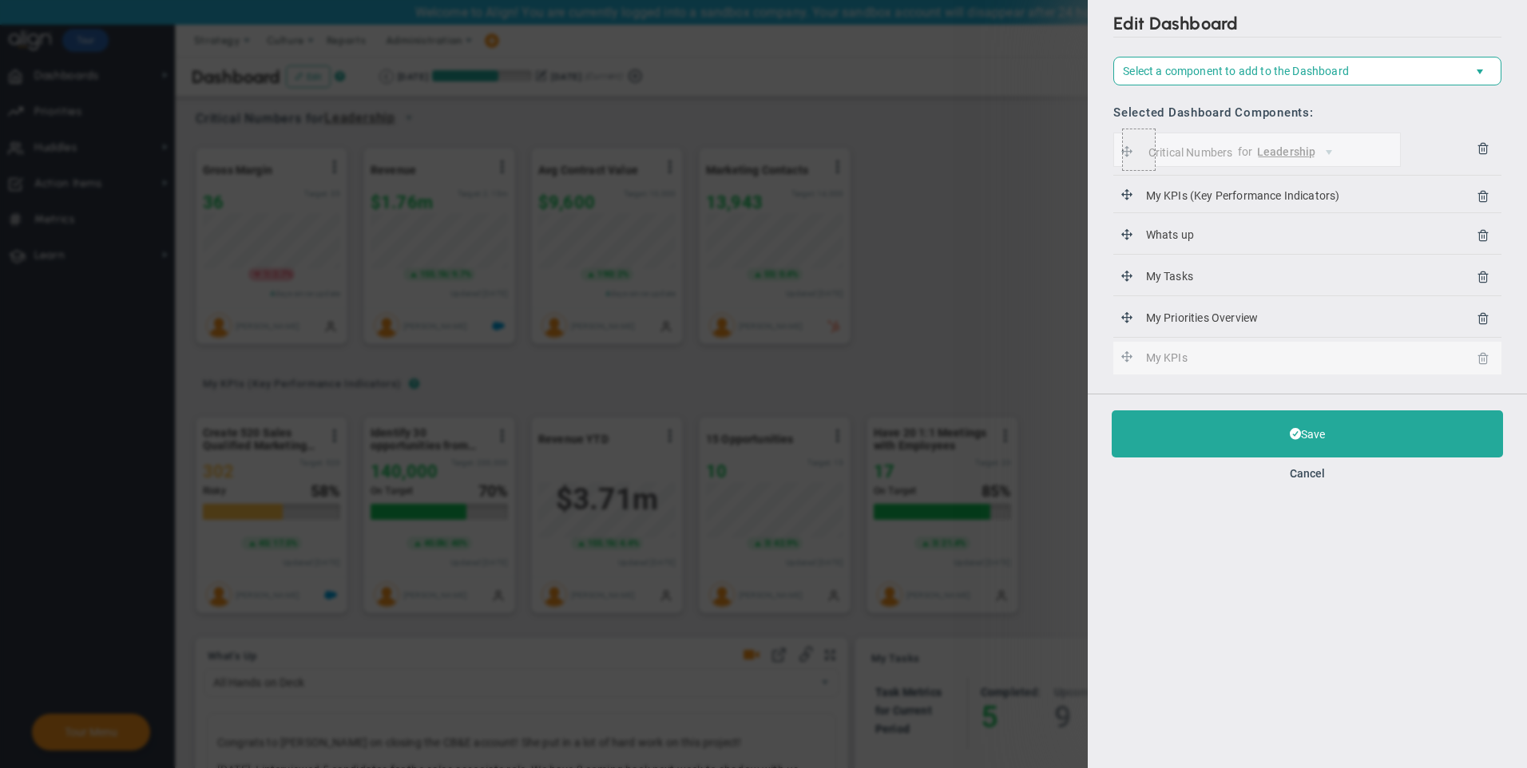
drag, startPoint x: 1125, startPoint y: 358, endPoint x: 1107, endPoint y: 133, distance: 225.9
click at [1107, 133] on div "Edit Dashboard Select a component to add to the Dashboard Select a Component to…" at bounding box center [1306, 197] width 439 height 394
drag, startPoint x: 1125, startPoint y: 354, endPoint x: 1097, endPoint y: 113, distance: 242.7
click at [1097, 113] on div "Edit Dashboard Select a component to add to the Dashboard Select a Component to…" at bounding box center [1306, 197] width 439 height 394
drag, startPoint x: 1123, startPoint y: 354, endPoint x: 1128, endPoint y: 148, distance: 206.0
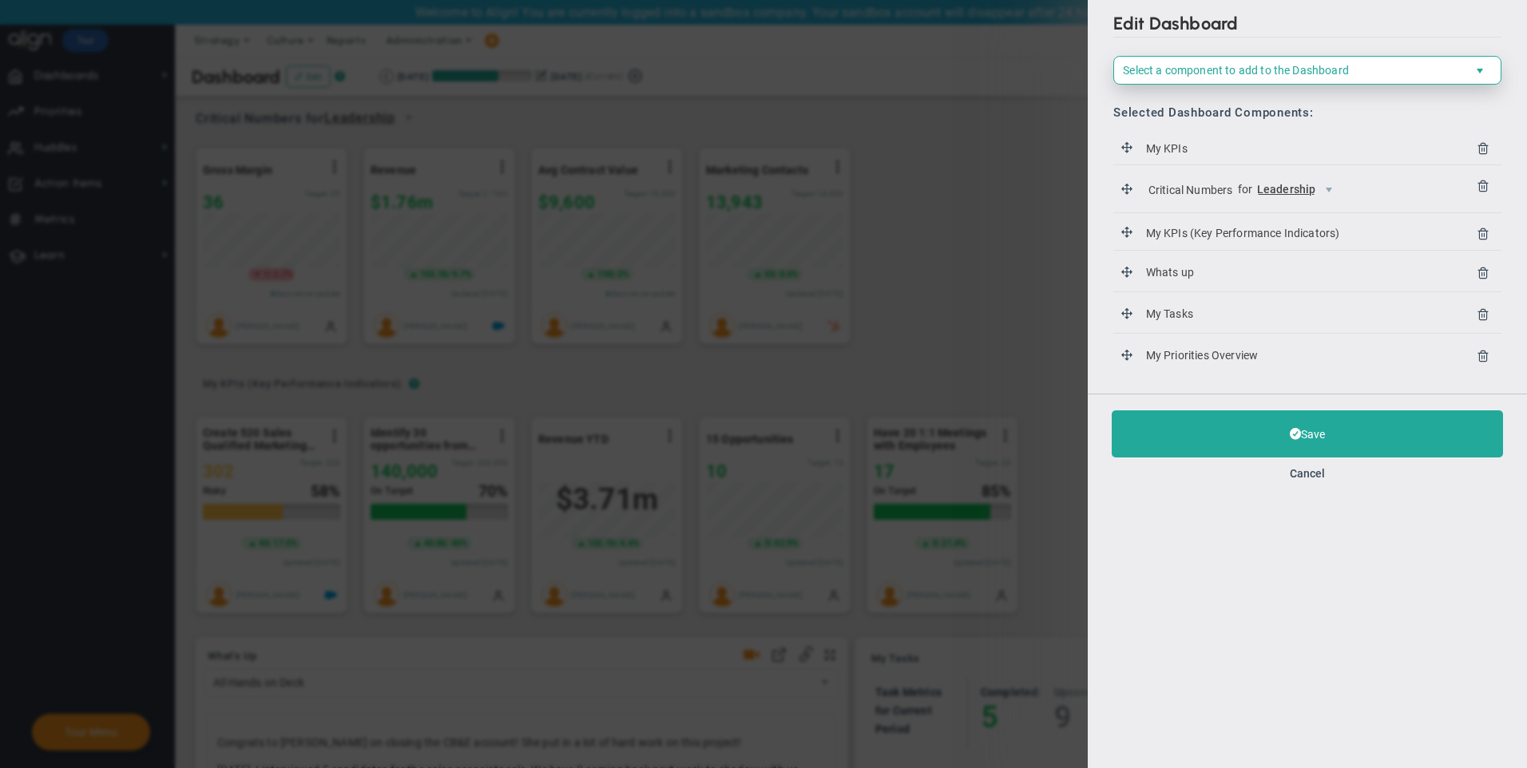
click at [1185, 62] on span "Select a component to add to the Dashboard" at bounding box center [1293, 70] width 359 height 27
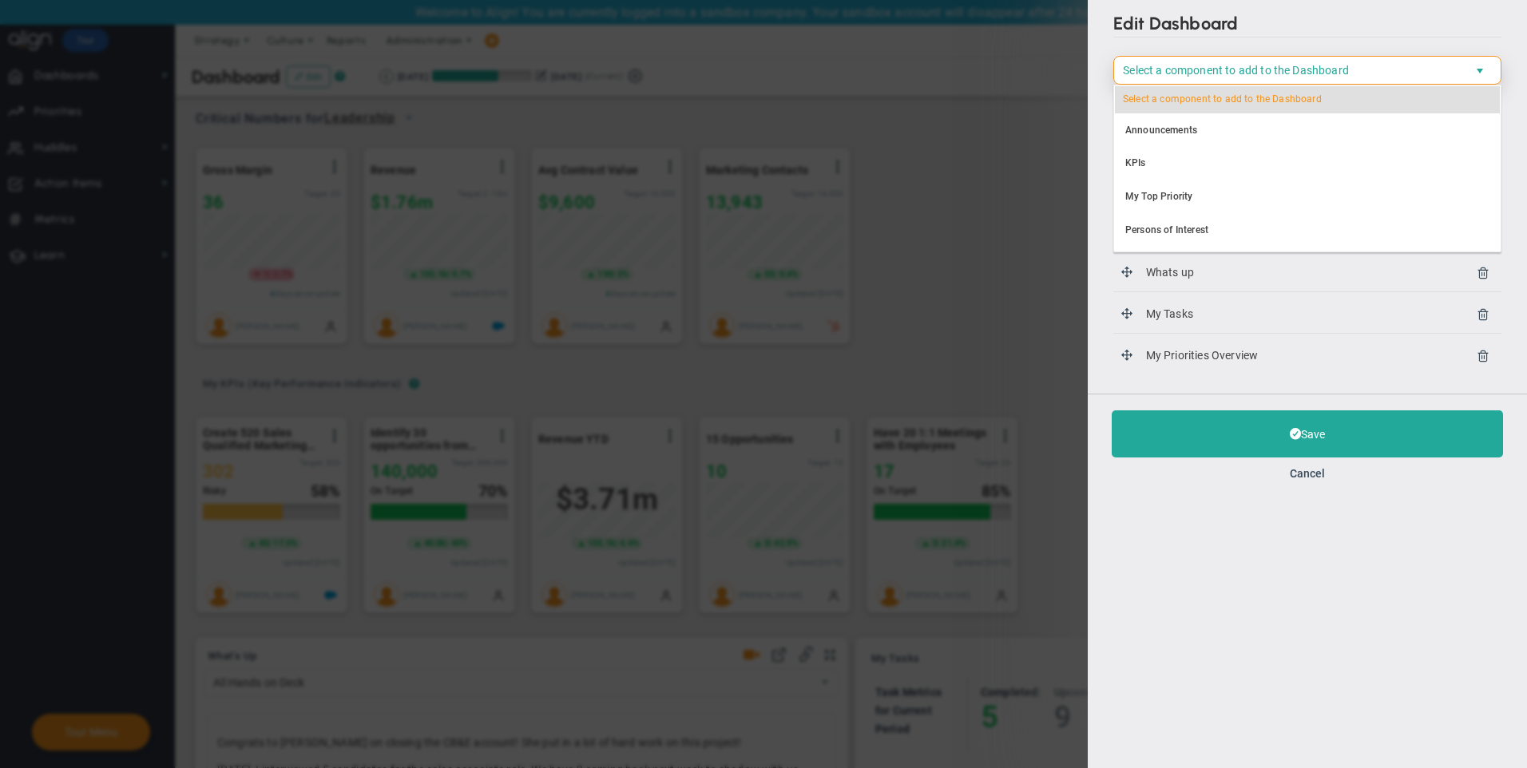
scroll to position [99, 0]
click at [1202, 74] on span "Top Priority Calendar" at bounding box center [1293, 70] width 359 height 27
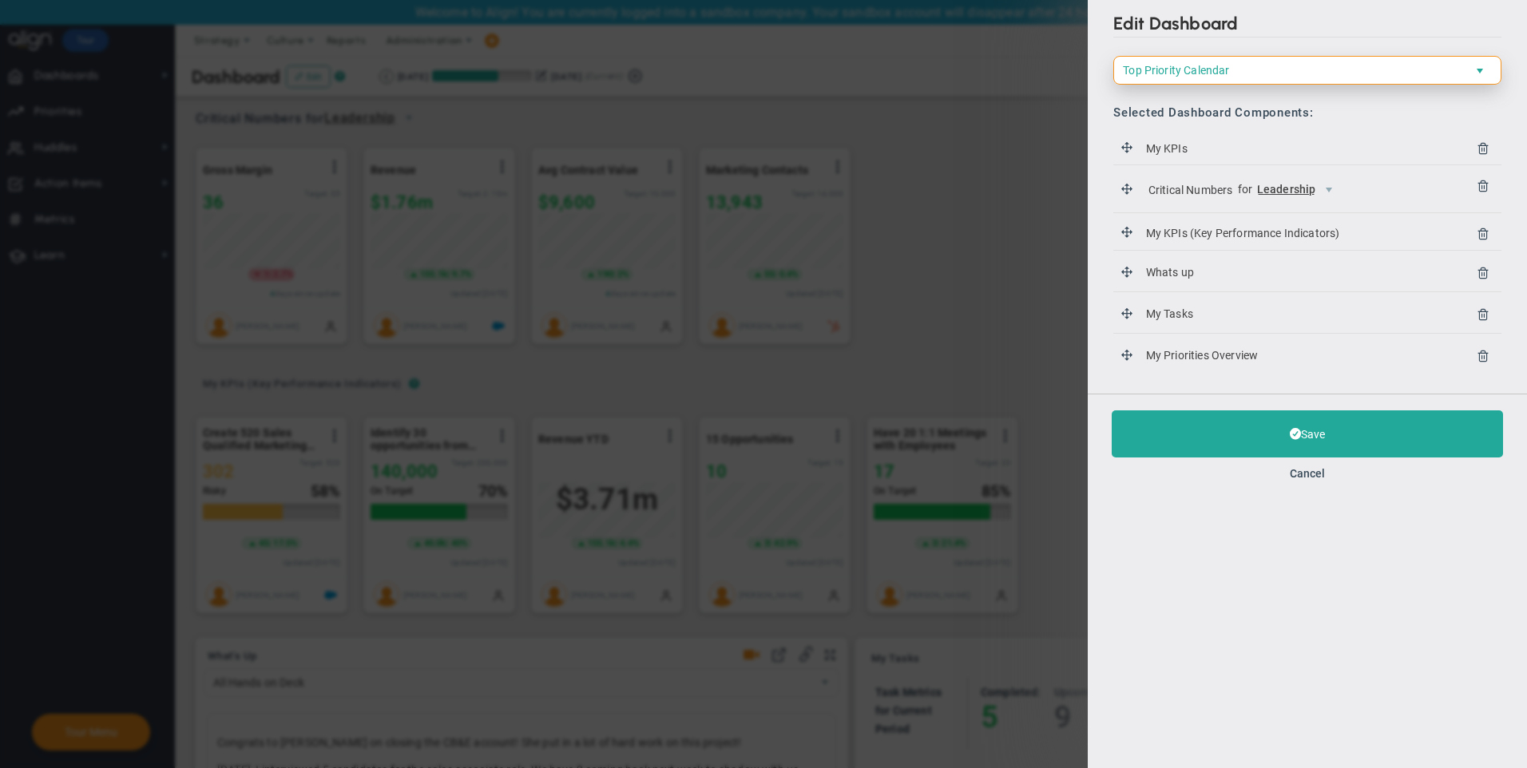
click at [1193, 68] on span "Top Priority Calendar" at bounding box center [1293, 70] width 359 height 27
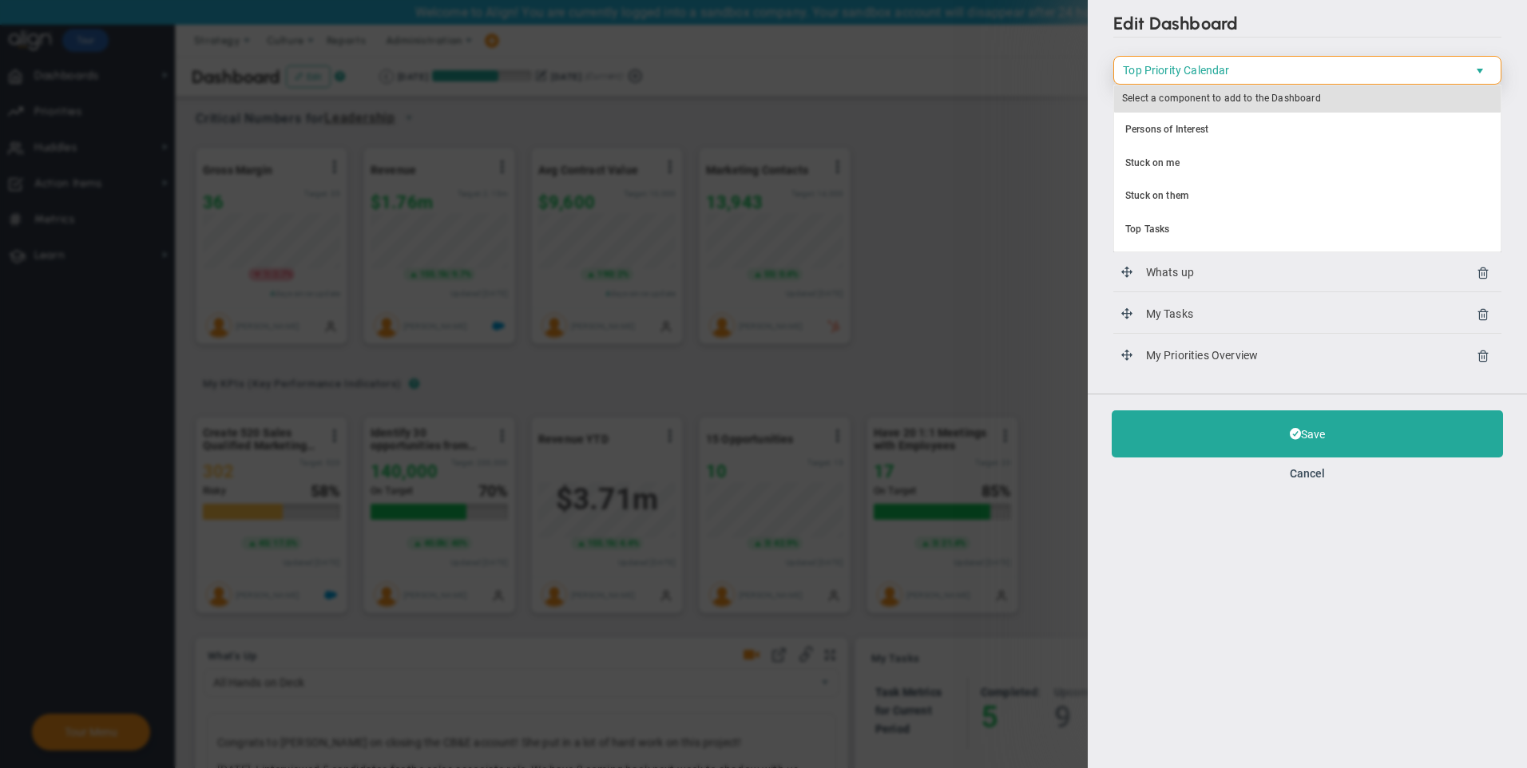
scroll to position [0, 0]
click at [1174, 200] on li "My Top Priority" at bounding box center [1307, 196] width 386 height 34
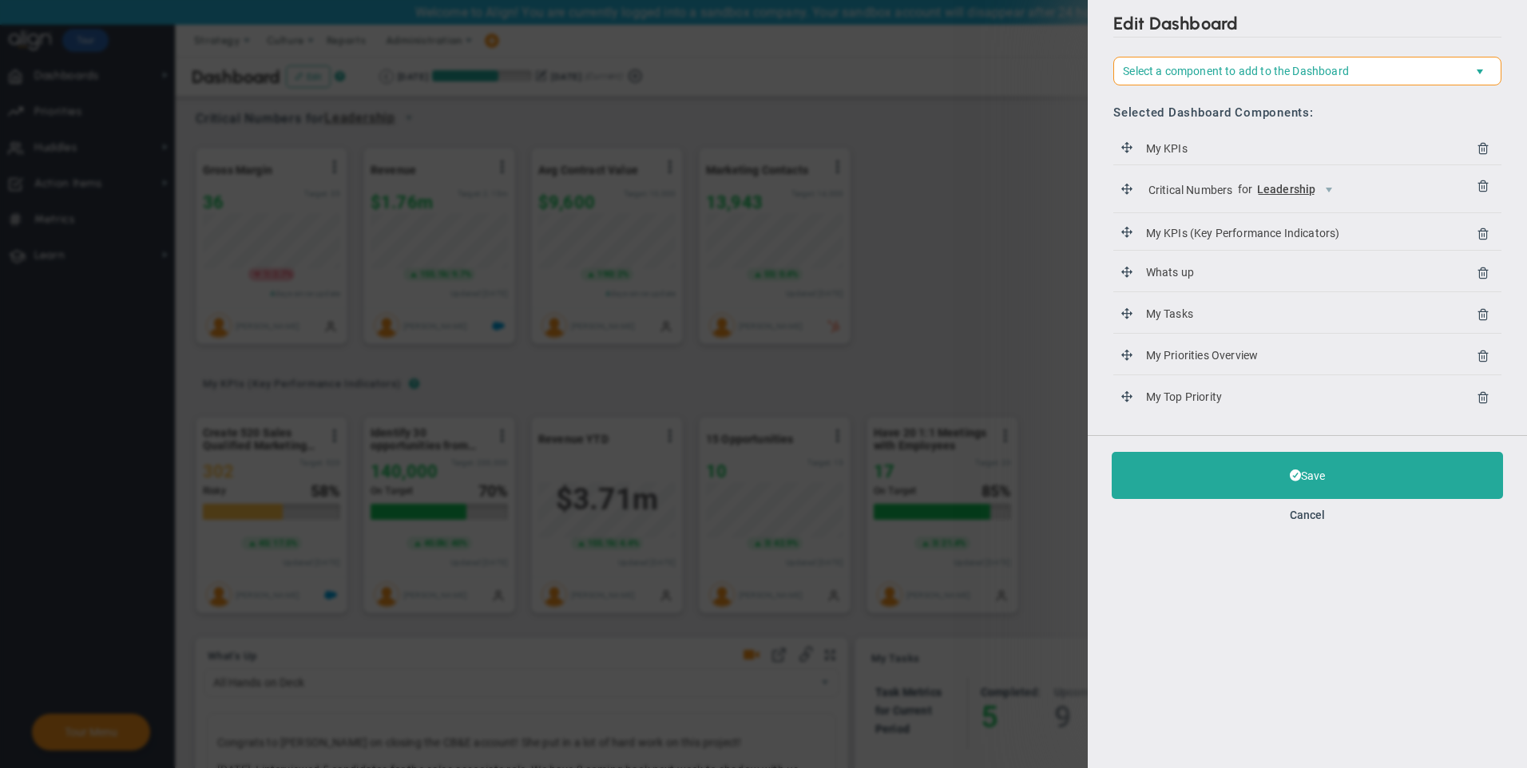
click at [1166, 406] on span "My Top Priority" at bounding box center [1183, 397] width 81 height 21
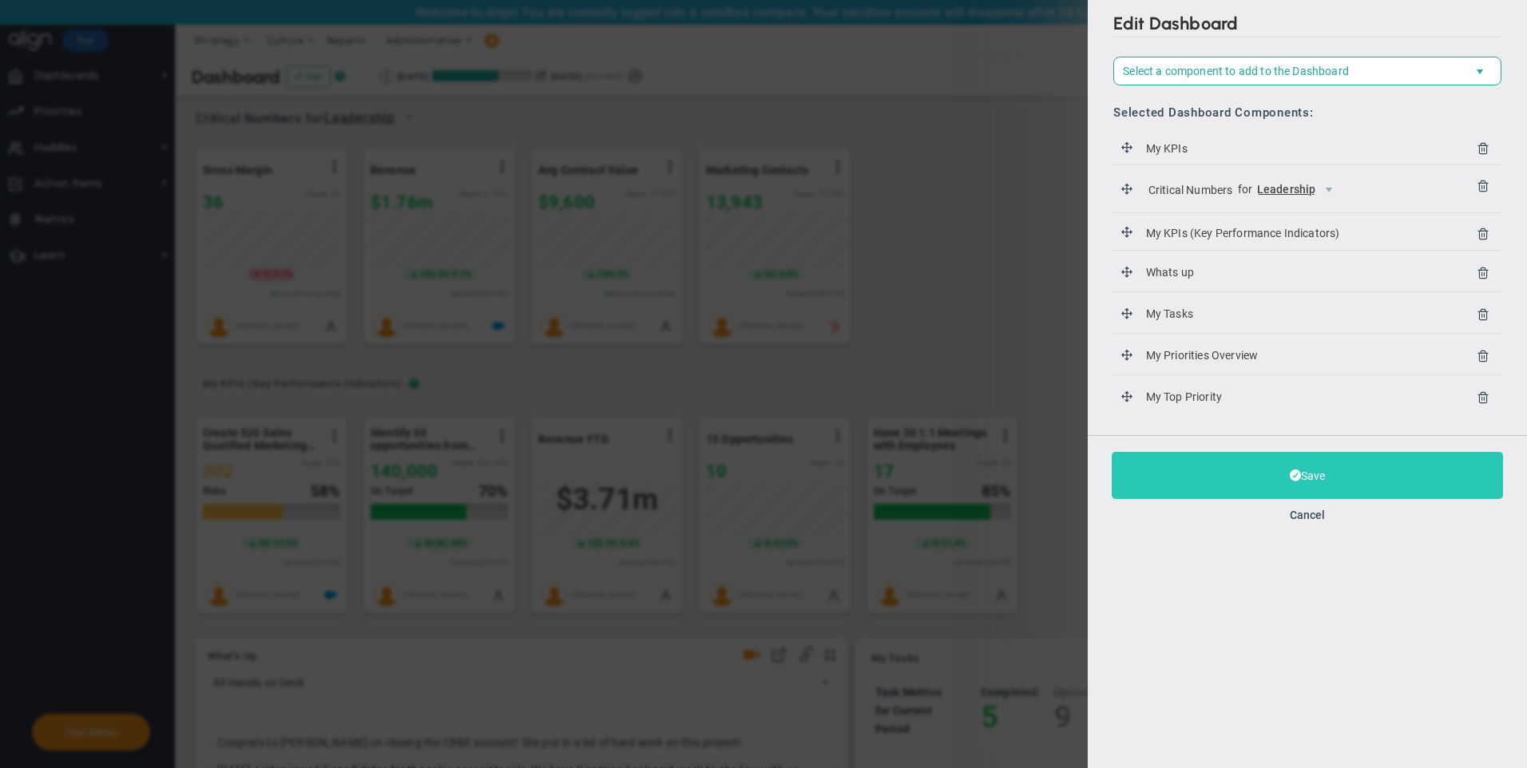
click at [1309, 480] on button "Save" at bounding box center [1306, 475] width 391 height 47
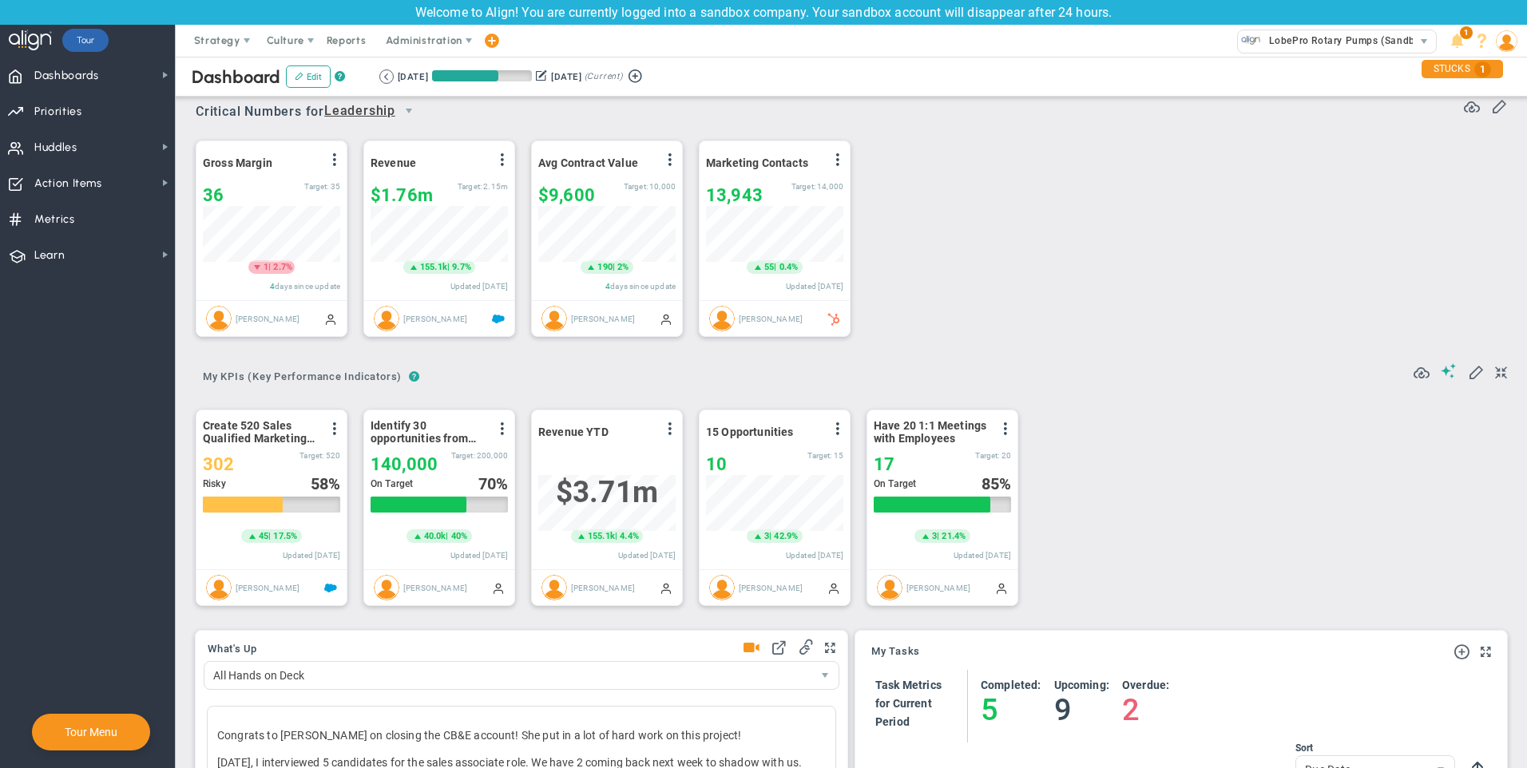
scroll to position [426, 0]
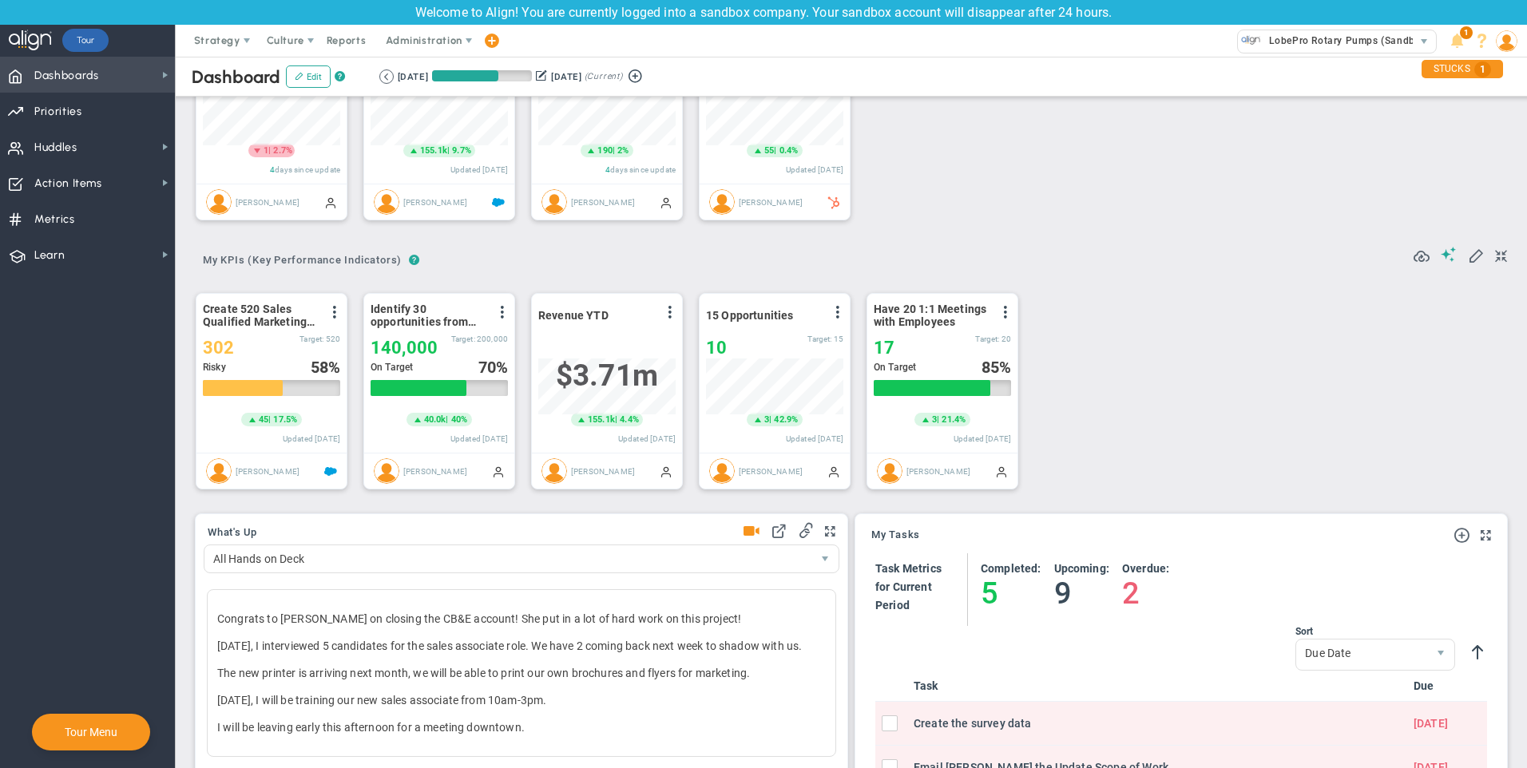
click at [105, 71] on span "Dashboards Dashboards" at bounding box center [87, 75] width 175 height 36
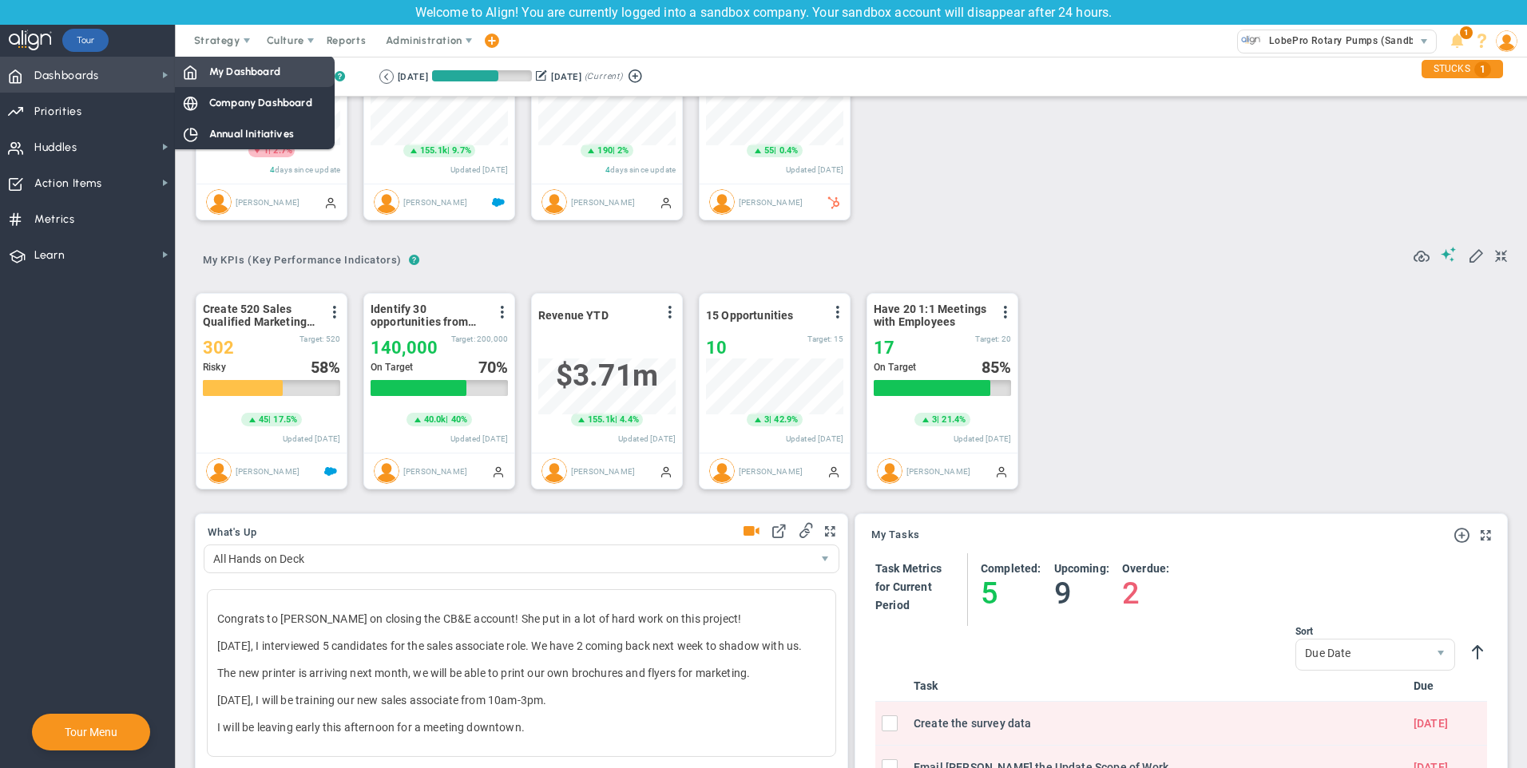
click at [220, 73] on span "My Dashboard" at bounding box center [244, 71] width 71 height 15
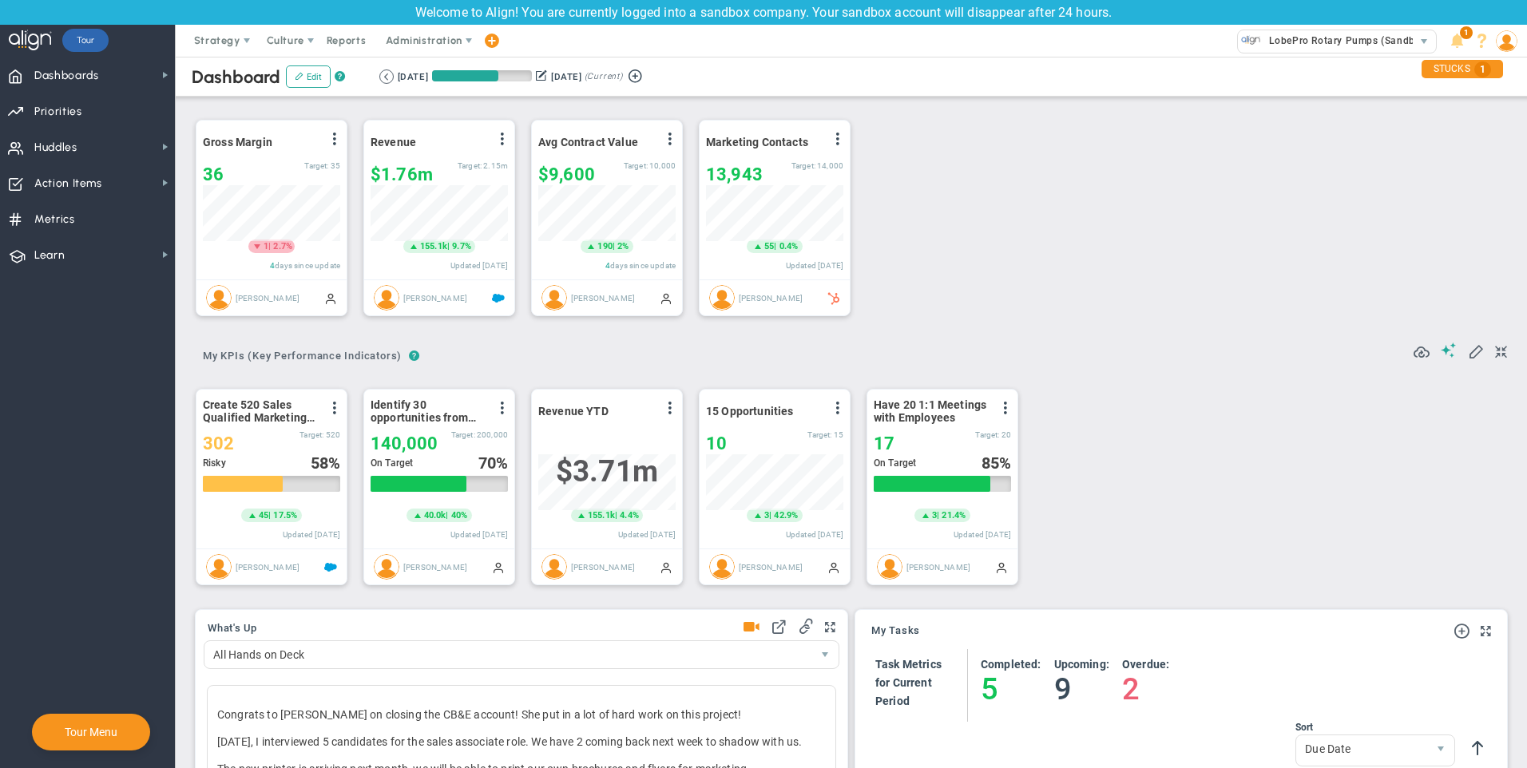
scroll to position [298, 0]
